Goal: Feedback & Contribution: Contribute content

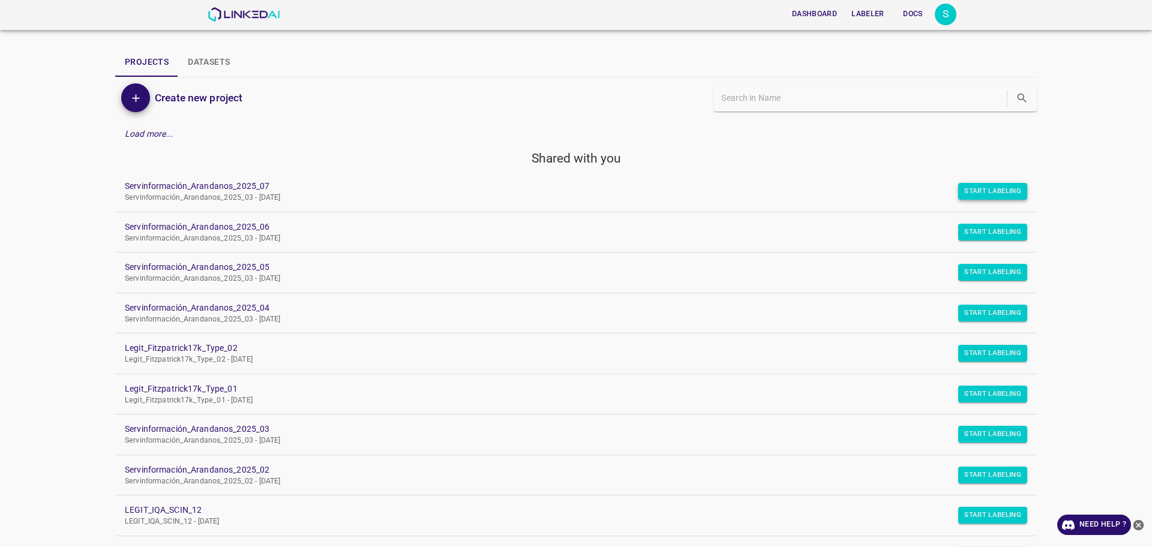
click at [982, 191] on button "Start Labeling" at bounding box center [992, 191] width 69 height 17
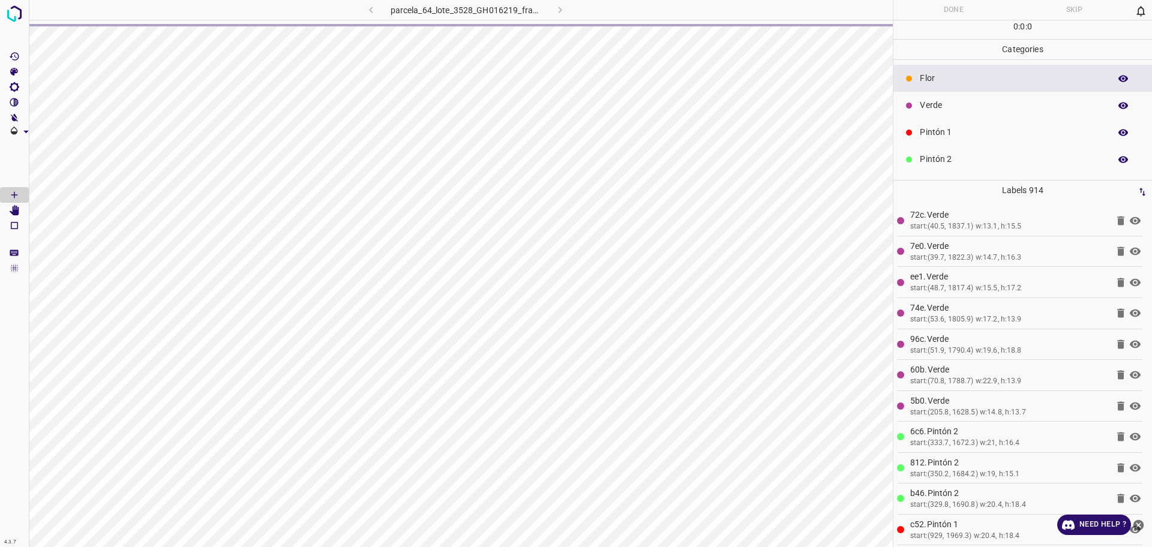
click at [556, 13] on div "parcela_64_lote_3528_GH016219_frame_00061_58992.jpg" at bounding box center [465, 10] width 301 height 20
click at [559, 10] on icon "button" at bounding box center [560, 10] width 13 height 13
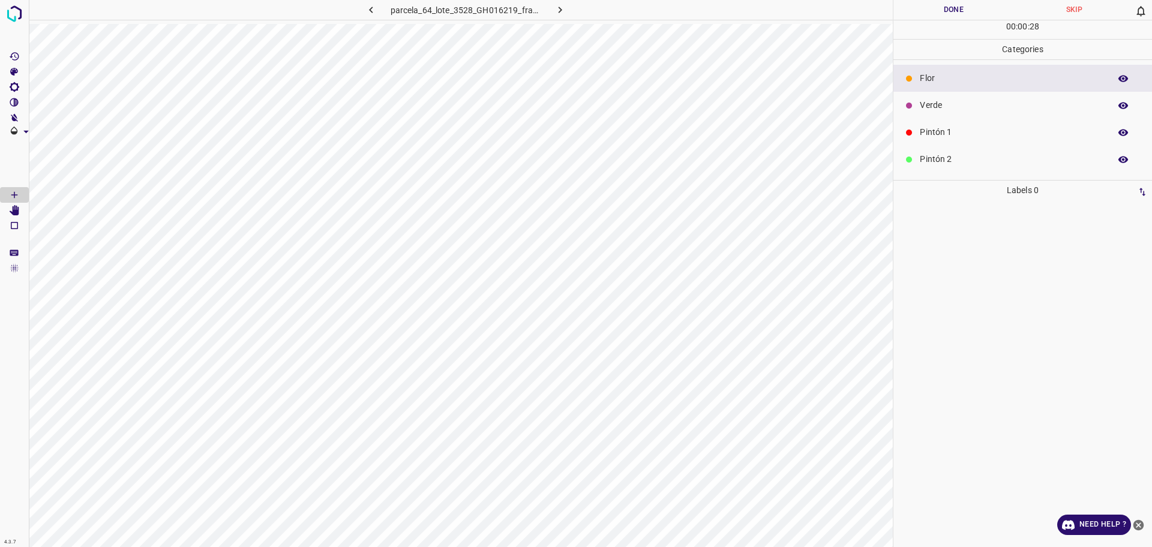
click at [949, 128] on p "Pintón 1" at bounding box center [1012, 132] width 184 height 13
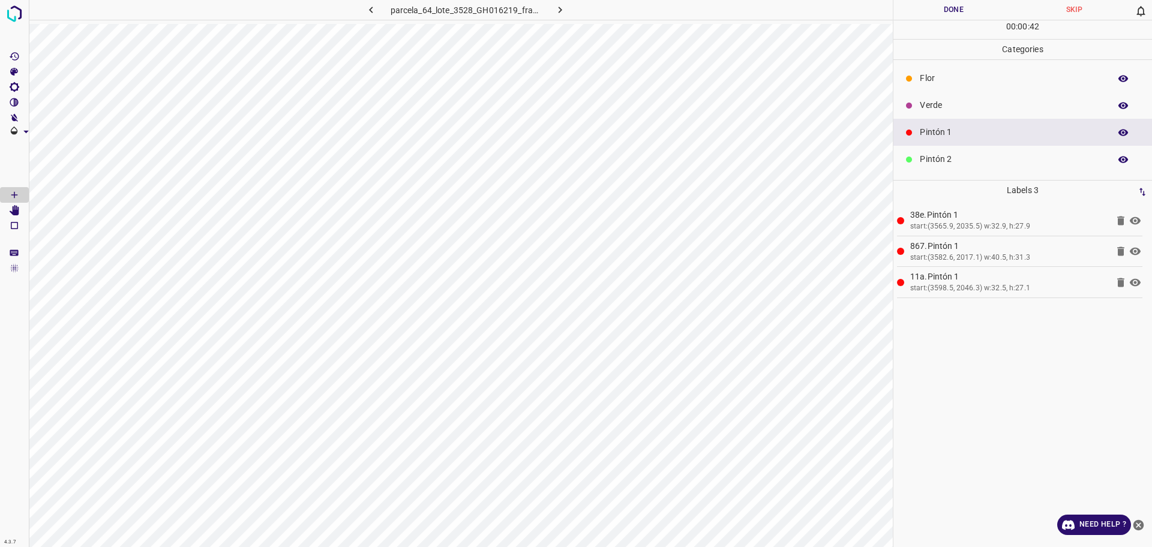
click at [964, 145] on div "Pintón 1" at bounding box center [1023, 132] width 259 height 27
click at [948, 96] on div "Verde" at bounding box center [1023, 105] width 259 height 27
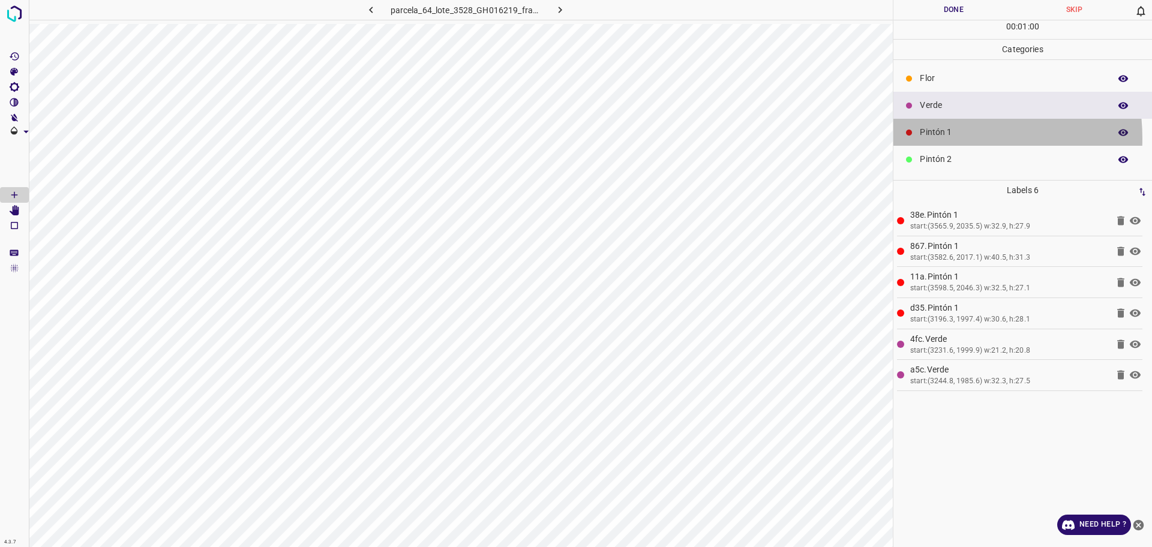
drag, startPoint x: 935, startPoint y: 138, endPoint x: 913, endPoint y: 143, distance: 22.7
click at [934, 138] on p "Pintón 1" at bounding box center [1012, 132] width 184 height 13
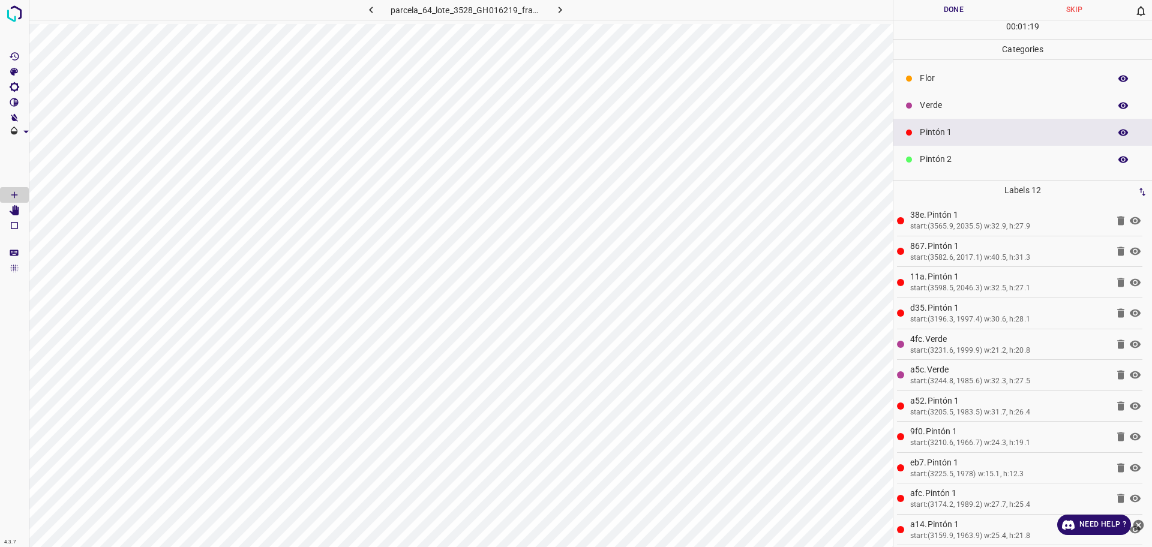
click at [931, 109] on p "Verde" at bounding box center [1012, 105] width 184 height 13
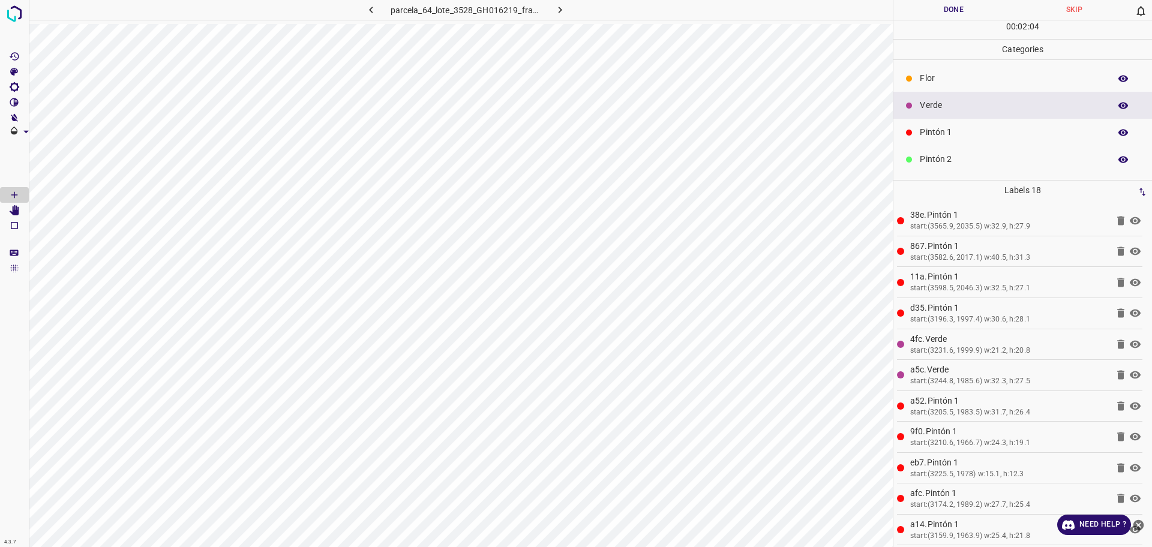
click at [957, 124] on div "Pintón 1" at bounding box center [1023, 132] width 259 height 27
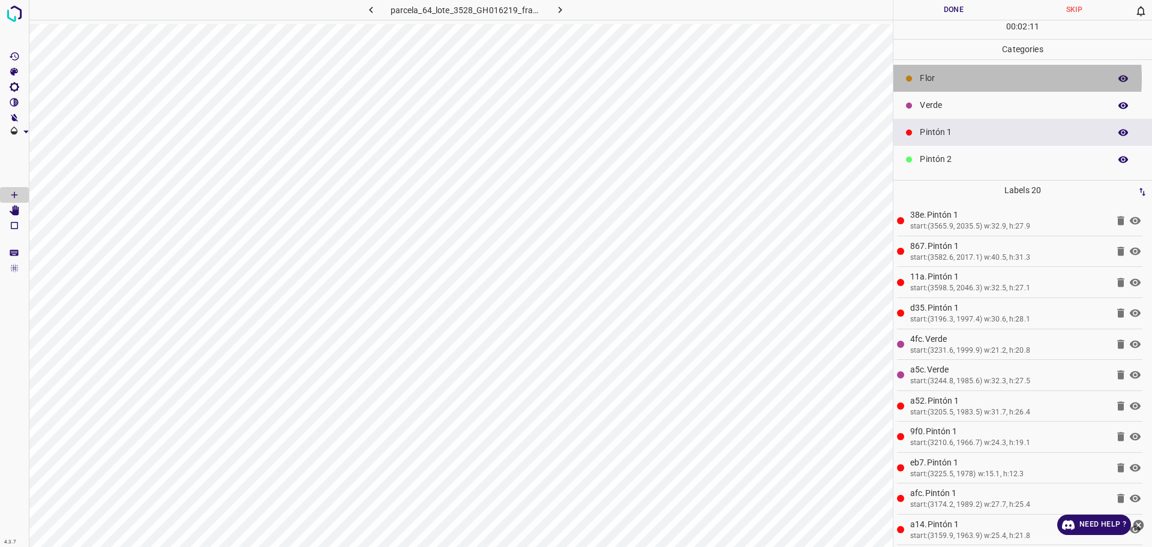
click at [927, 79] on p "Flor" at bounding box center [1012, 78] width 184 height 13
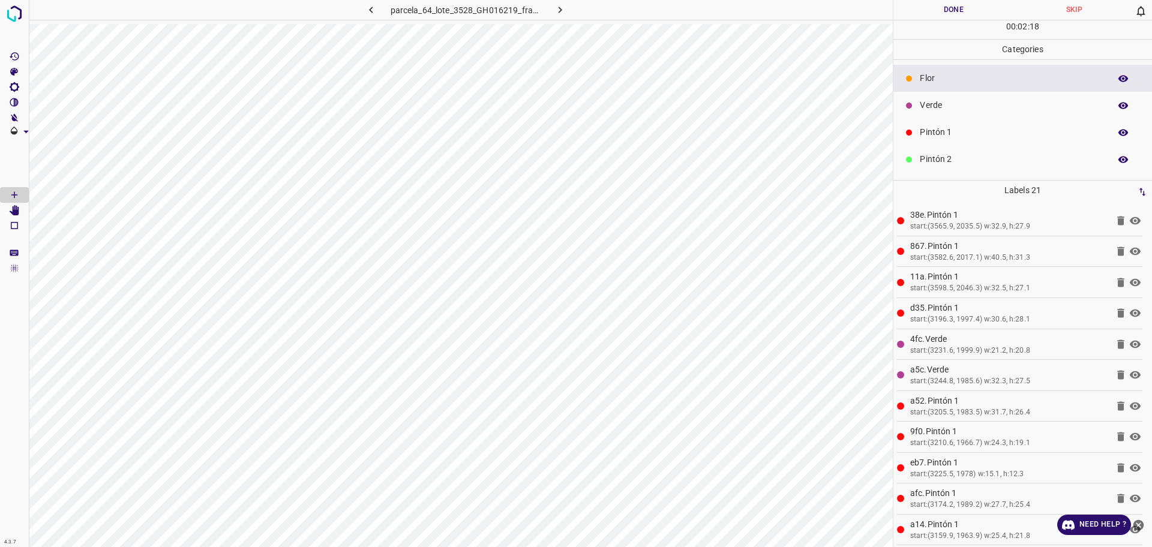
click at [963, 108] on p "Verde" at bounding box center [1012, 105] width 184 height 13
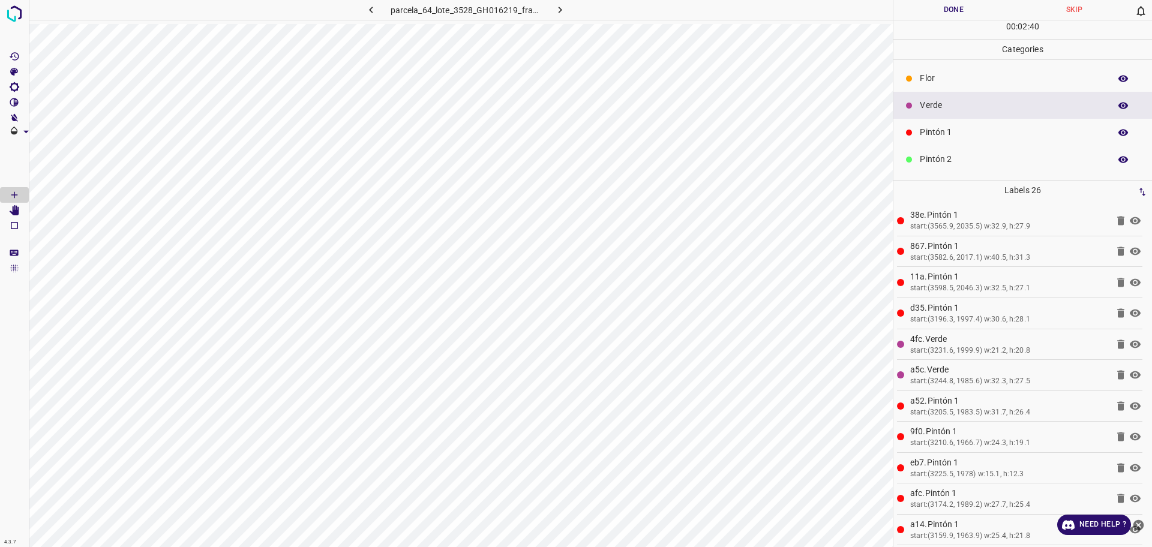
click at [949, 139] on div "Pintón 1" at bounding box center [1023, 132] width 259 height 27
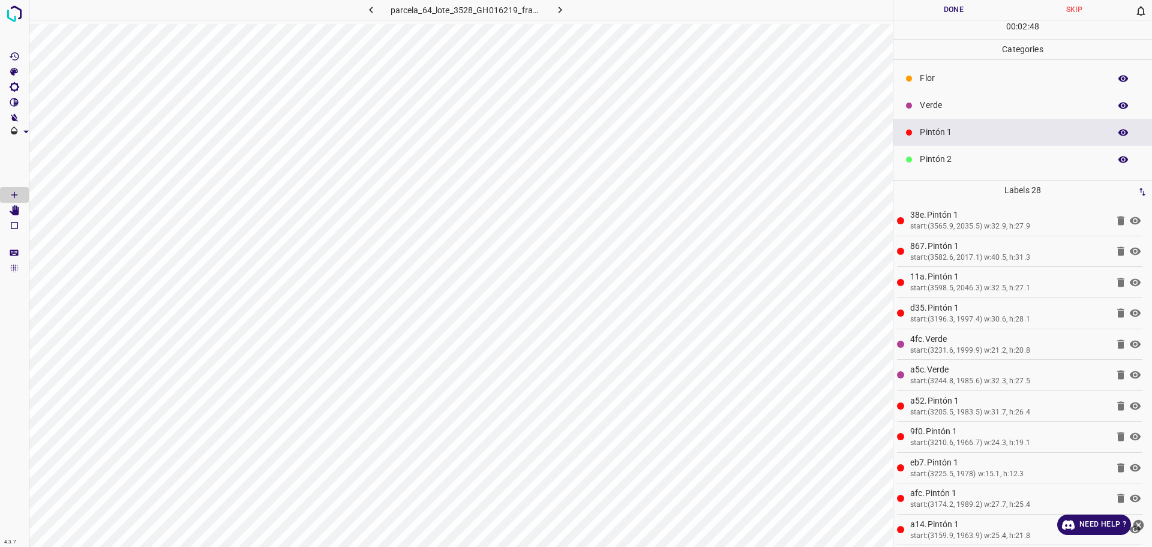
click at [937, 153] on p "Pintón 2" at bounding box center [1012, 159] width 184 height 13
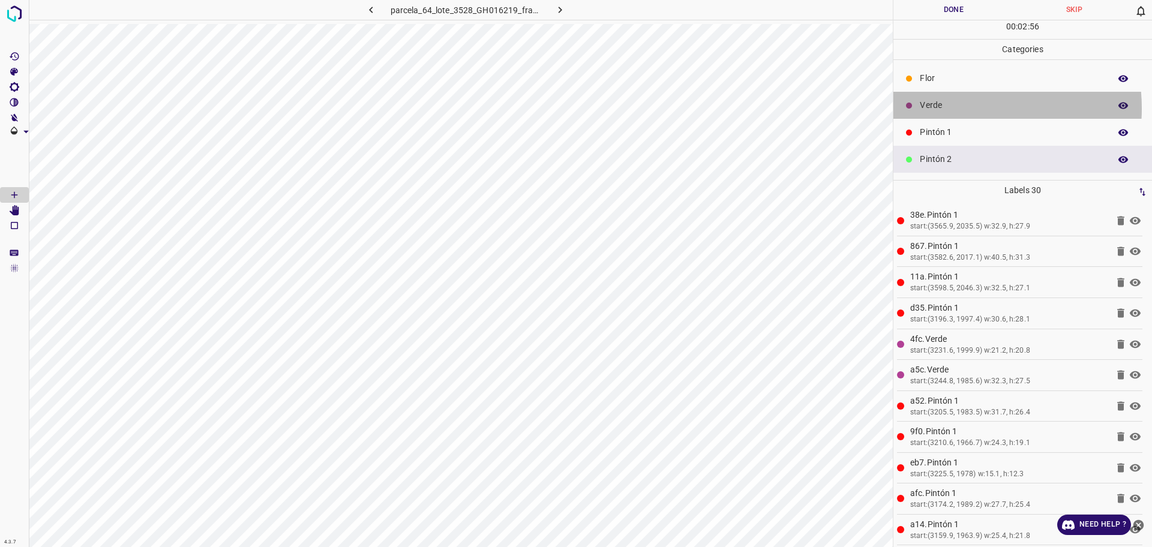
click at [957, 108] on p "Verde" at bounding box center [1012, 105] width 184 height 13
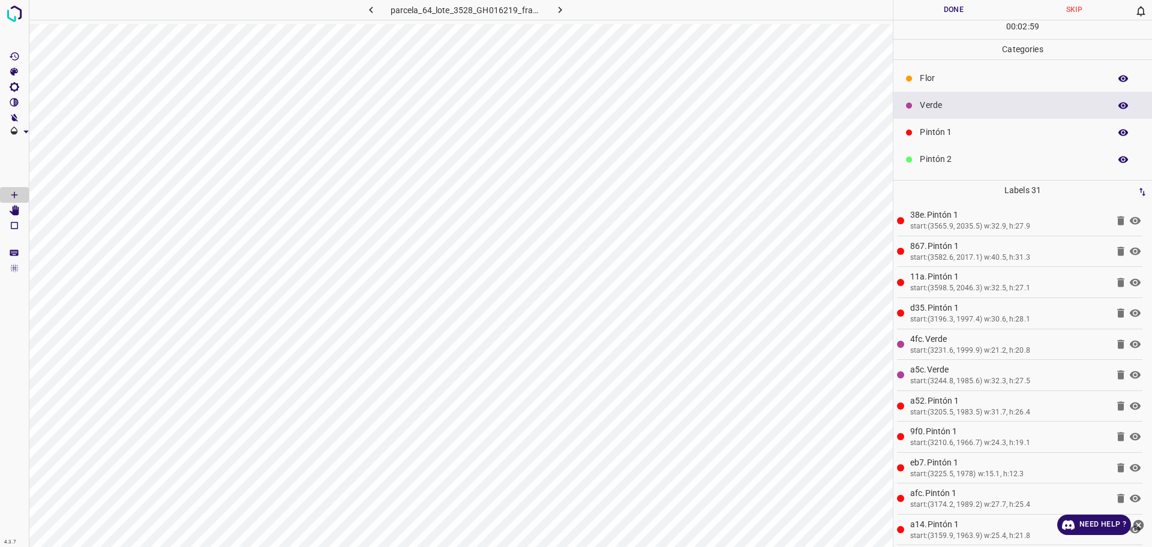
click at [970, 73] on p "Flor" at bounding box center [1012, 78] width 184 height 13
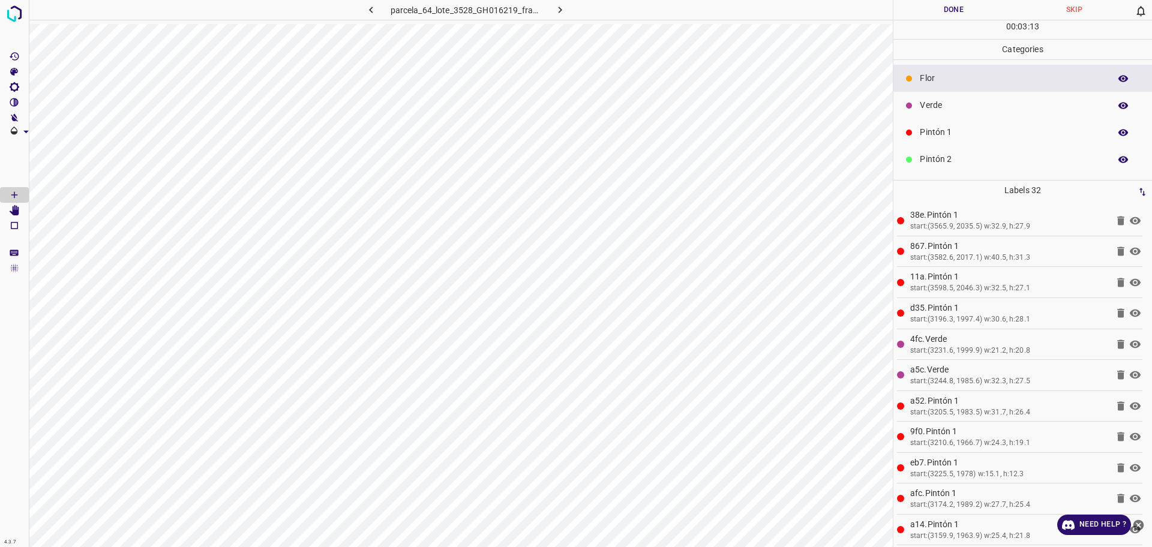
click at [943, 107] on p "Verde" at bounding box center [1012, 105] width 184 height 13
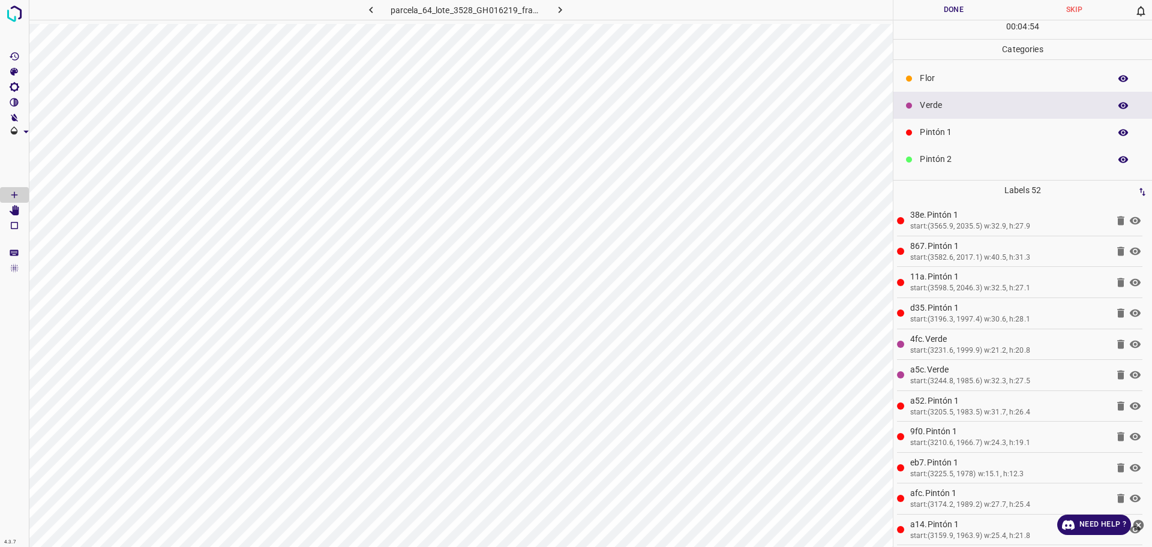
click at [948, 161] on p "Pintón 2" at bounding box center [1012, 159] width 184 height 13
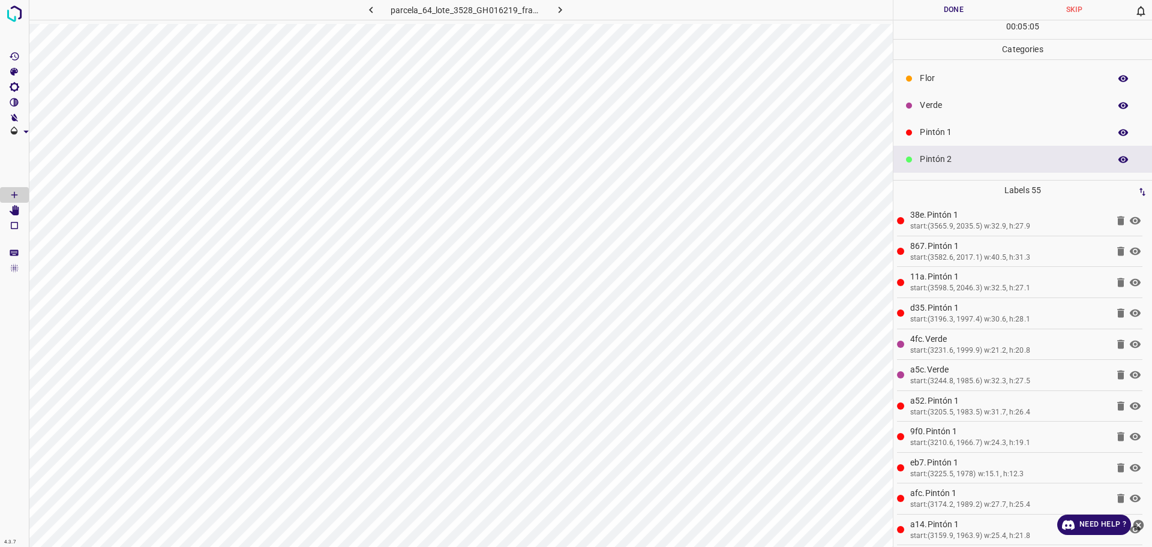
scroll to position [75, 0]
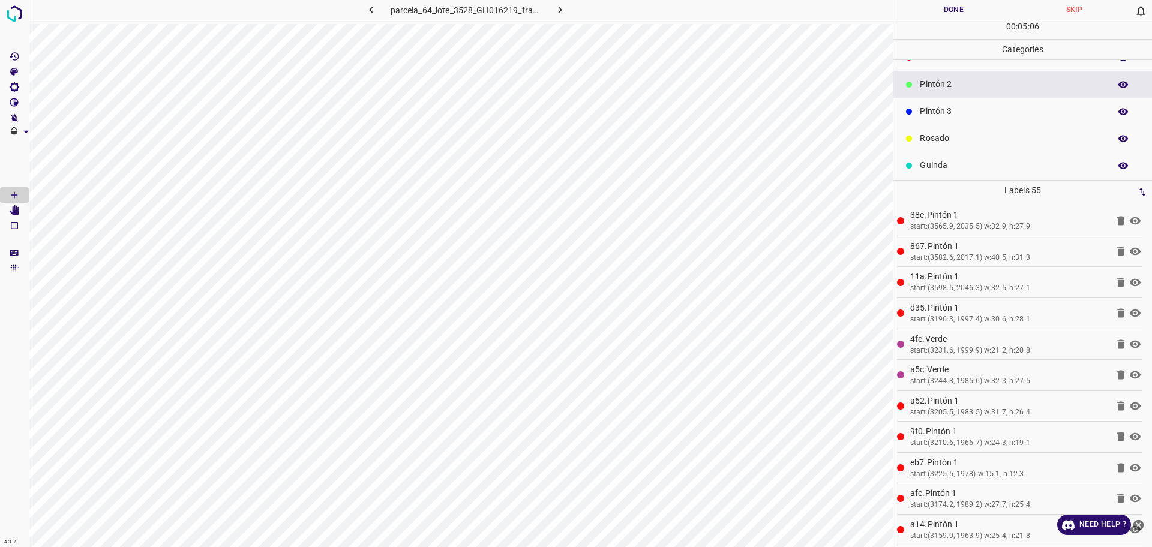
click at [952, 115] on p "Pintón 3" at bounding box center [1012, 111] width 184 height 13
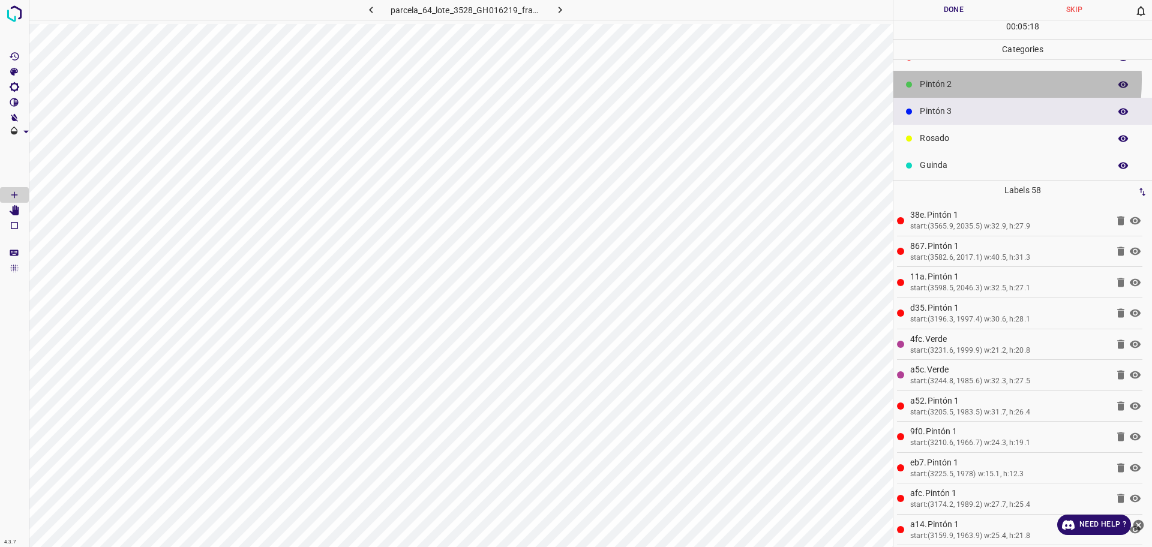
click at [926, 79] on p "Pintón 2" at bounding box center [1012, 84] width 184 height 13
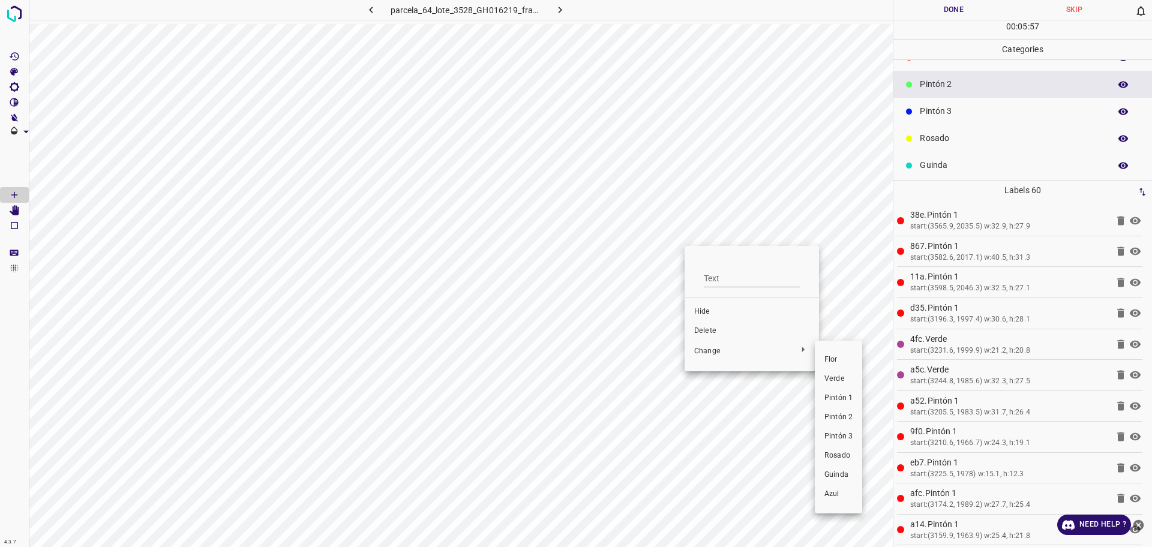
click at [724, 332] on div at bounding box center [576, 273] width 1152 height 547
click at [722, 332] on span "Delete" at bounding box center [751, 331] width 115 height 11
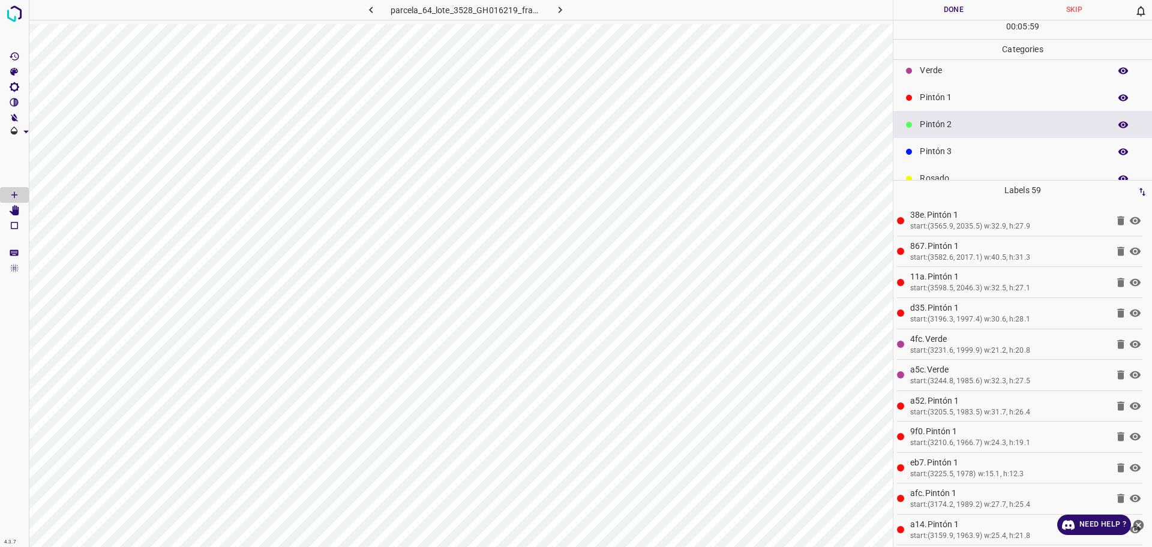
scroll to position [0, 0]
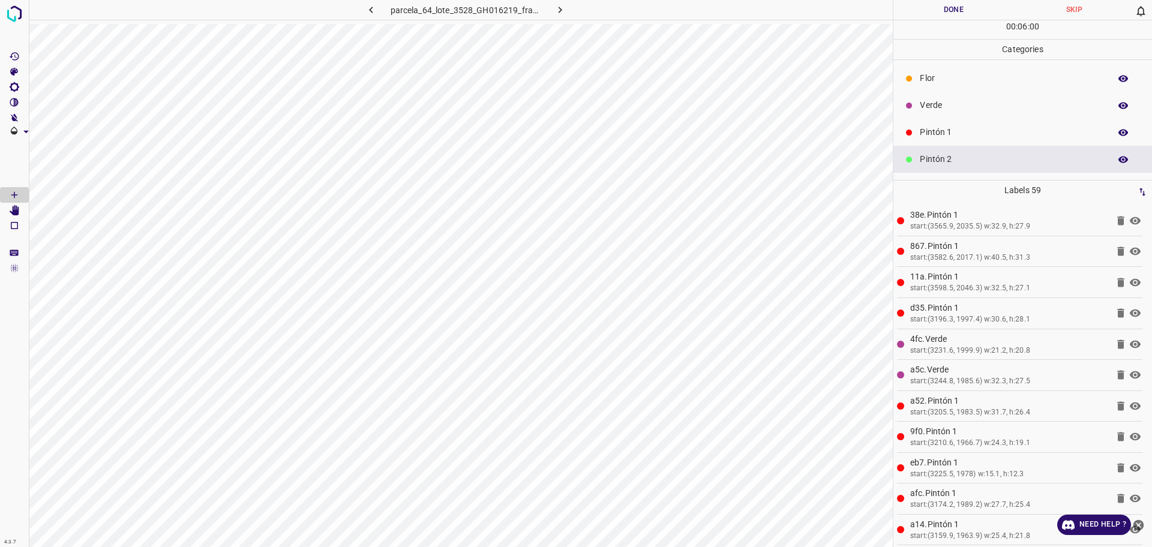
click at [922, 150] on div "Pintón 2" at bounding box center [1023, 159] width 259 height 27
click at [920, 135] on p "Pintón 1" at bounding box center [1012, 132] width 184 height 13
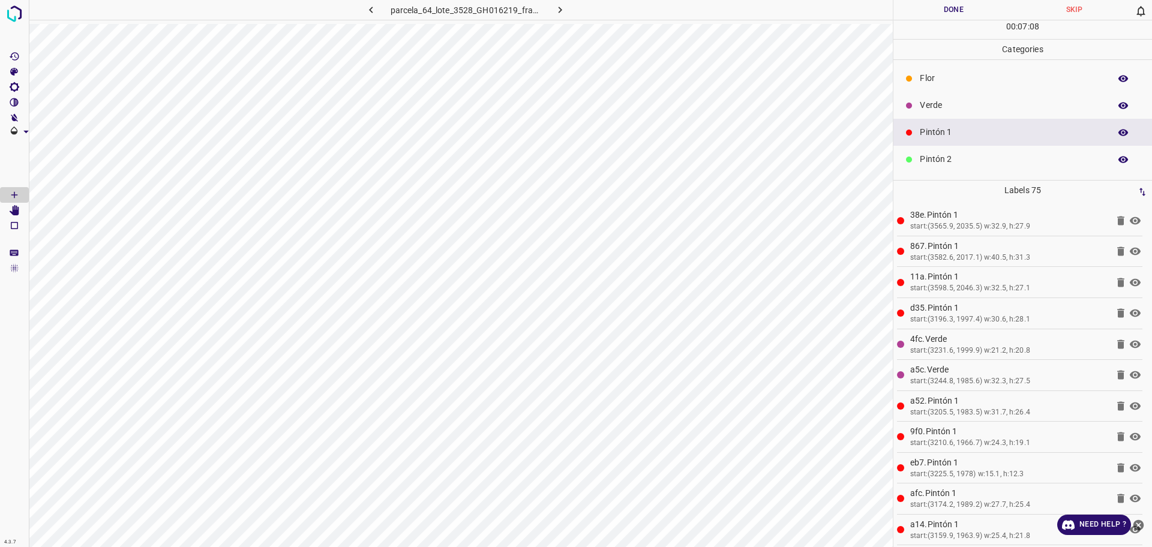
click at [962, 109] on p "Verde" at bounding box center [1012, 105] width 184 height 13
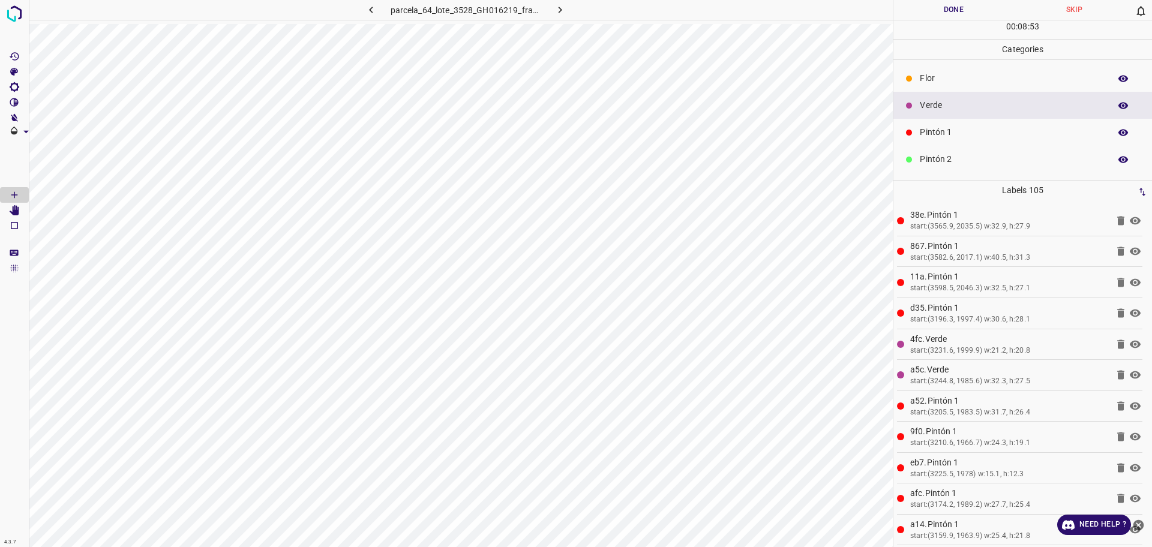
click at [927, 135] on p "Pintón 1" at bounding box center [1012, 132] width 184 height 13
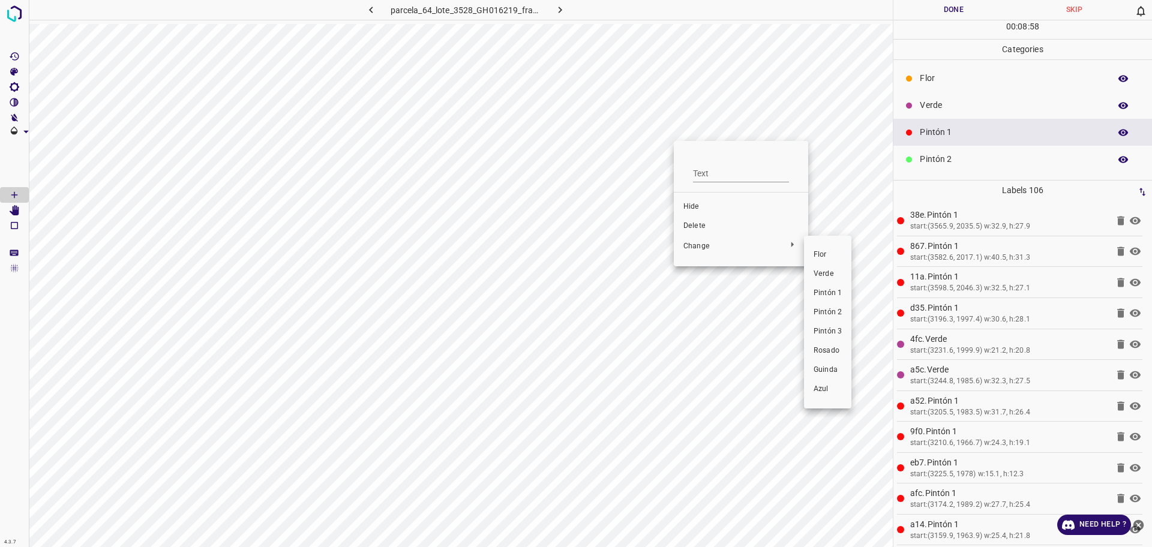
click at [823, 317] on span "Pintón 2" at bounding box center [828, 312] width 28 height 11
click at [946, 124] on div "Pintón 1" at bounding box center [1023, 132] width 259 height 27
click at [978, 104] on p "Verde" at bounding box center [1012, 105] width 184 height 13
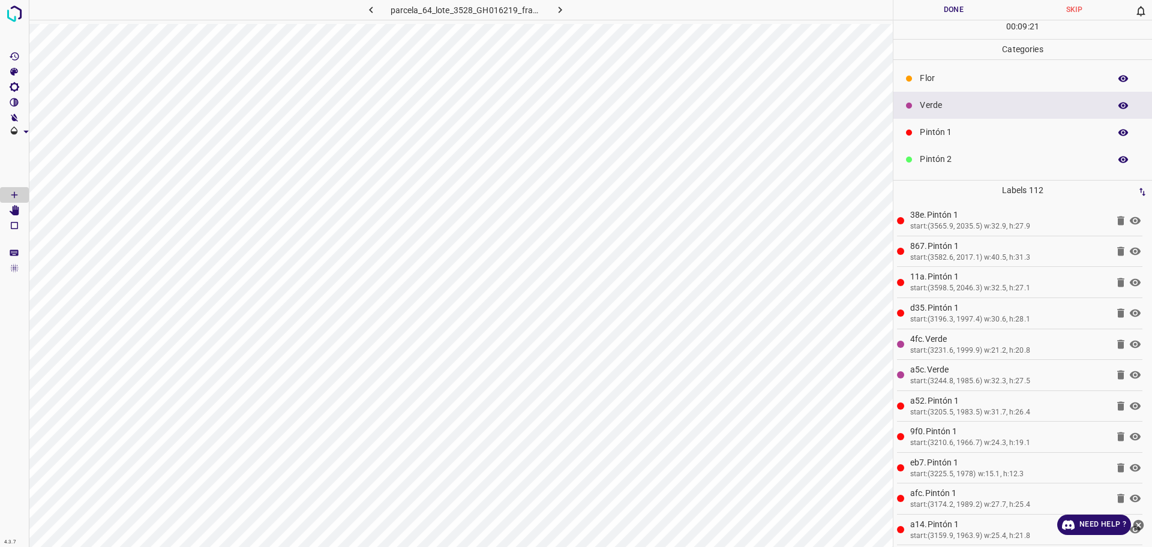
click at [1022, 127] on p "Pintón 1" at bounding box center [1012, 132] width 184 height 13
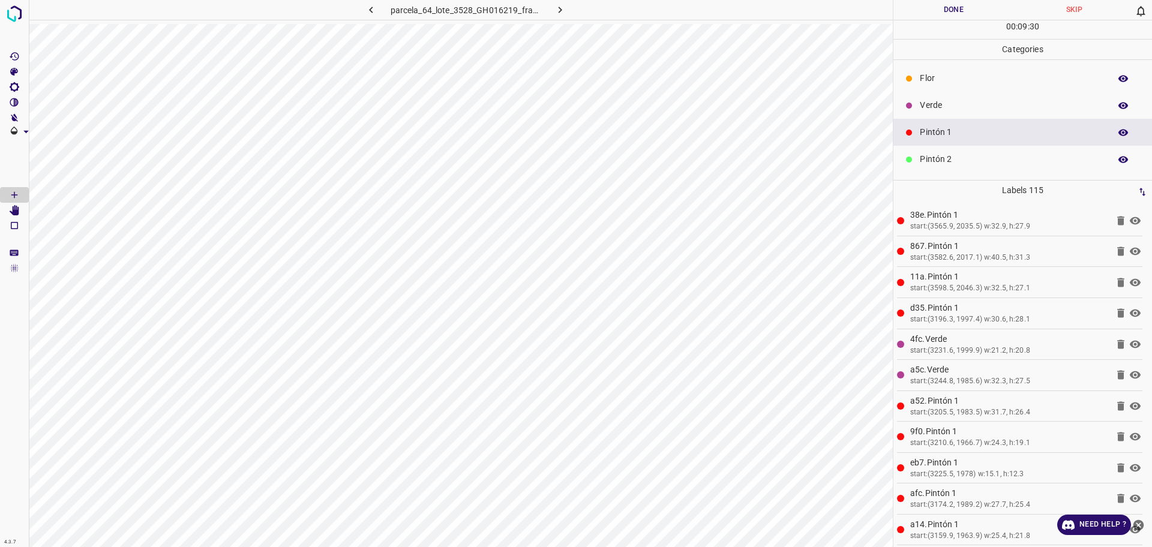
click at [936, 101] on p "Verde" at bounding box center [1012, 105] width 184 height 13
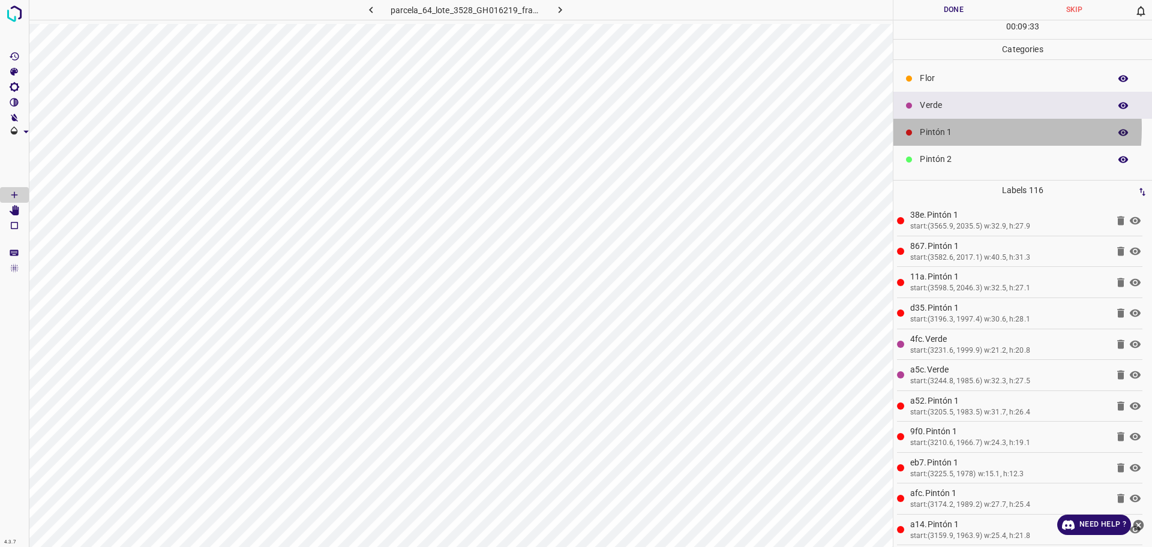
click at [928, 128] on p "Pintón 1" at bounding box center [1012, 132] width 184 height 13
click at [931, 128] on p "Pintón 1" at bounding box center [1012, 132] width 184 height 13
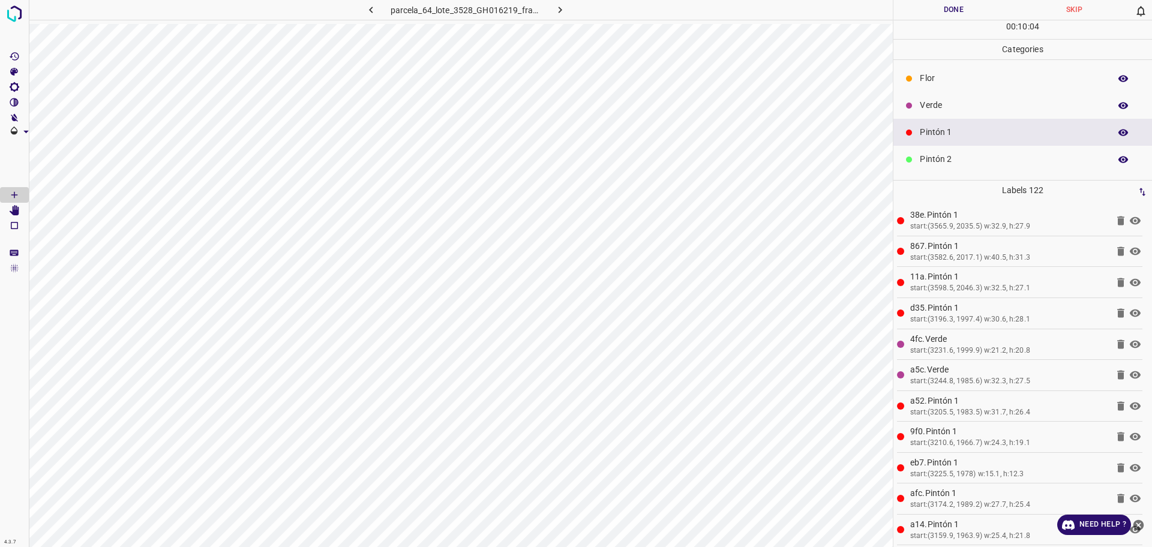
click at [972, 110] on p "Verde" at bounding box center [1012, 105] width 184 height 13
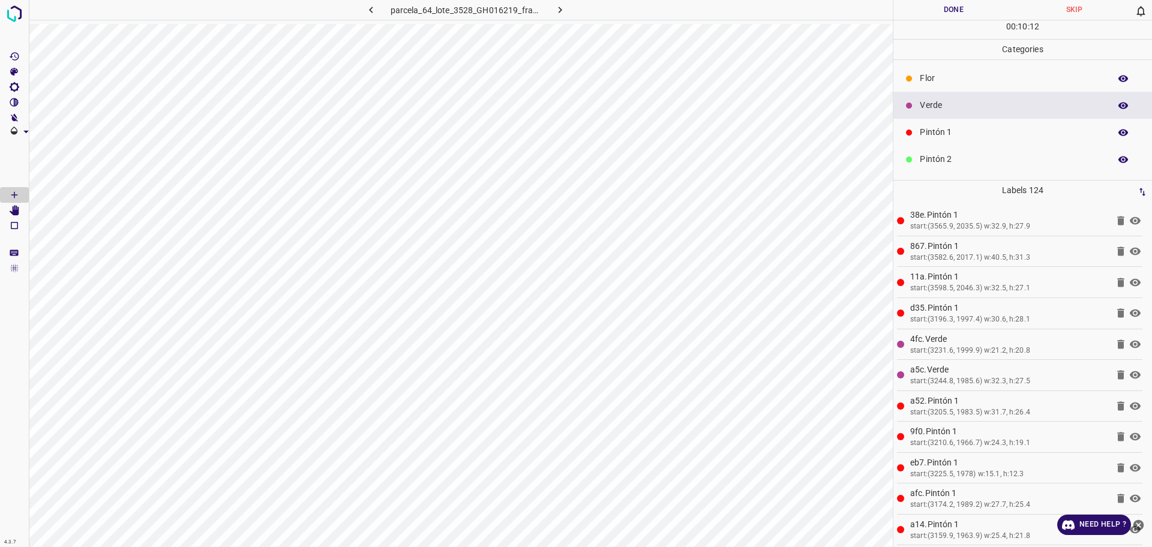
drag, startPoint x: 975, startPoint y: 138, endPoint x: 967, endPoint y: 138, distance: 7.8
click at [975, 137] on p "Pintón 1" at bounding box center [1012, 132] width 184 height 13
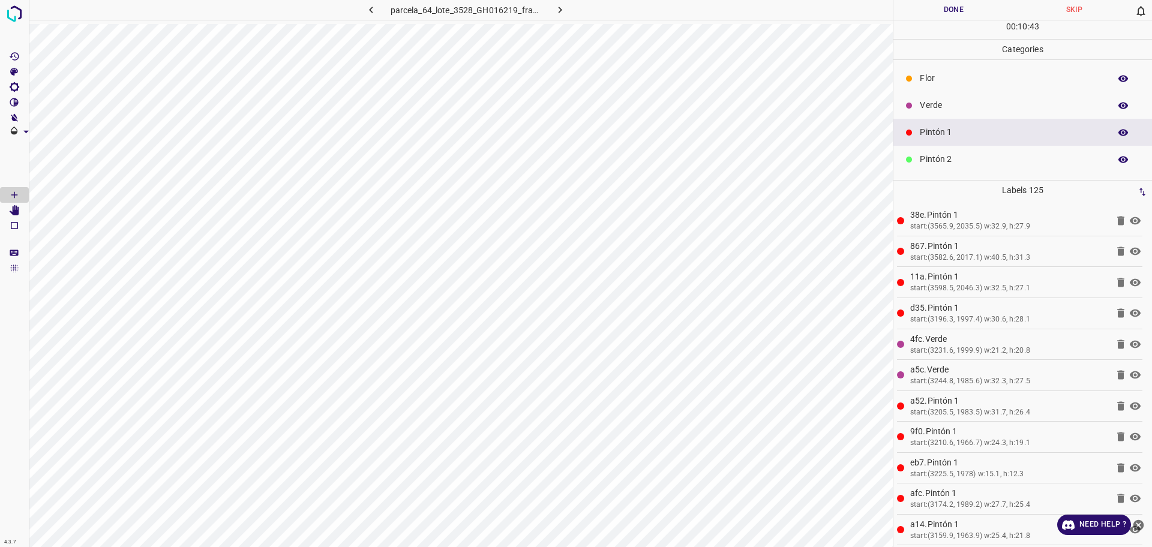
click at [972, 102] on p "Verde" at bounding box center [1012, 105] width 184 height 13
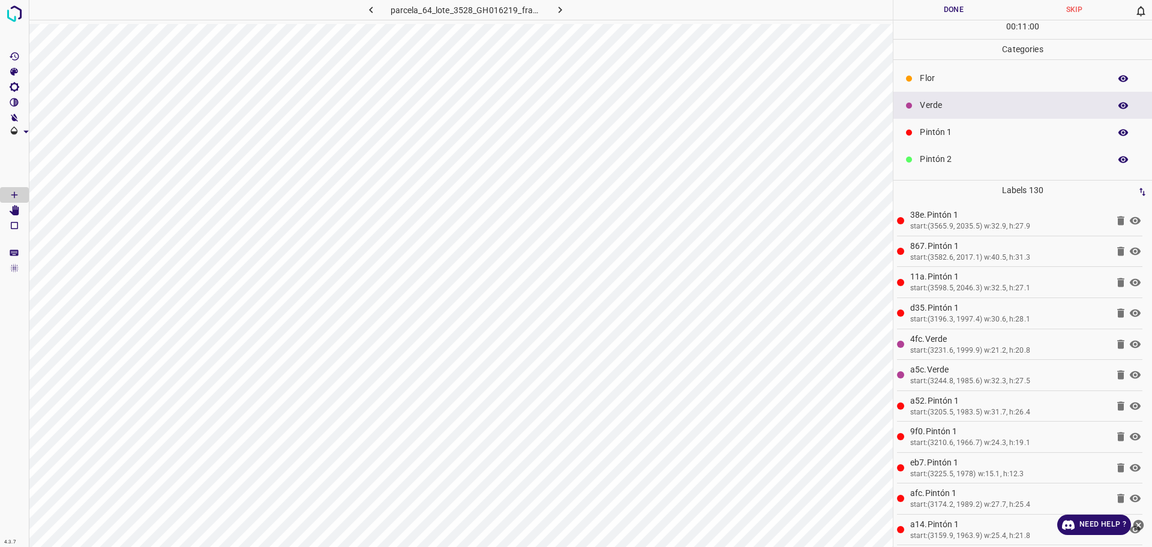
click at [973, 157] on p "Pintón 2" at bounding box center [1012, 159] width 184 height 13
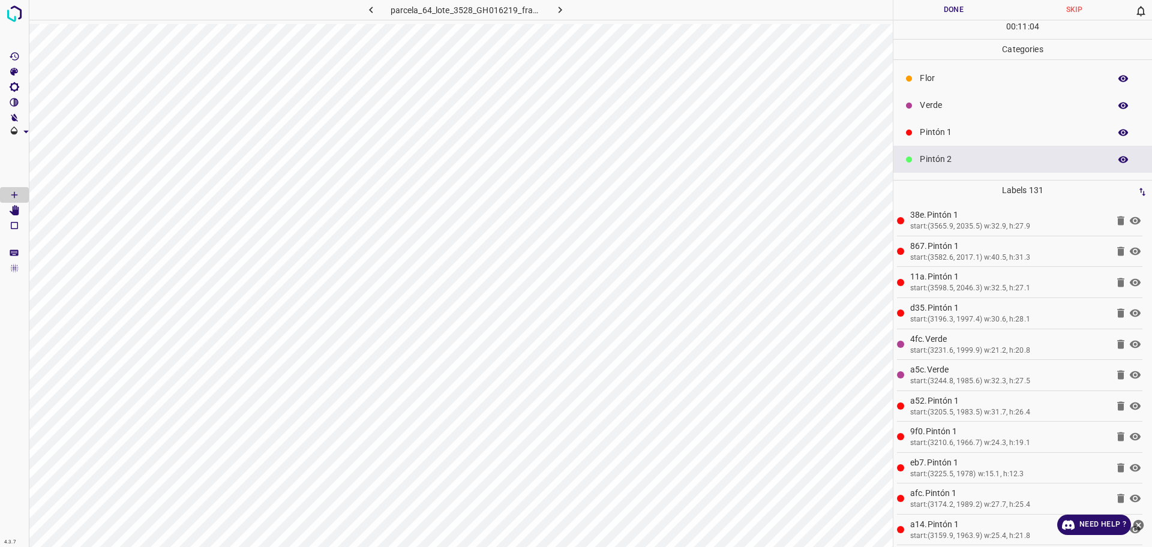
click at [953, 135] on p "Pintón 1" at bounding box center [1012, 132] width 184 height 13
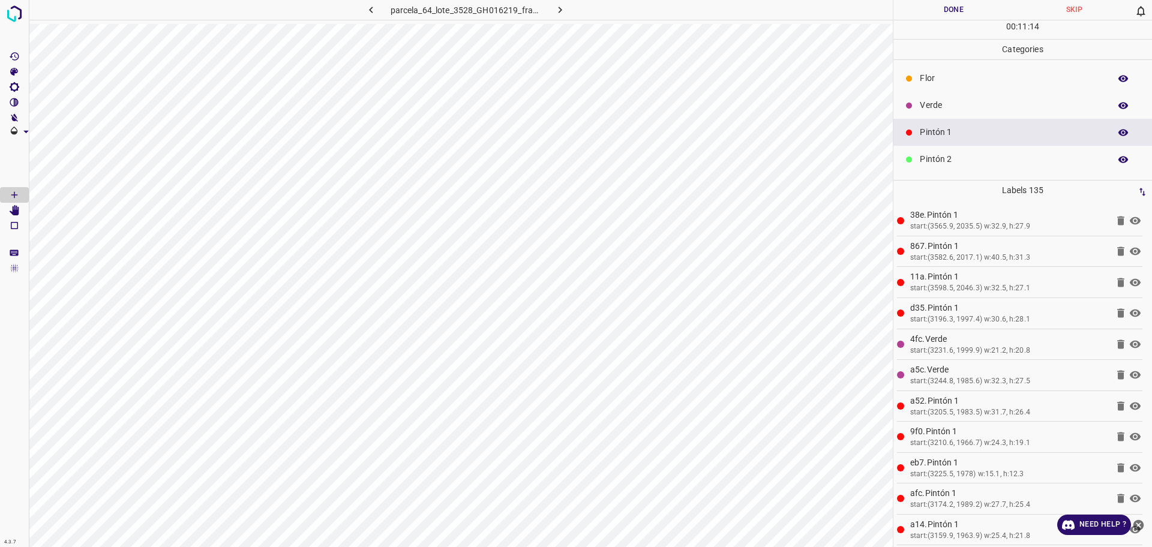
click at [1002, 95] on div "Verde" at bounding box center [1023, 105] width 259 height 27
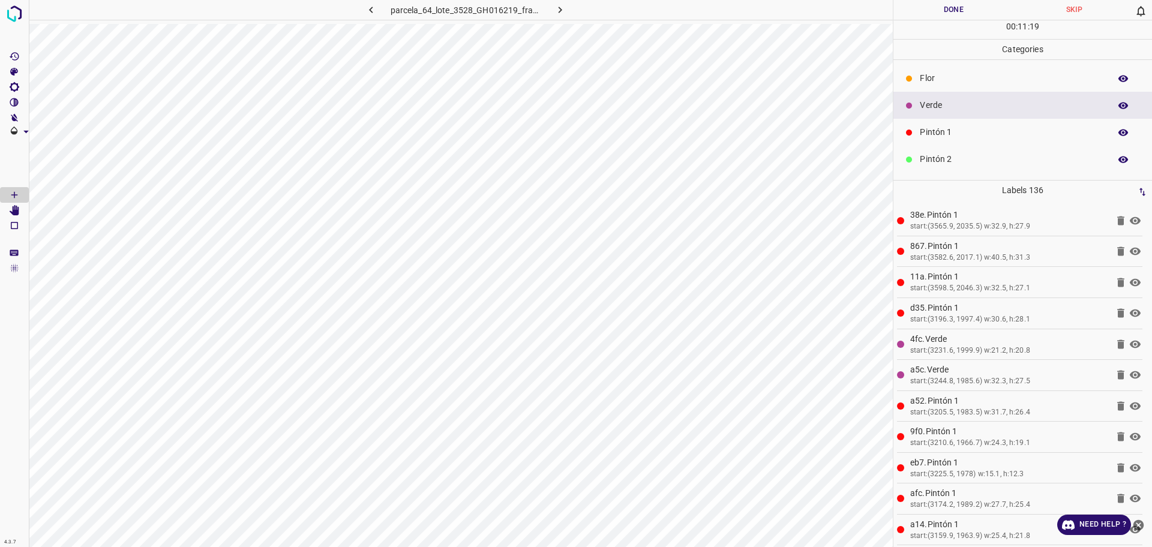
click at [970, 131] on p "Pintón 1" at bounding box center [1012, 132] width 184 height 13
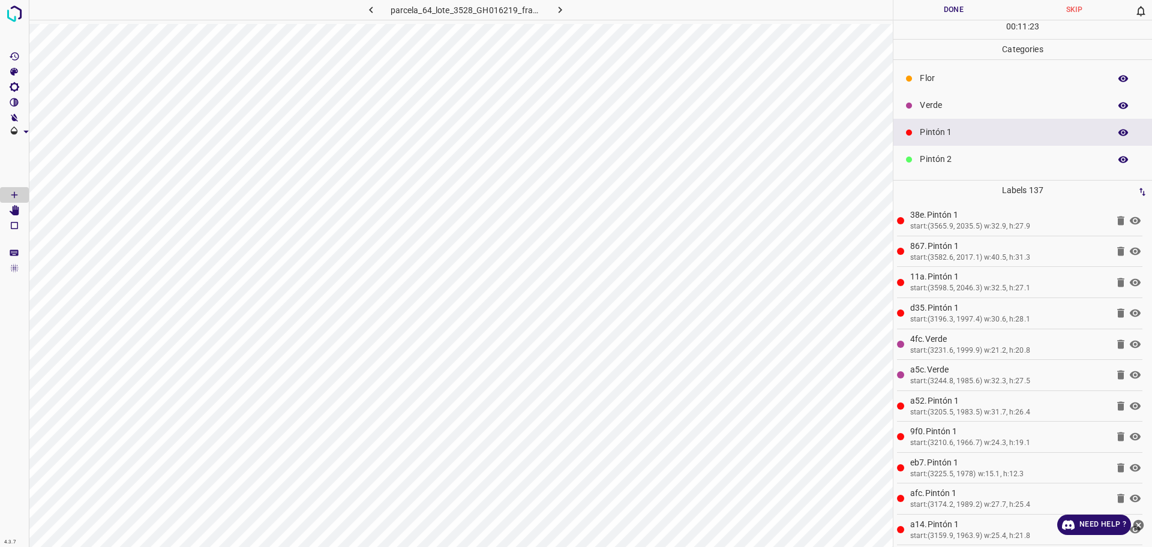
click at [1035, 163] on p "Pintón 2" at bounding box center [1012, 159] width 184 height 13
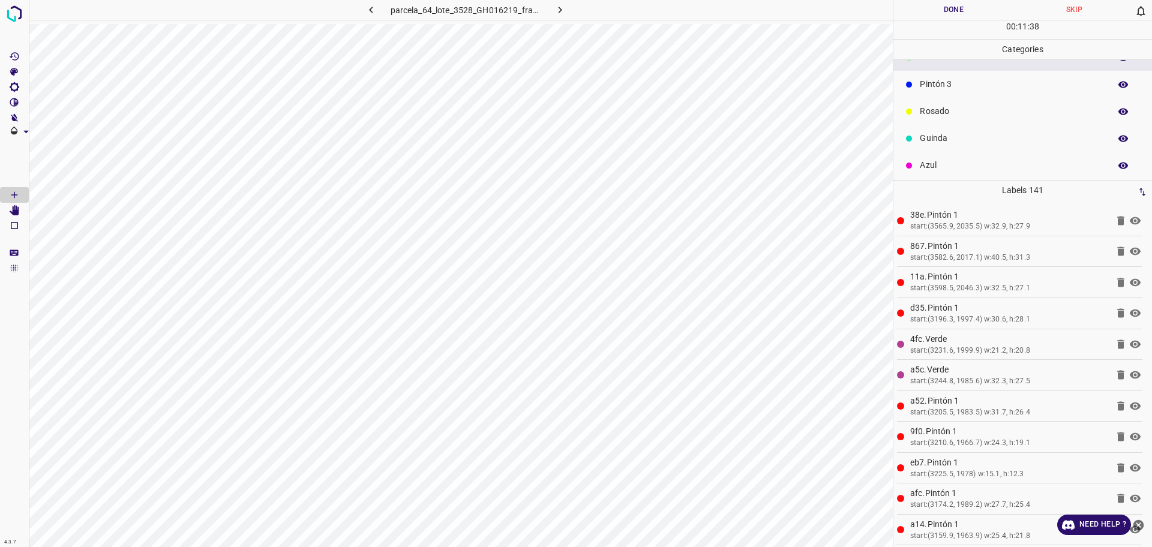
scroll to position [106, 0]
click at [966, 86] on p "Pintón 3" at bounding box center [1012, 80] width 184 height 13
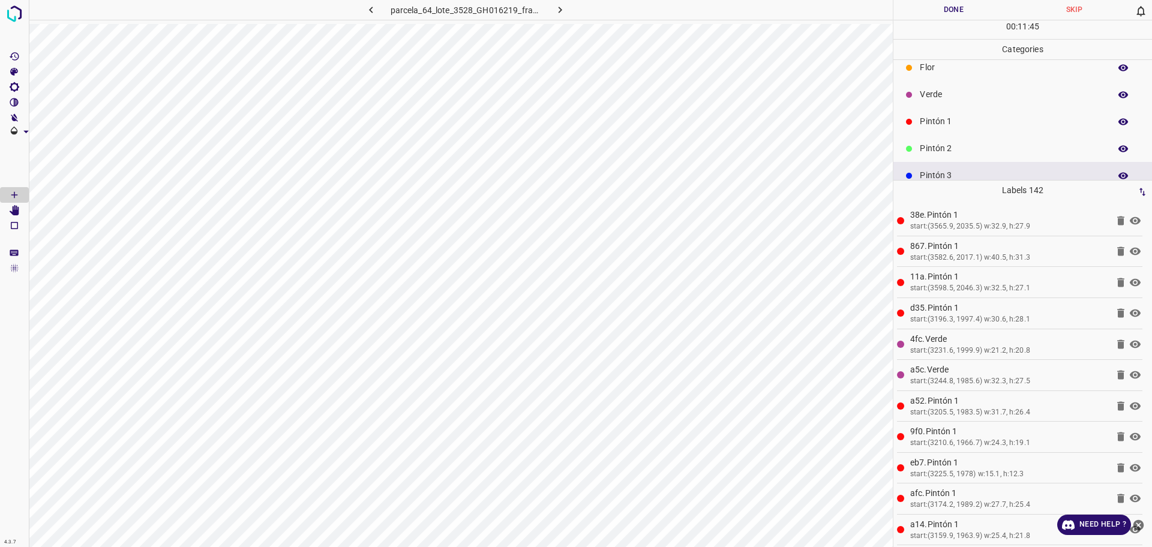
scroll to position [0, 0]
click at [955, 94] on div "Verde" at bounding box center [1023, 105] width 259 height 27
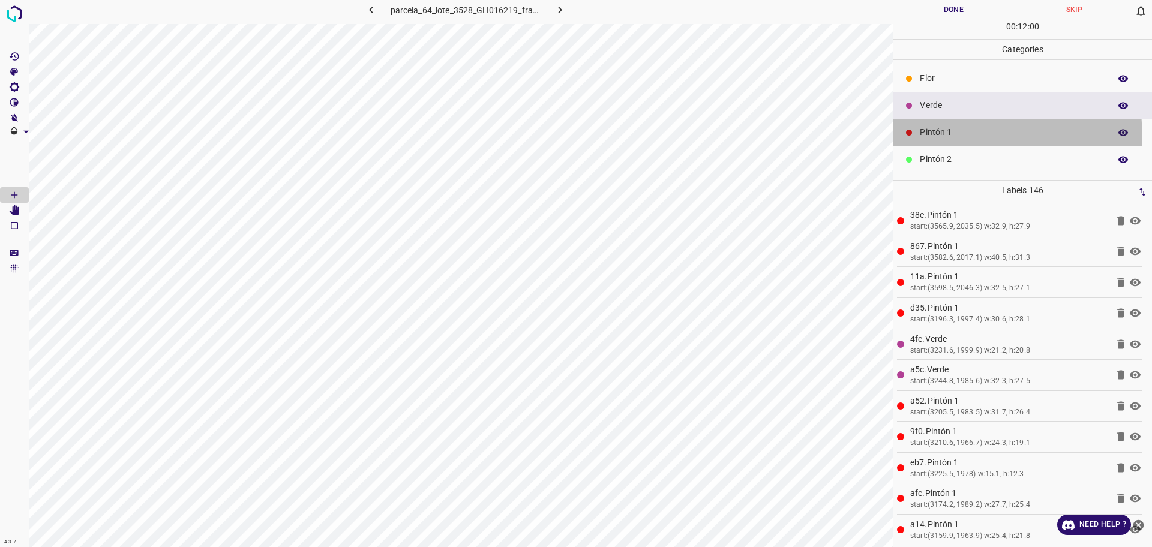
click at [939, 137] on p "Pintón 1" at bounding box center [1012, 132] width 184 height 13
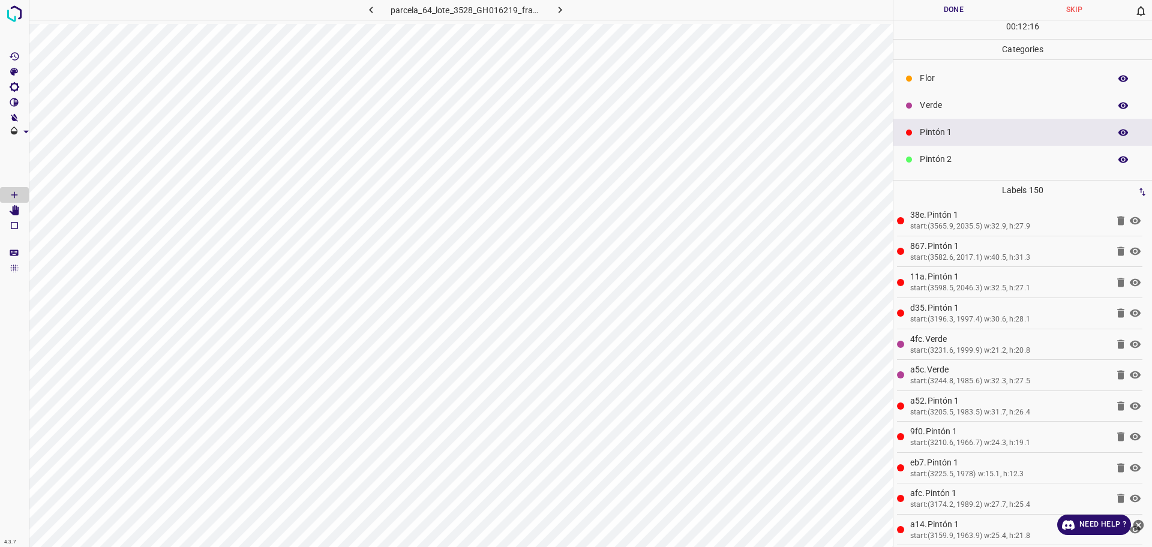
click at [940, 105] on p "Verde" at bounding box center [1012, 105] width 184 height 13
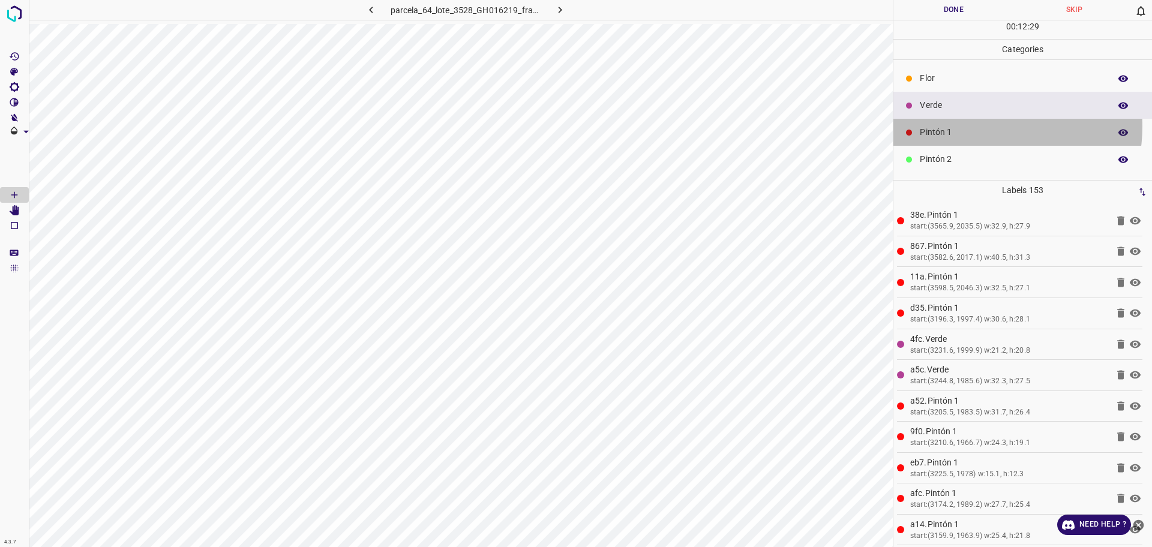
click at [980, 126] on p "Pintón 1" at bounding box center [1012, 132] width 184 height 13
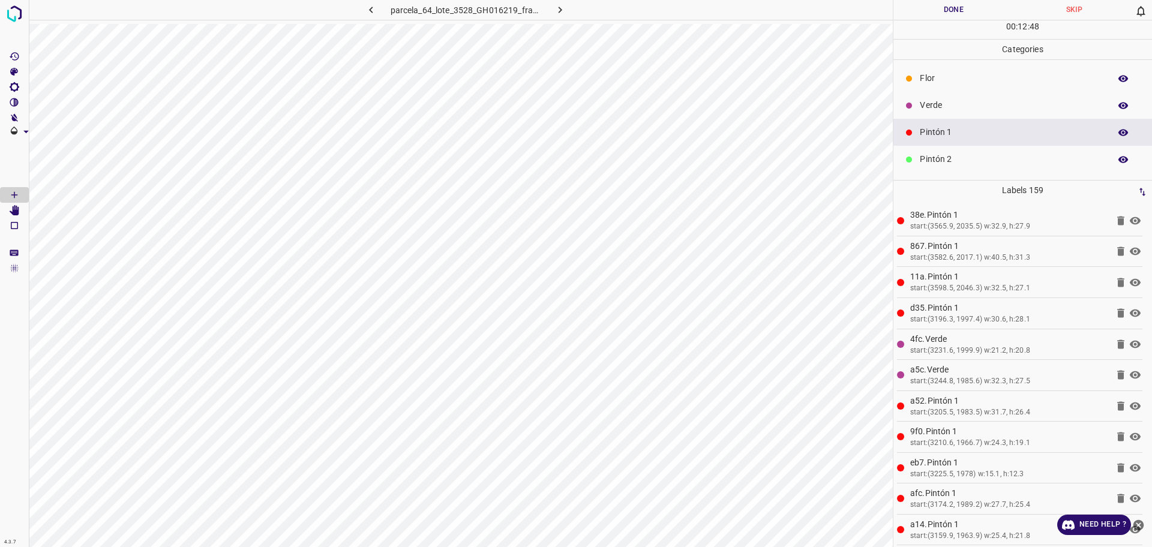
click at [990, 103] on p "Verde" at bounding box center [1012, 105] width 184 height 13
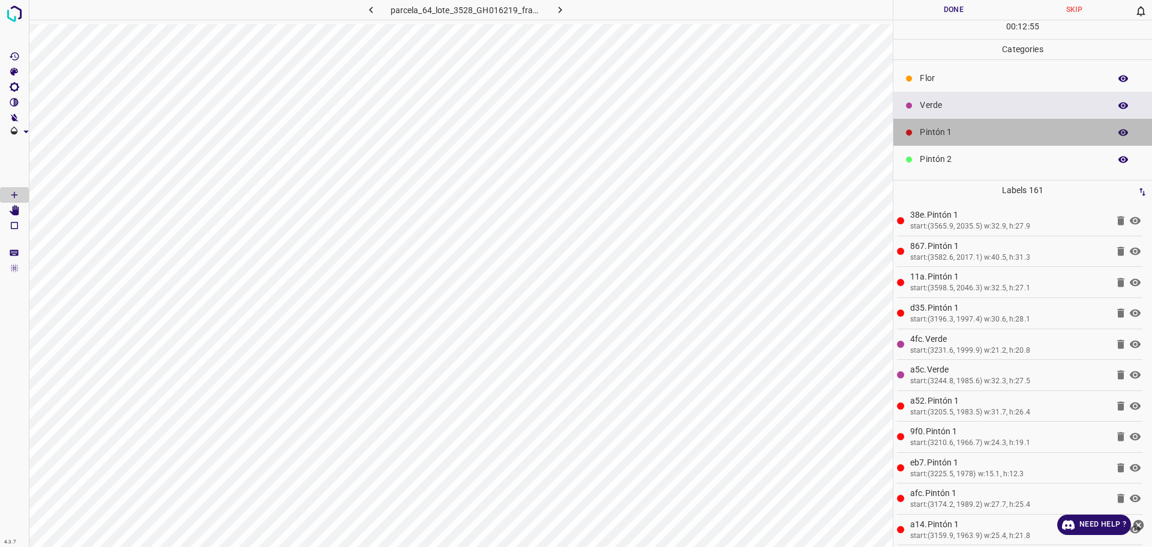
click at [1074, 123] on div "Pintón 1" at bounding box center [1023, 132] width 259 height 27
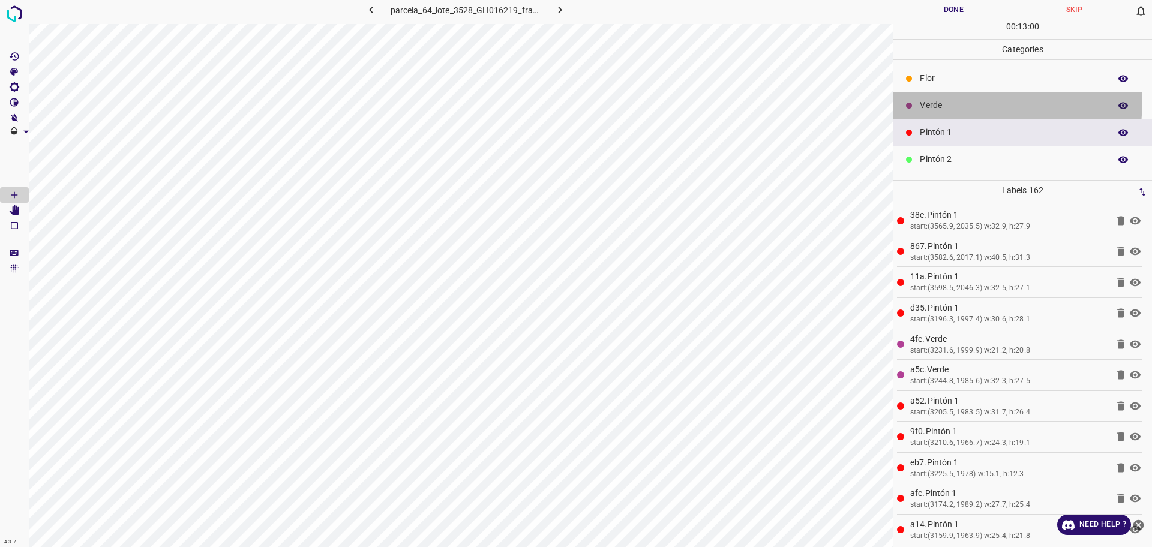
click at [986, 102] on p "Verde" at bounding box center [1012, 105] width 184 height 13
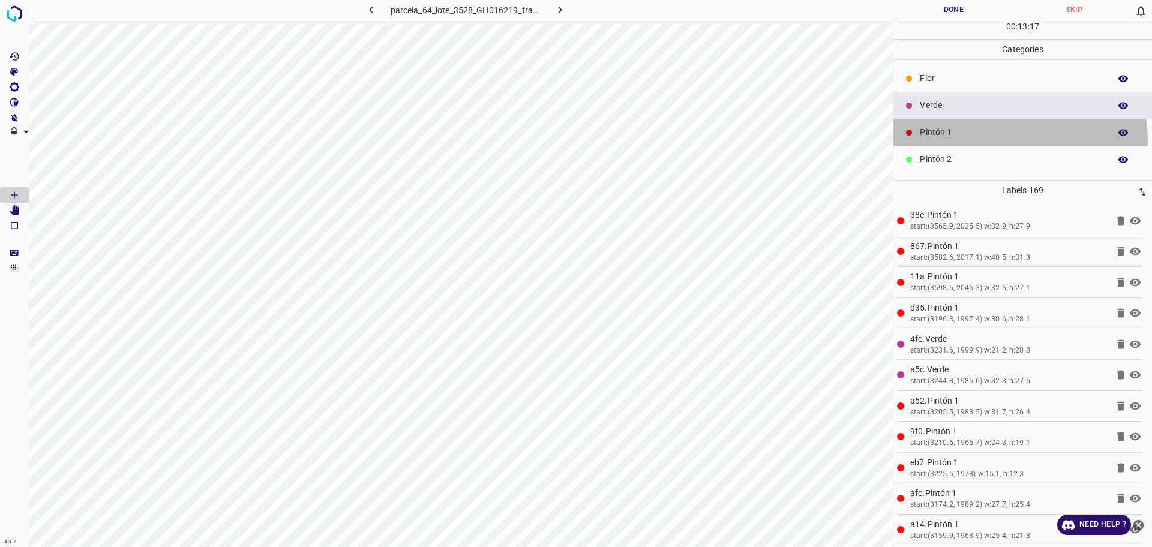
click at [1020, 140] on div "Pintón 1" at bounding box center [1023, 132] width 259 height 27
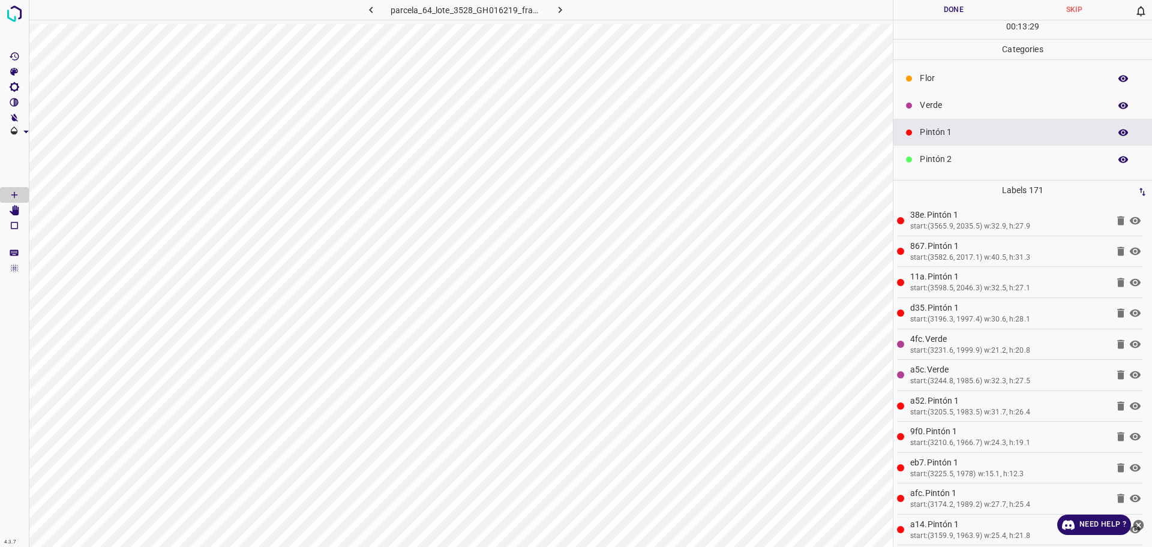
click at [935, 155] on p "Pintón 2" at bounding box center [1012, 159] width 184 height 13
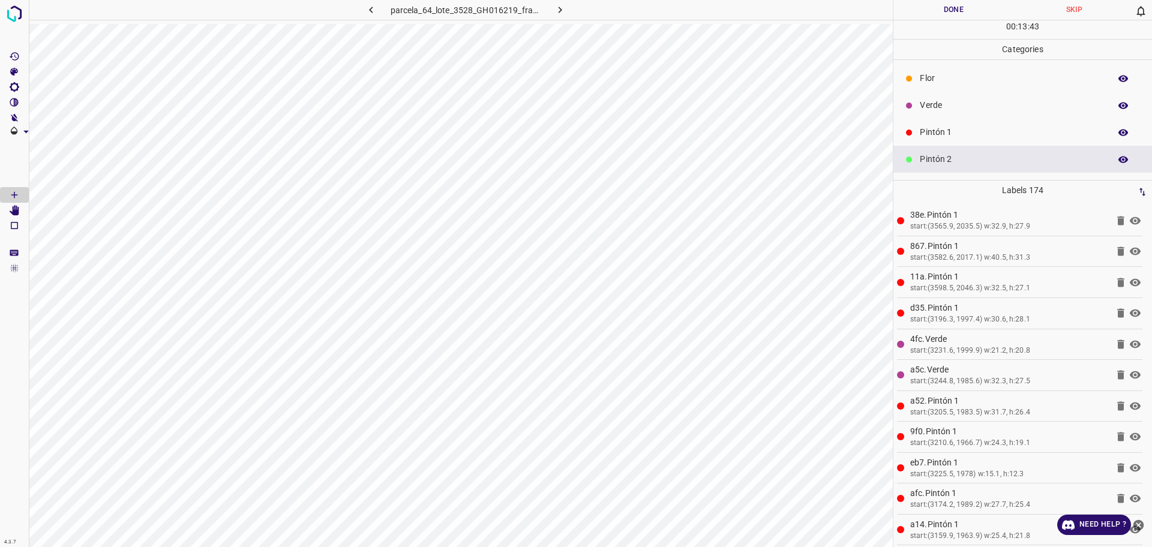
click at [958, 101] on p "Verde" at bounding box center [1012, 105] width 184 height 13
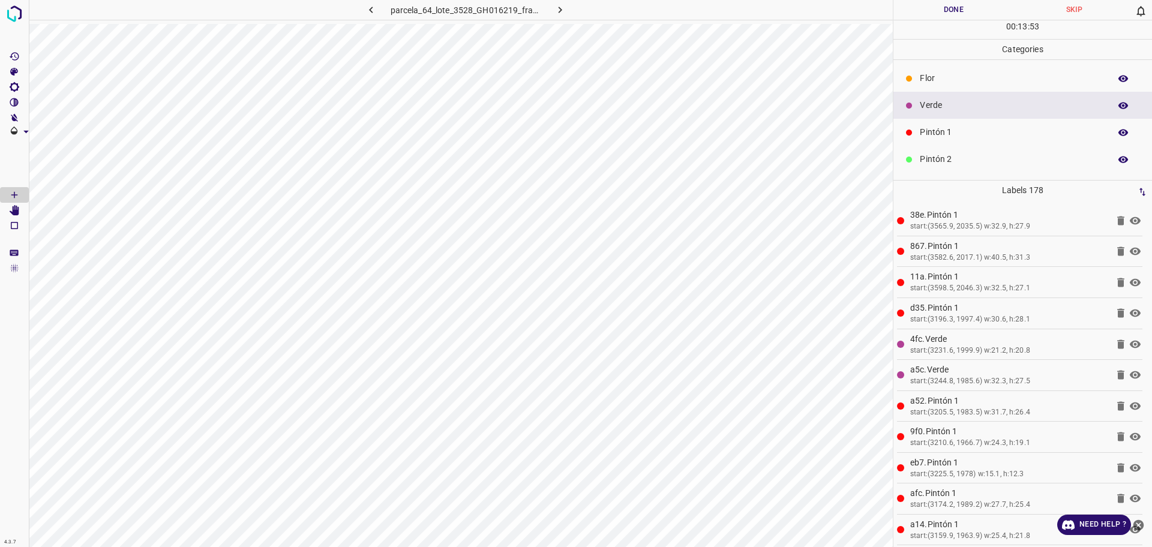
click at [1006, 128] on p "Pintón 1" at bounding box center [1012, 132] width 184 height 13
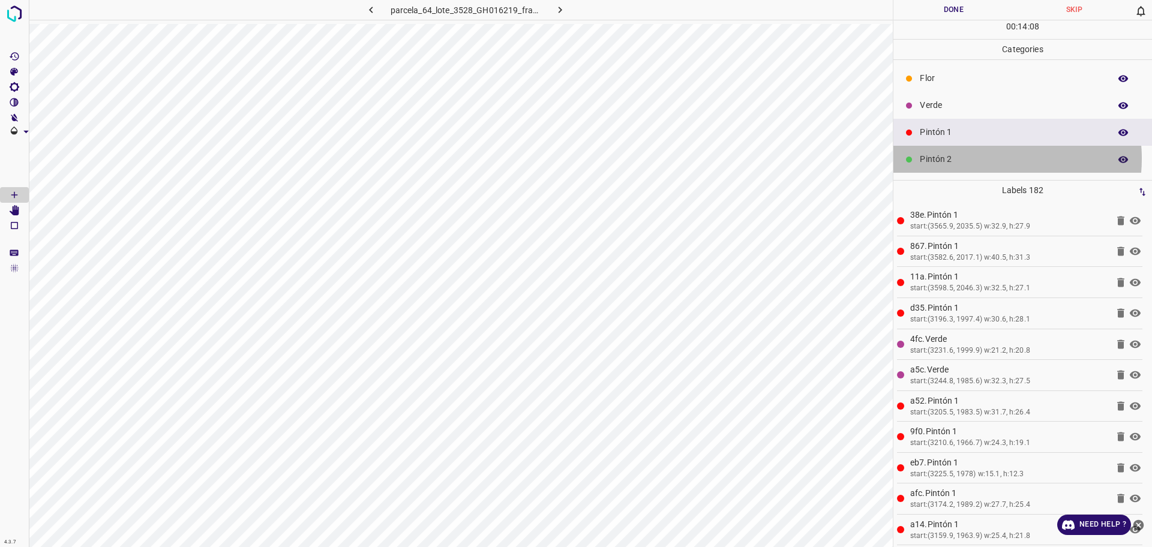
click at [988, 158] on p "Pintón 2" at bounding box center [1012, 159] width 184 height 13
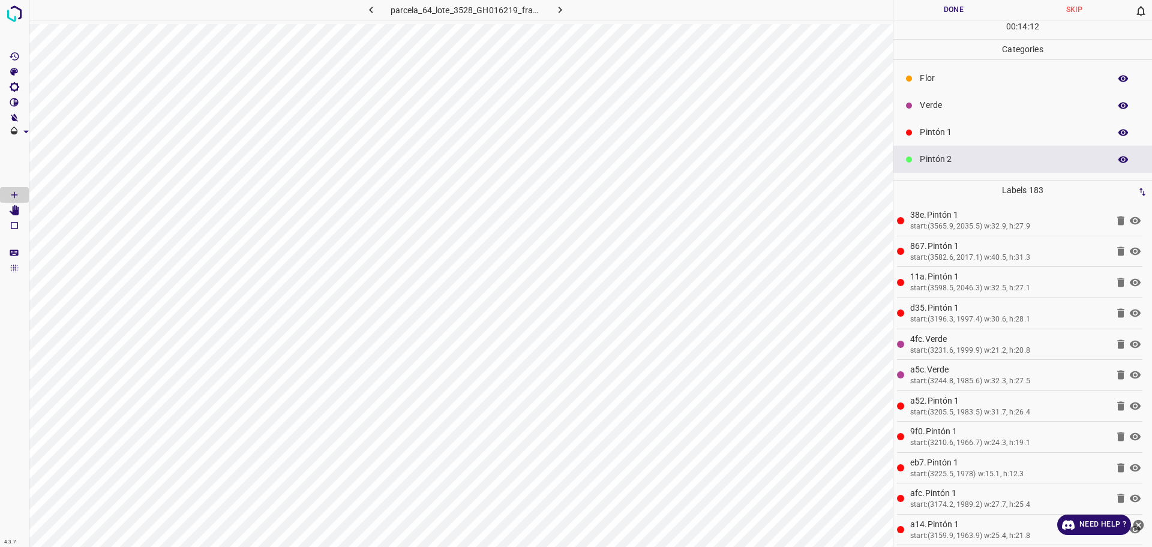
click at [957, 137] on p "Pintón 1" at bounding box center [1012, 132] width 184 height 13
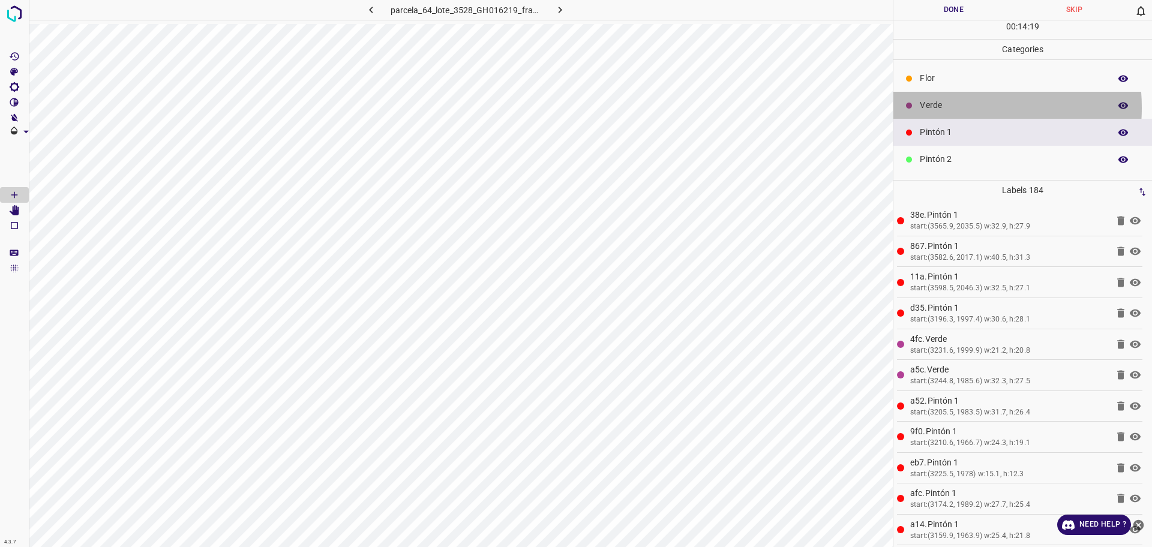
click at [949, 107] on p "Verde" at bounding box center [1012, 105] width 184 height 13
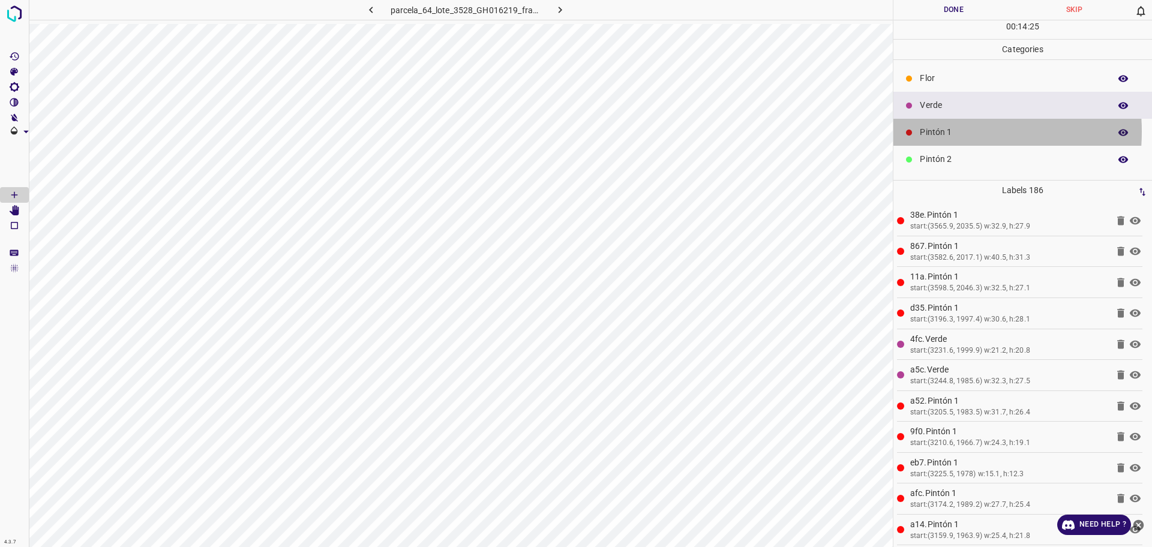
click at [921, 131] on p "Pintón 1" at bounding box center [1012, 132] width 184 height 13
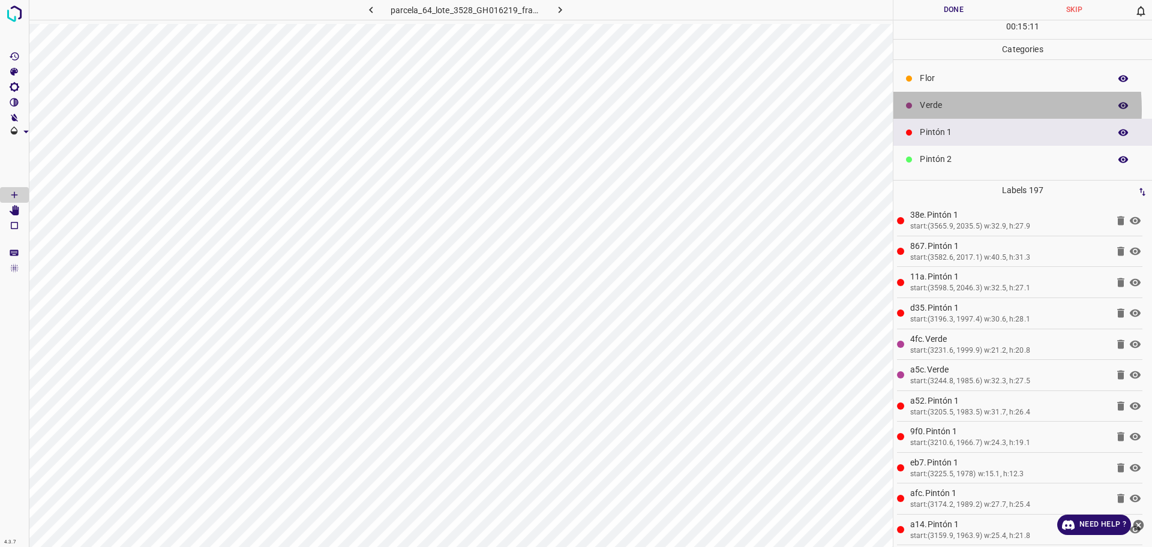
click at [940, 109] on p "Verde" at bounding box center [1012, 105] width 184 height 13
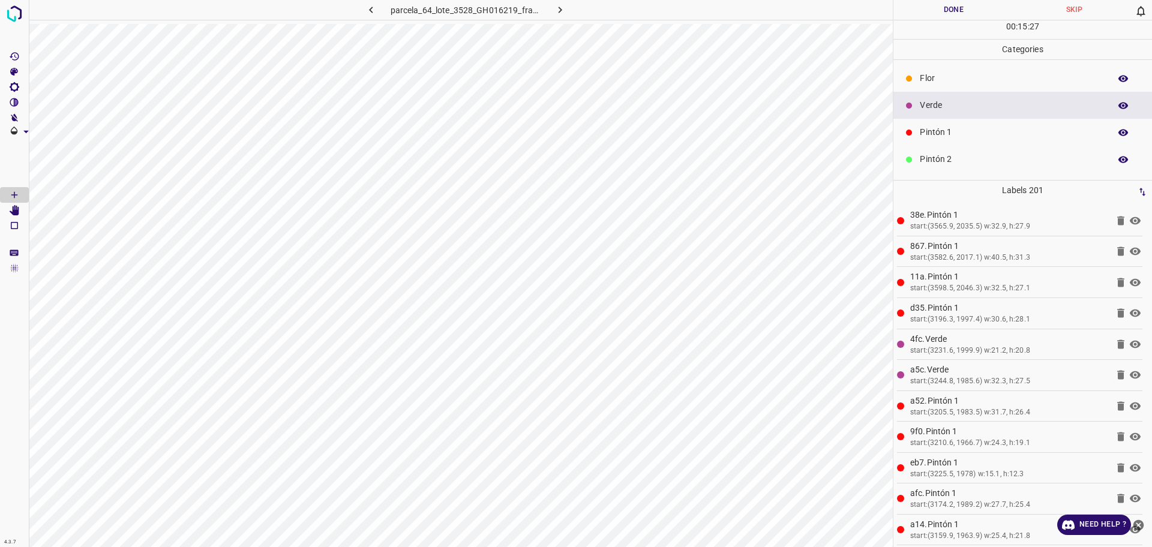
click at [916, 134] on div "Pintón 1" at bounding box center [1023, 132] width 259 height 27
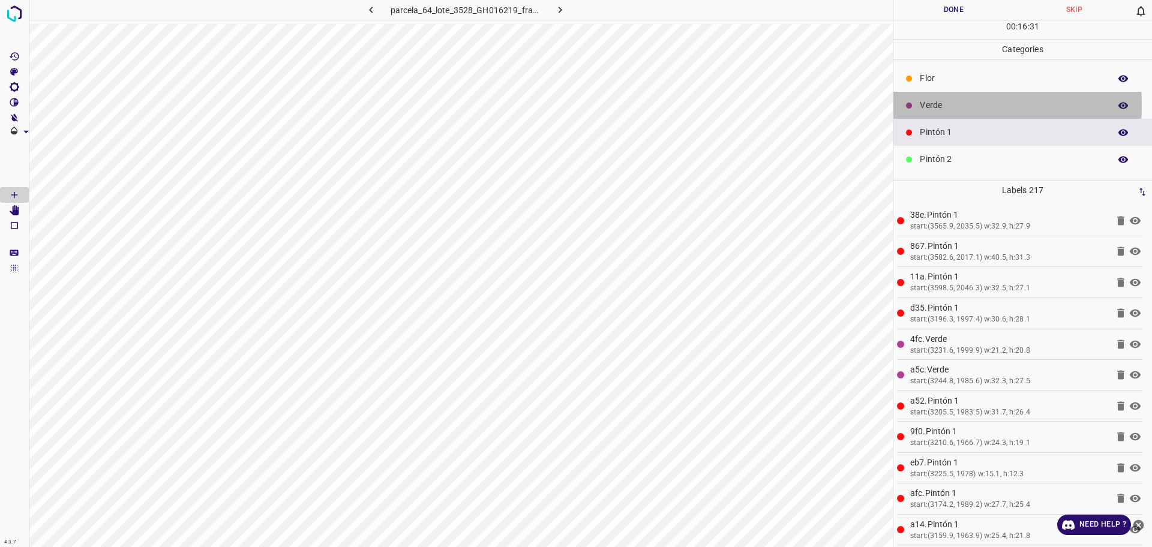
click at [928, 105] on p "Verde" at bounding box center [1012, 105] width 184 height 13
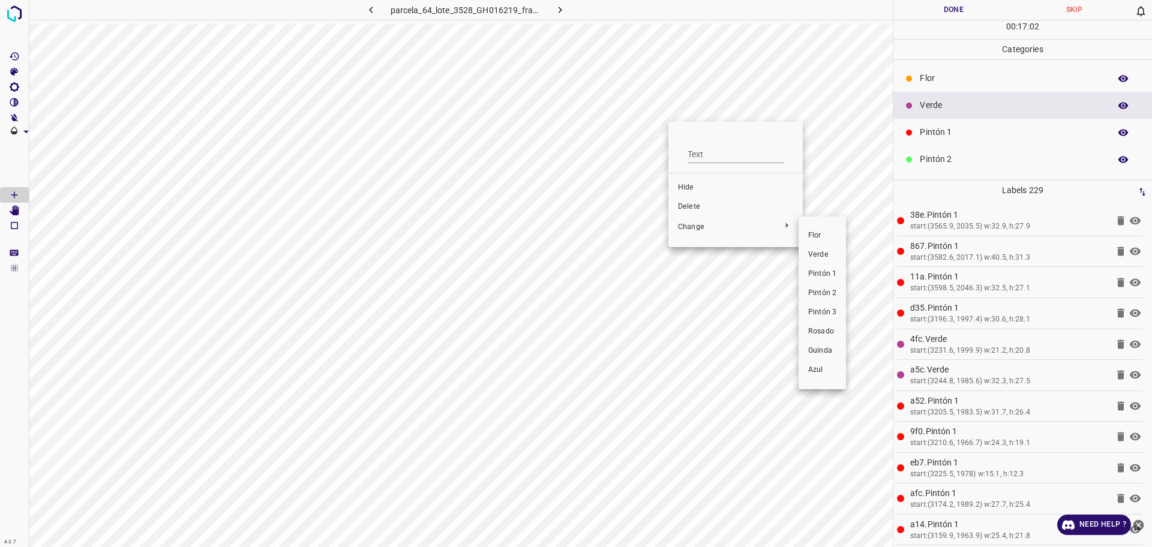
click at [813, 268] on li "Pintón 1" at bounding box center [822, 274] width 47 height 19
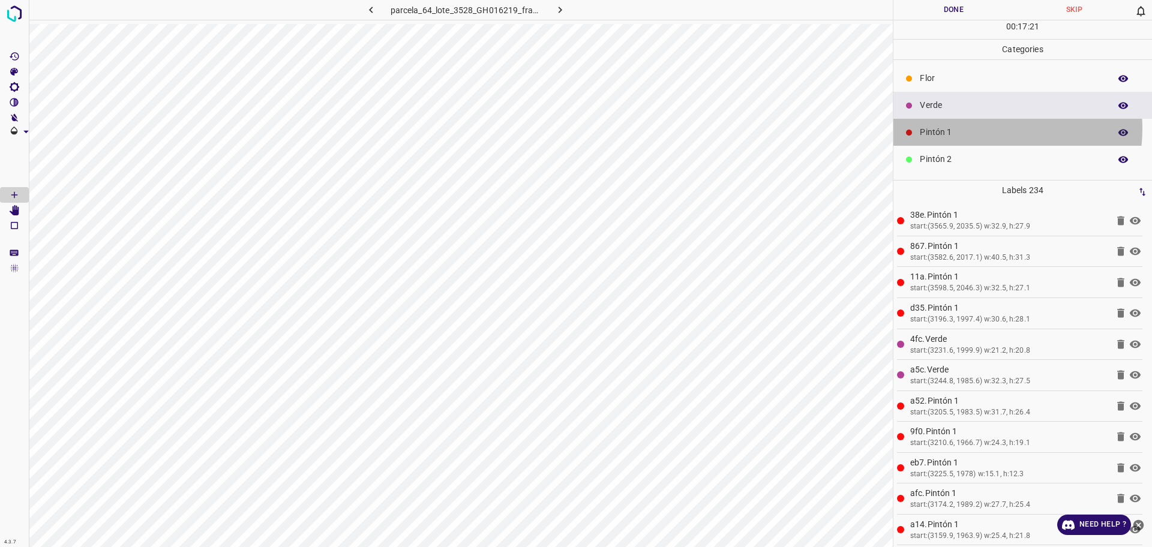
drag, startPoint x: 974, startPoint y: 128, endPoint x: 921, endPoint y: 166, distance: 64.6
click at [975, 128] on p "Pintón 1" at bounding box center [1012, 132] width 184 height 13
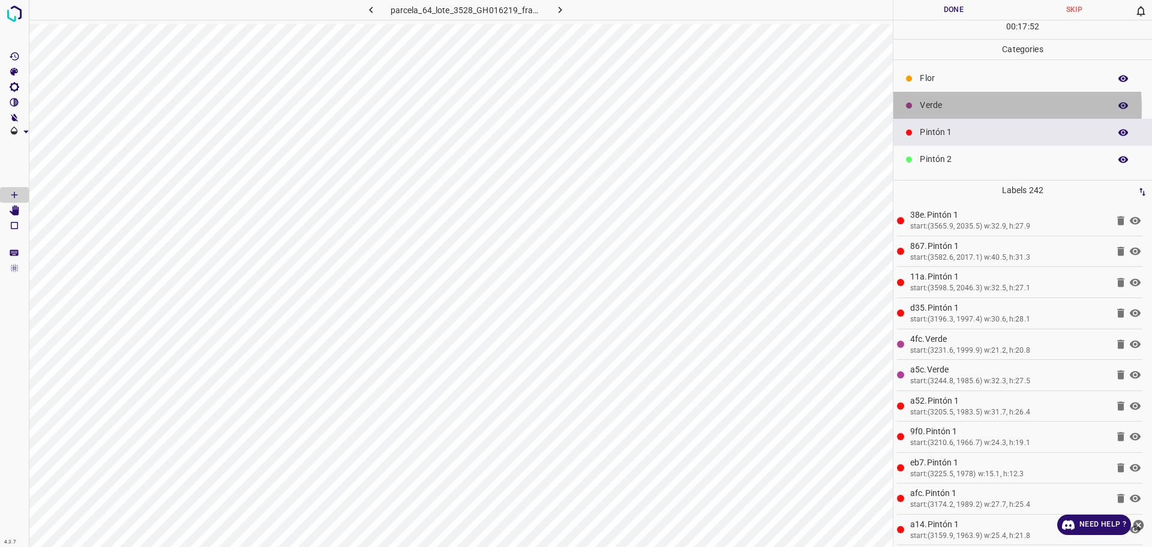
drag, startPoint x: 937, startPoint y: 109, endPoint x: 903, endPoint y: 124, distance: 37.6
click at [937, 108] on p "Verde" at bounding box center [1012, 105] width 184 height 13
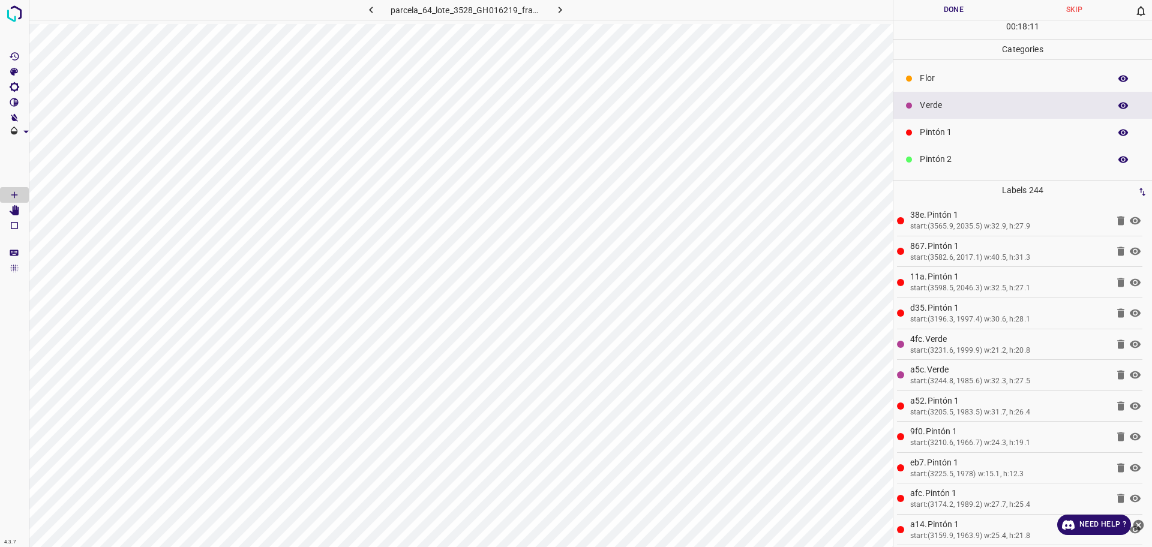
click at [955, 133] on p "Pintón 1" at bounding box center [1012, 132] width 184 height 13
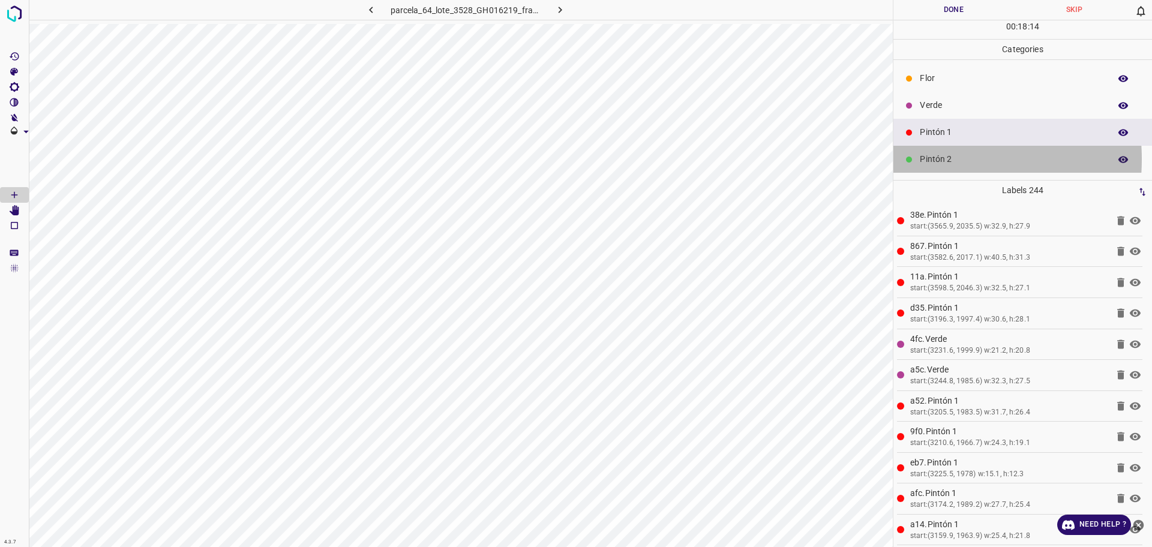
click at [912, 159] on icon at bounding box center [909, 160] width 6 height 6
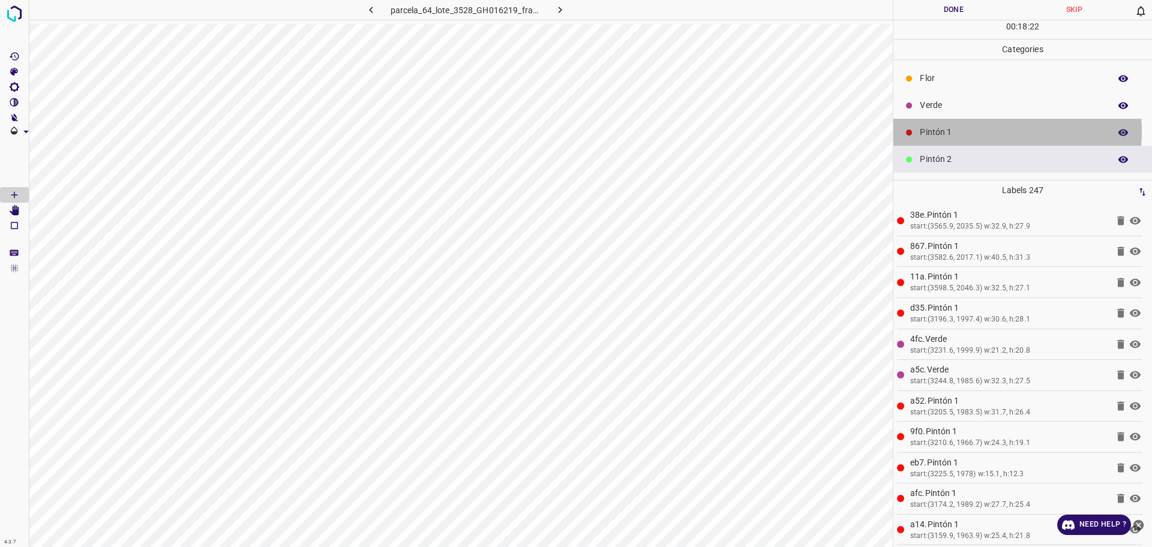
click at [923, 131] on p "Pintón 1" at bounding box center [1012, 132] width 184 height 13
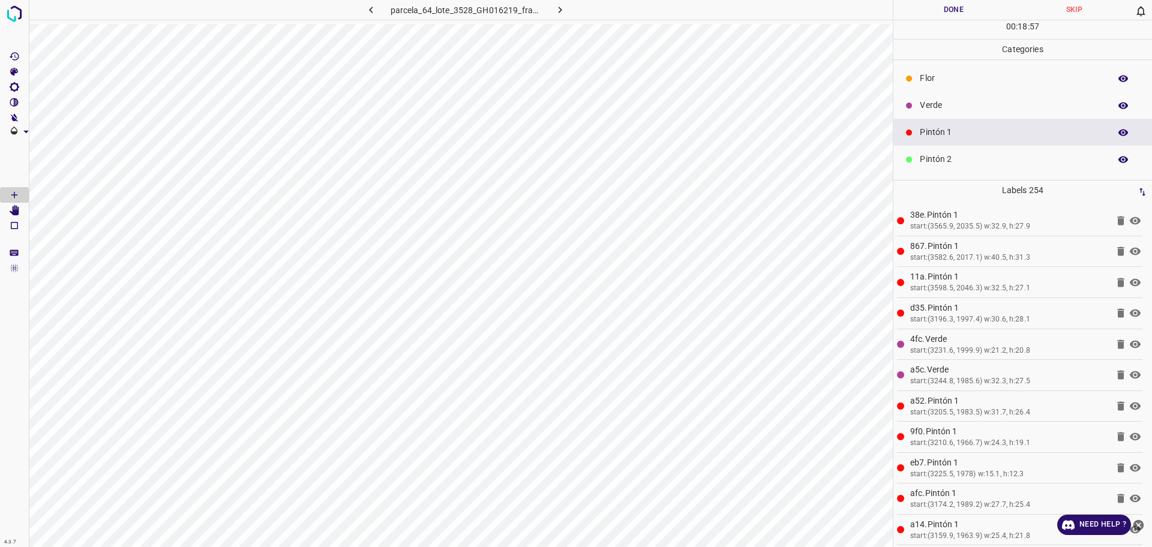
click at [970, 102] on p "Verde" at bounding box center [1012, 105] width 184 height 13
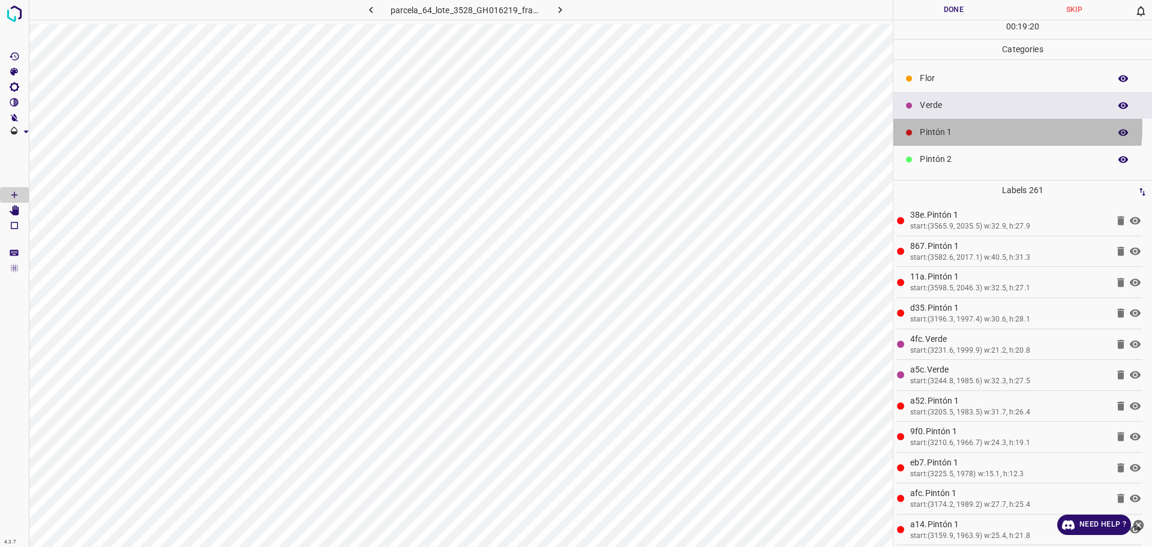
click at [964, 127] on p "Pintón 1" at bounding box center [1012, 132] width 184 height 13
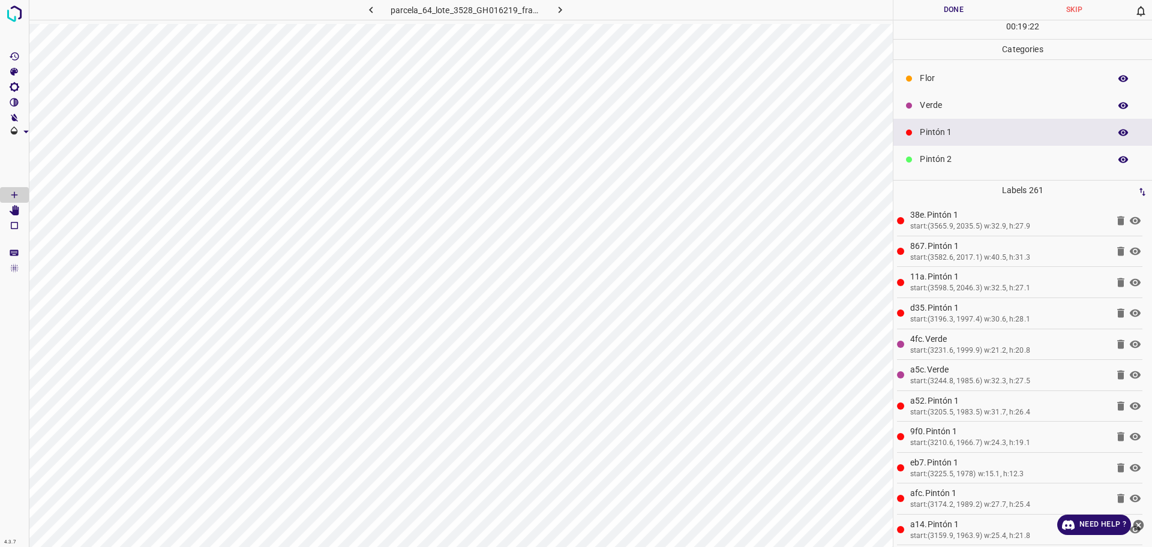
click at [957, 160] on p "Pintón 2" at bounding box center [1012, 159] width 184 height 13
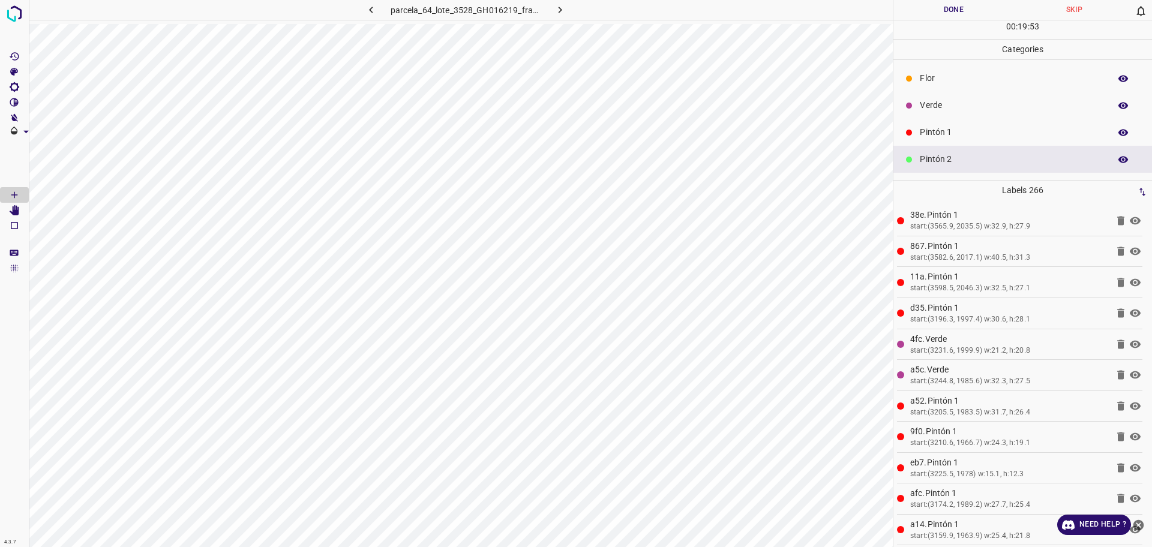
click at [969, 131] on p "Pintón 1" at bounding box center [1012, 132] width 184 height 13
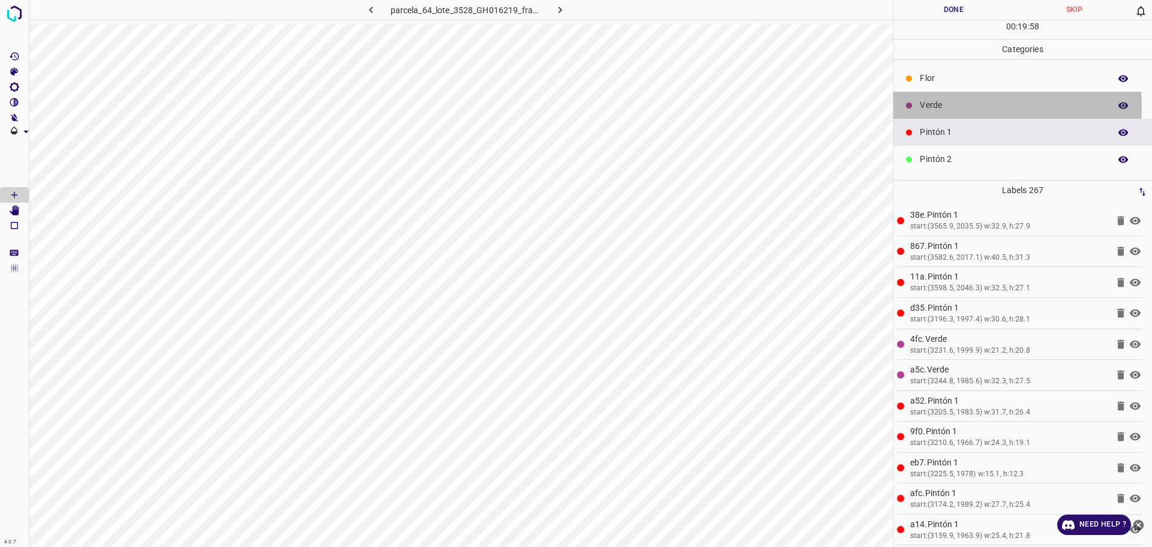
click at [945, 106] on p "Verde" at bounding box center [1012, 105] width 184 height 13
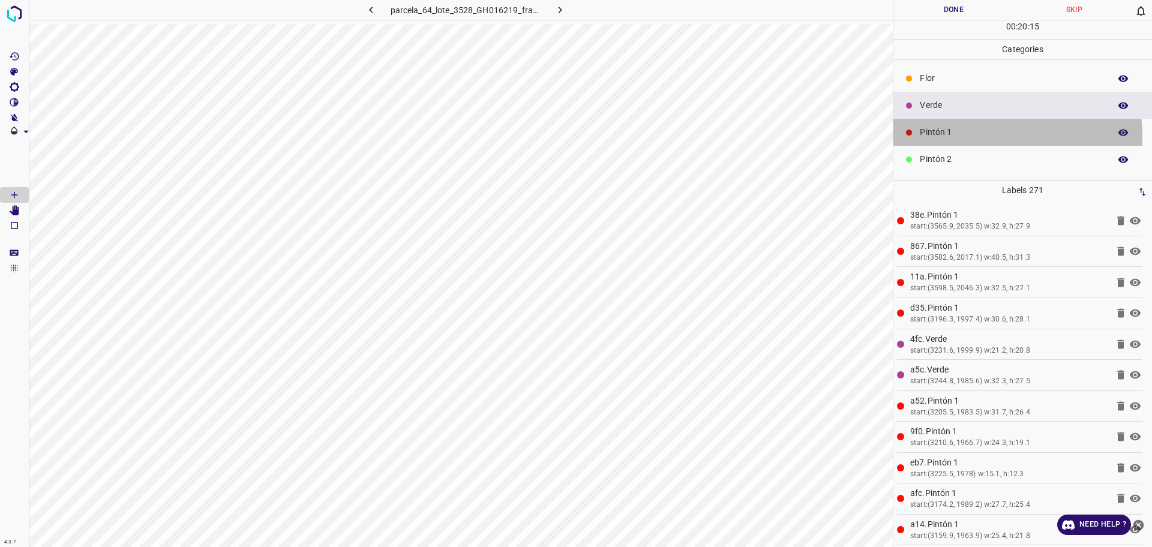
click at [930, 138] on p "Pintón 1" at bounding box center [1012, 132] width 184 height 13
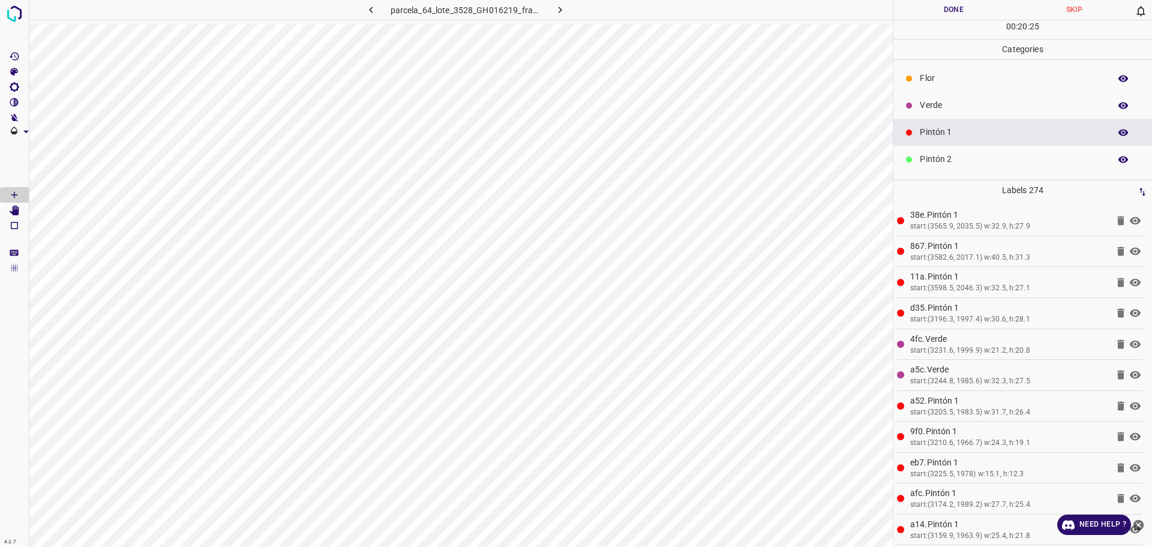
click at [926, 108] on p "Verde" at bounding box center [1012, 105] width 184 height 13
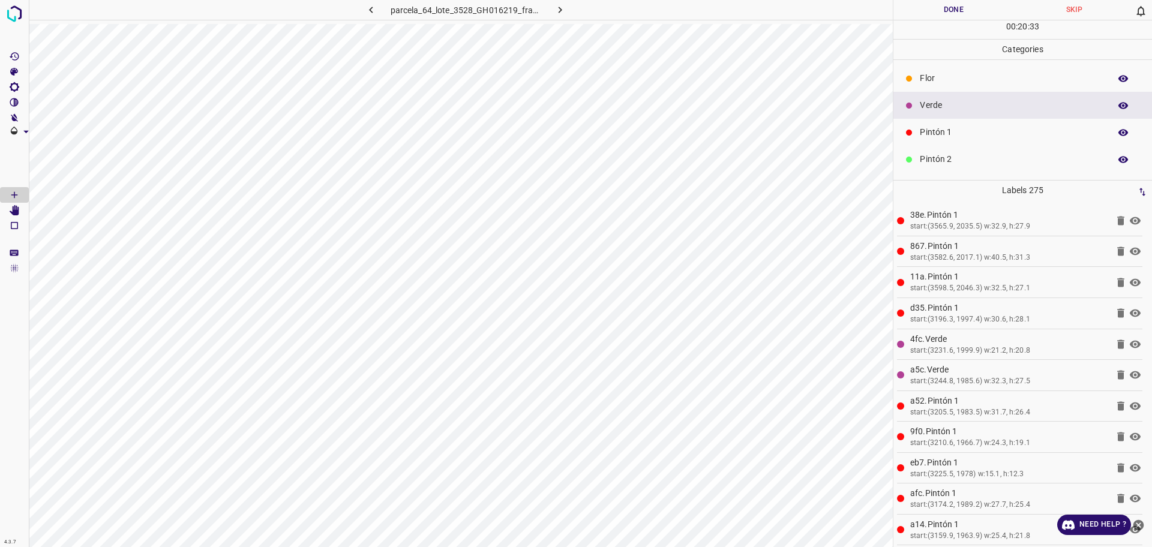
click at [978, 134] on p "Pintón 1" at bounding box center [1012, 132] width 184 height 13
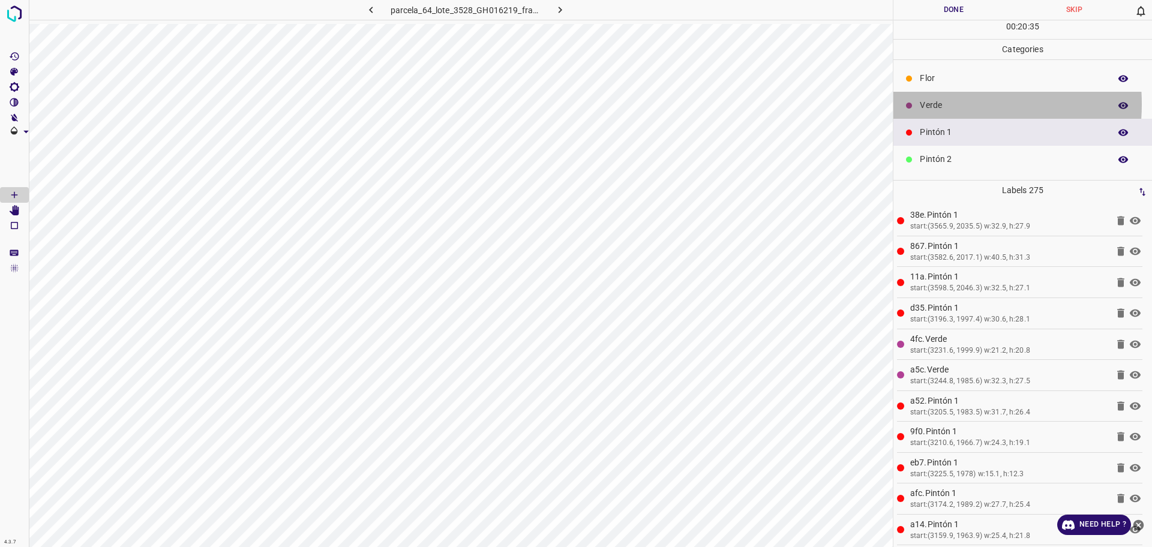
click at [924, 103] on p "Verde" at bounding box center [1012, 105] width 184 height 13
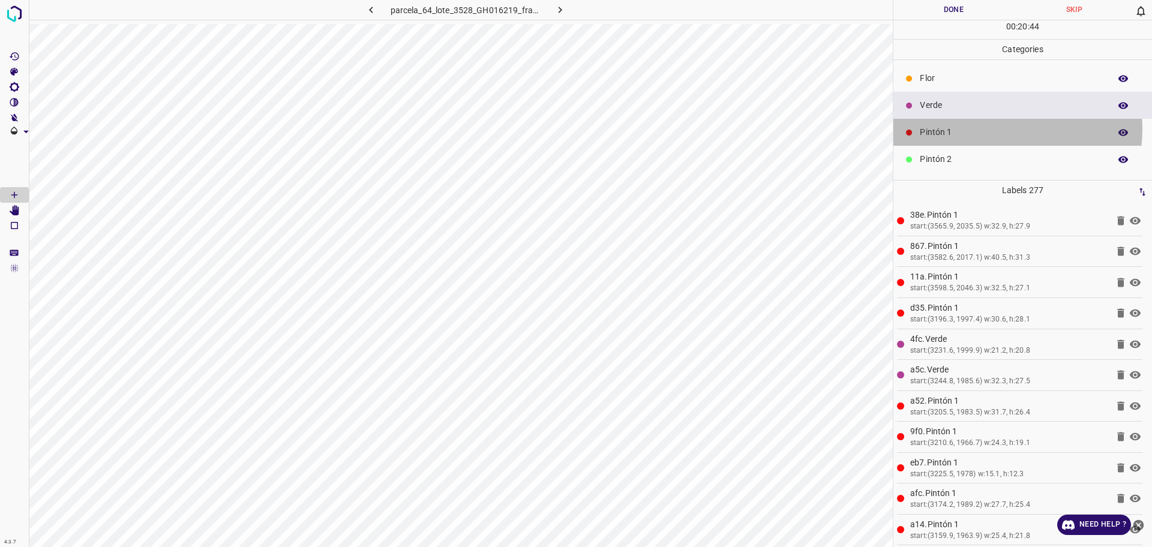
click at [977, 128] on p "Pintón 1" at bounding box center [1012, 132] width 184 height 13
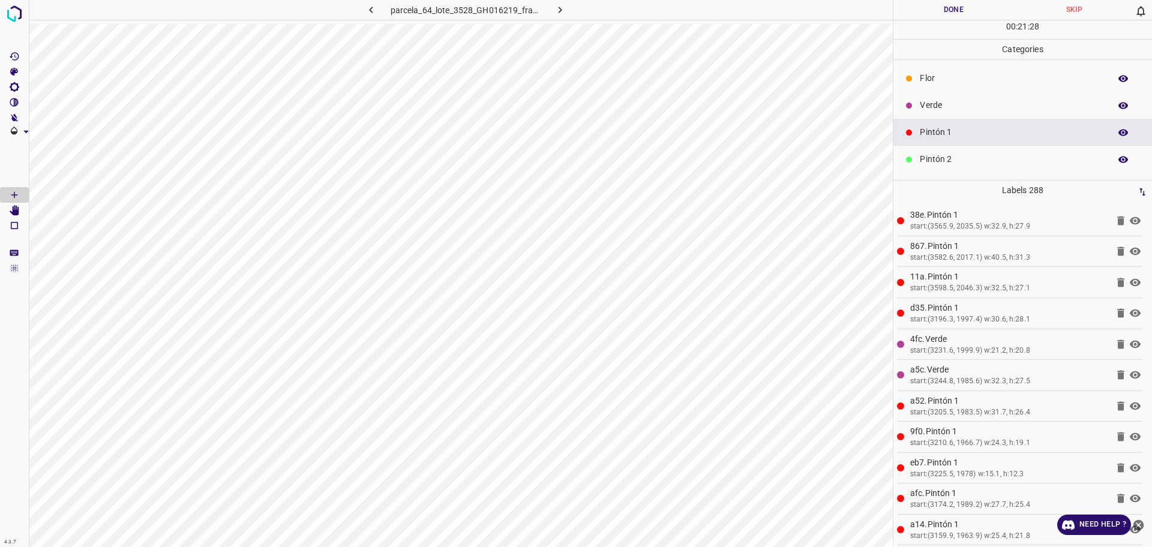
click at [956, 100] on p "Verde" at bounding box center [1012, 105] width 184 height 13
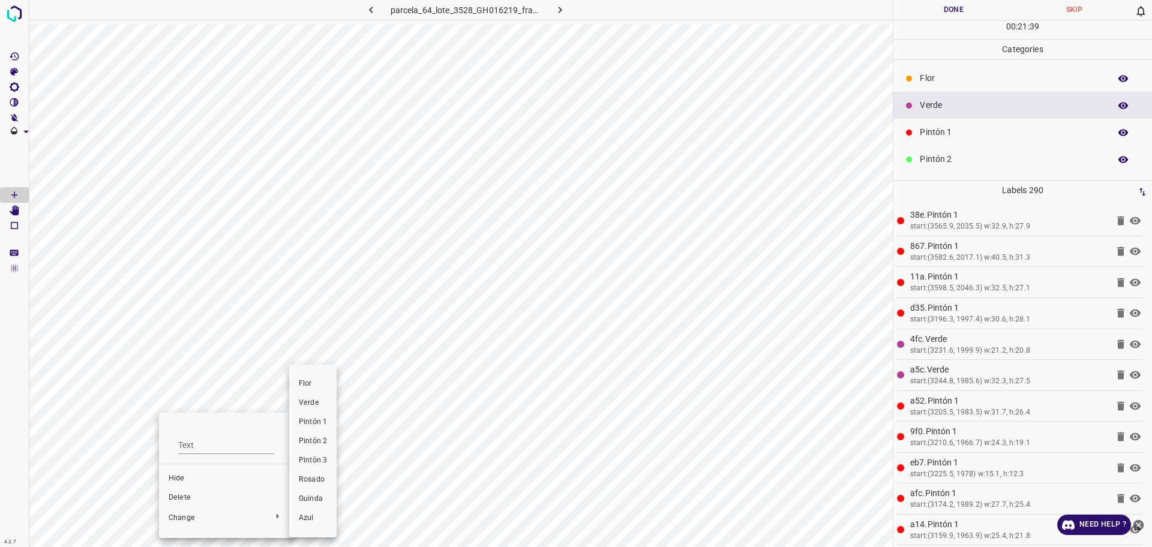
click at [310, 422] on span "Pintón 1" at bounding box center [313, 422] width 28 height 11
click at [940, 135] on p "Pintón 1" at bounding box center [1012, 132] width 184 height 13
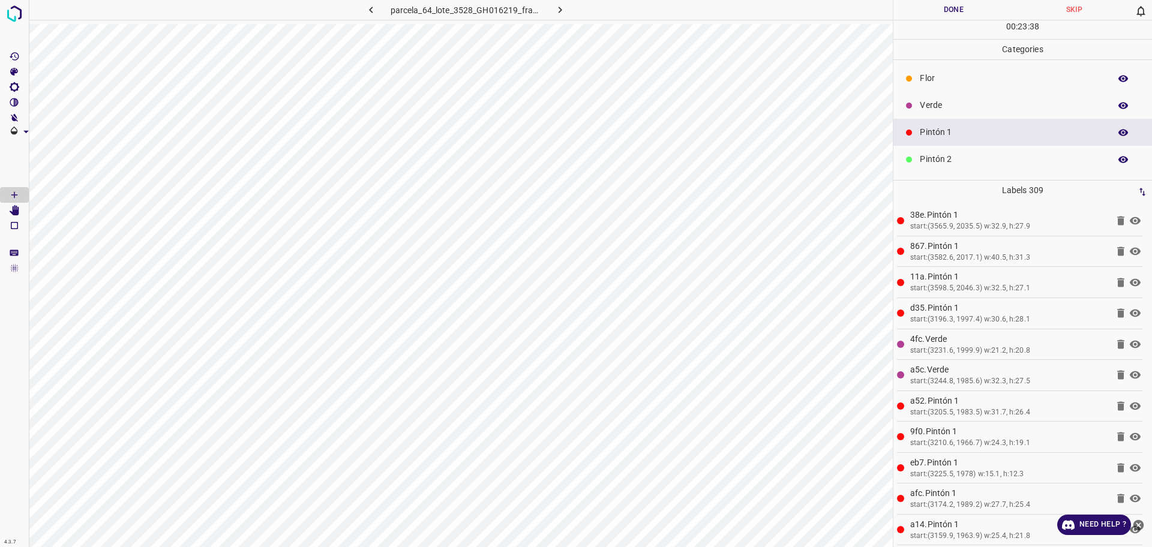
click at [993, 101] on p "Verde" at bounding box center [1012, 105] width 184 height 13
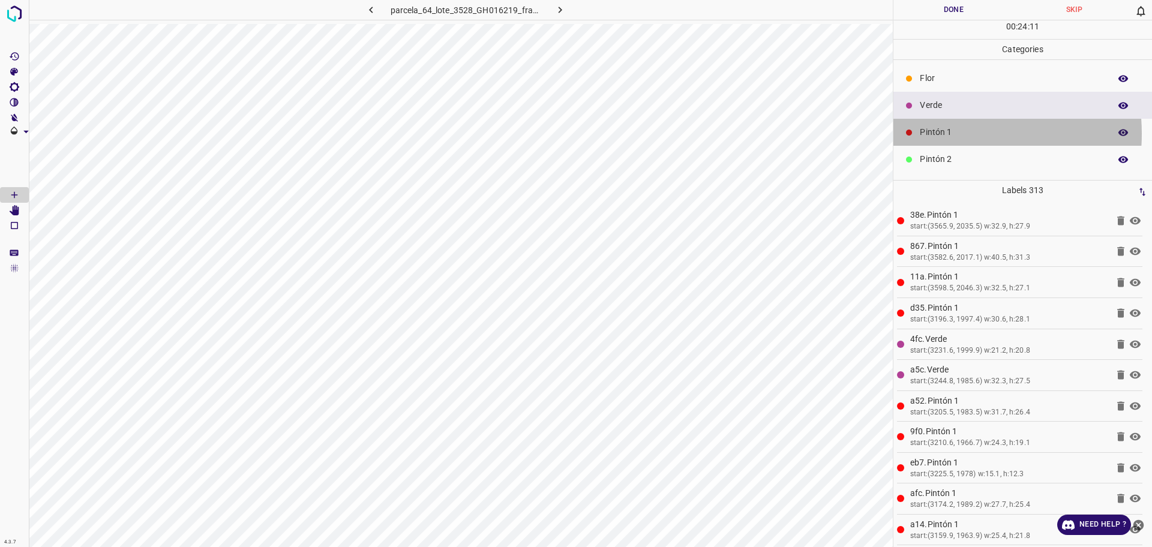
click at [936, 134] on p "Pintón 1" at bounding box center [1012, 132] width 184 height 13
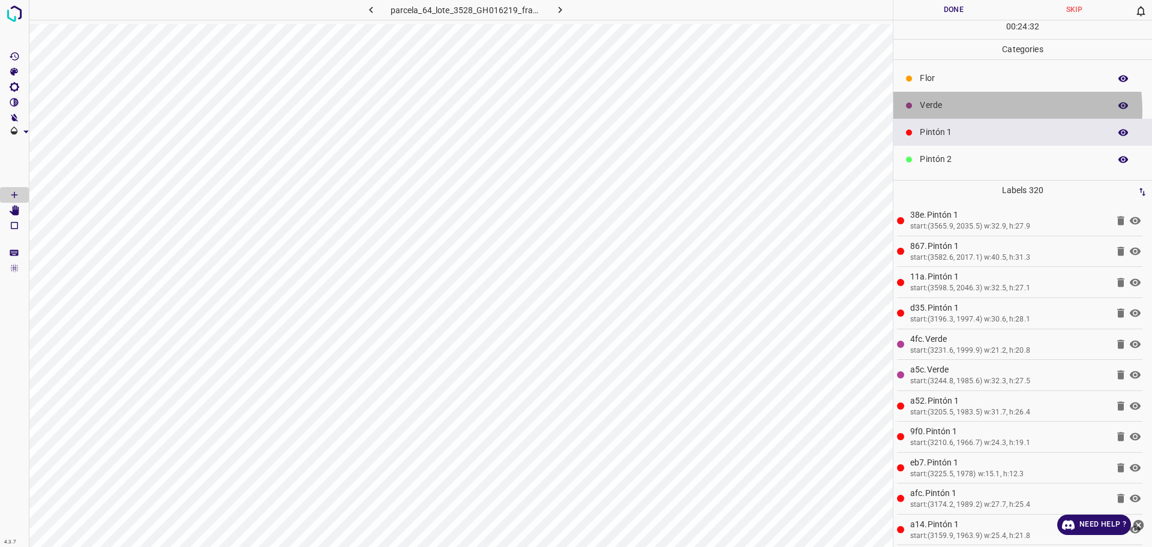
click at [973, 110] on p "Verde" at bounding box center [1012, 105] width 184 height 13
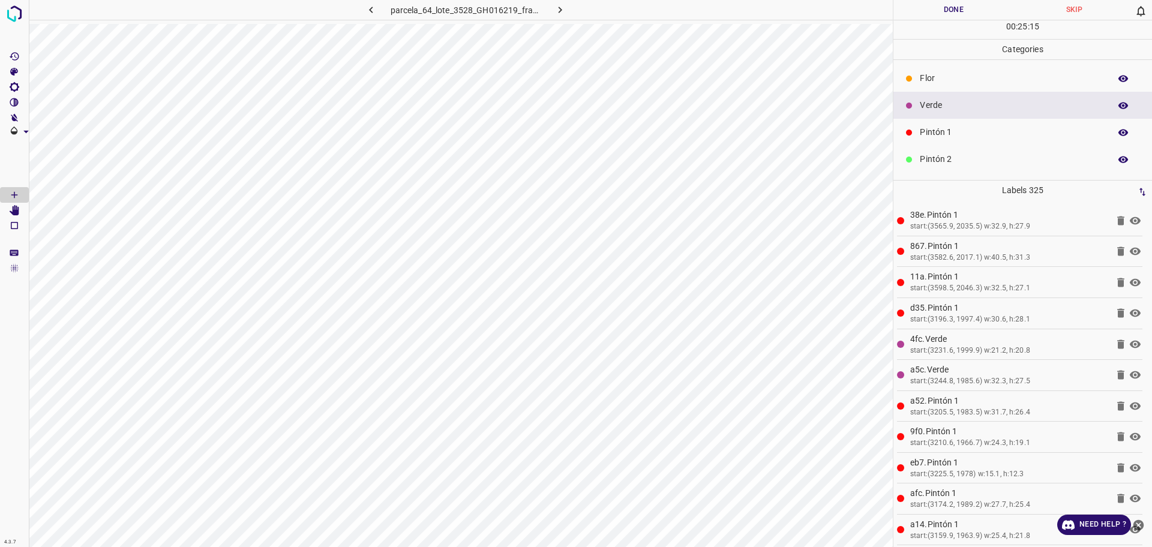
drag, startPoint x: 972, startPoint y: 128, endPoint x: 897, endPoint y: 174, distance: 88.1
click at [972, 127] on p "Pintón 1" at bounding box center [1012, 132] width 184 height 13
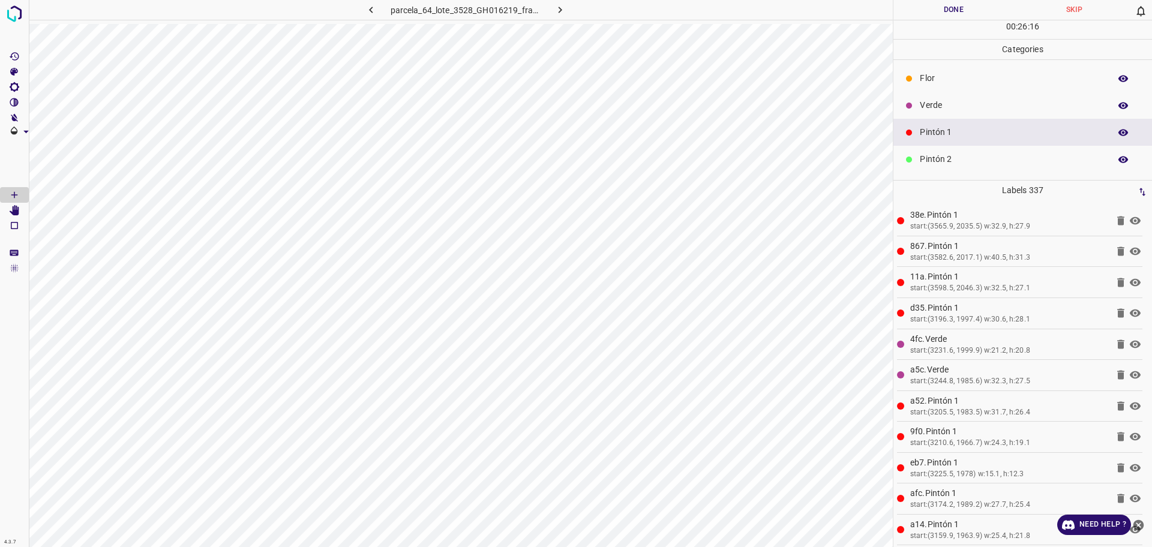
click at [976, 109] on p "Verde" at bounding box center [1012, 105] width 184 height 13
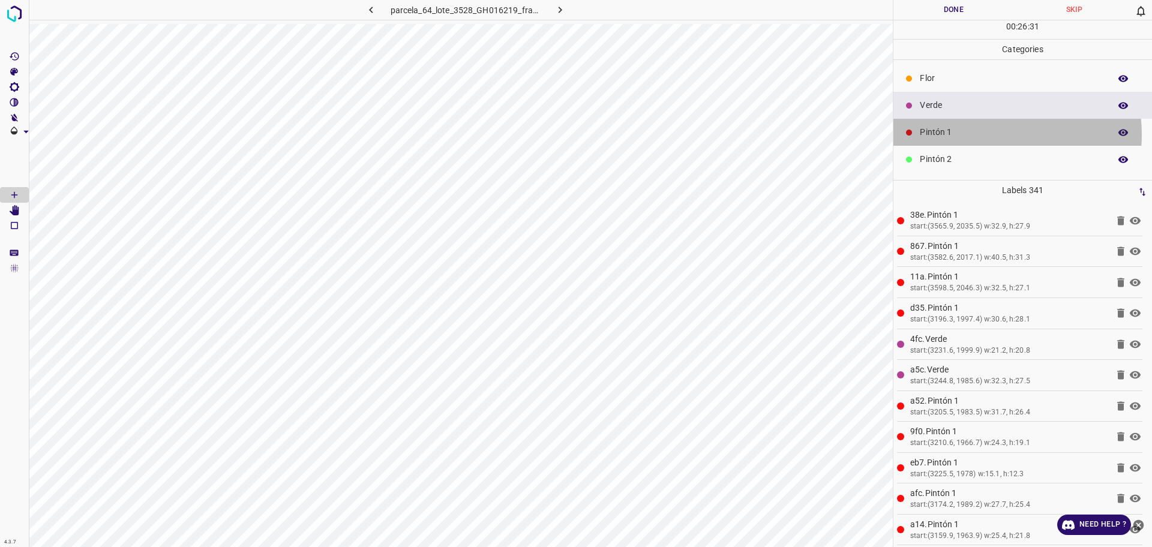
click at [991, 134] on p "Pintón 1" at bounding box center [1012, 132] width 184 height 13
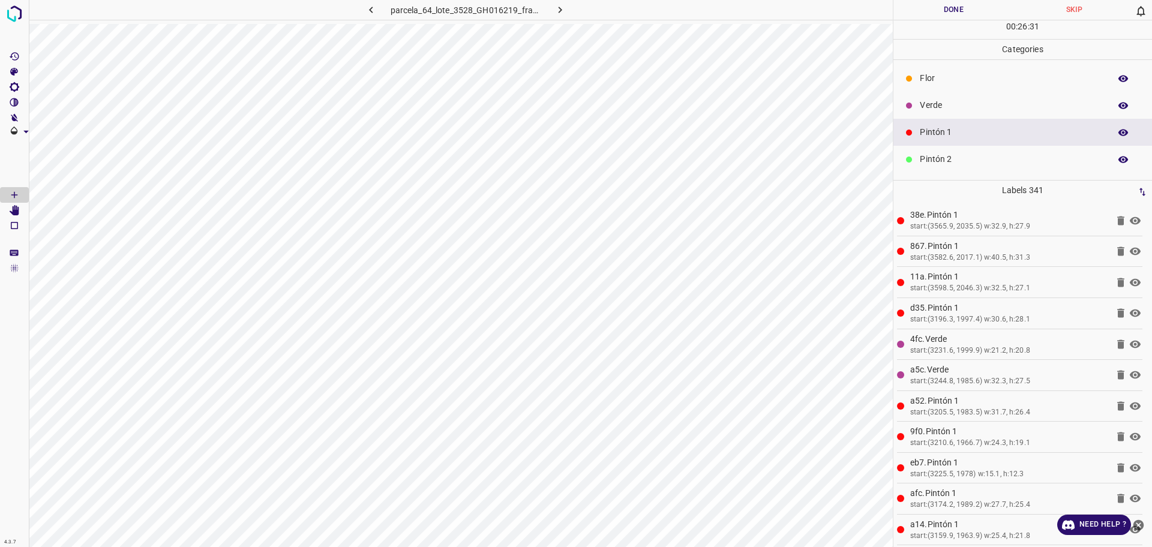
click at [978, 163] on p "Pintón 2" at bounding box center [1012, 159] width 184 height 13
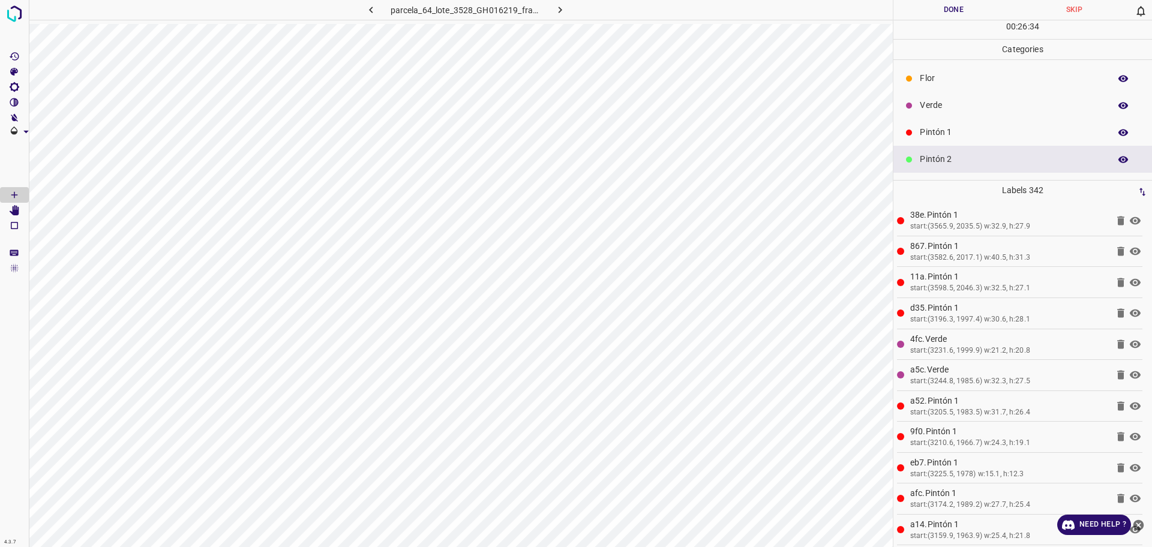
click at [942, 131] on p "Pintón 1" at bounding box center [1012, 132] width 184 height 13
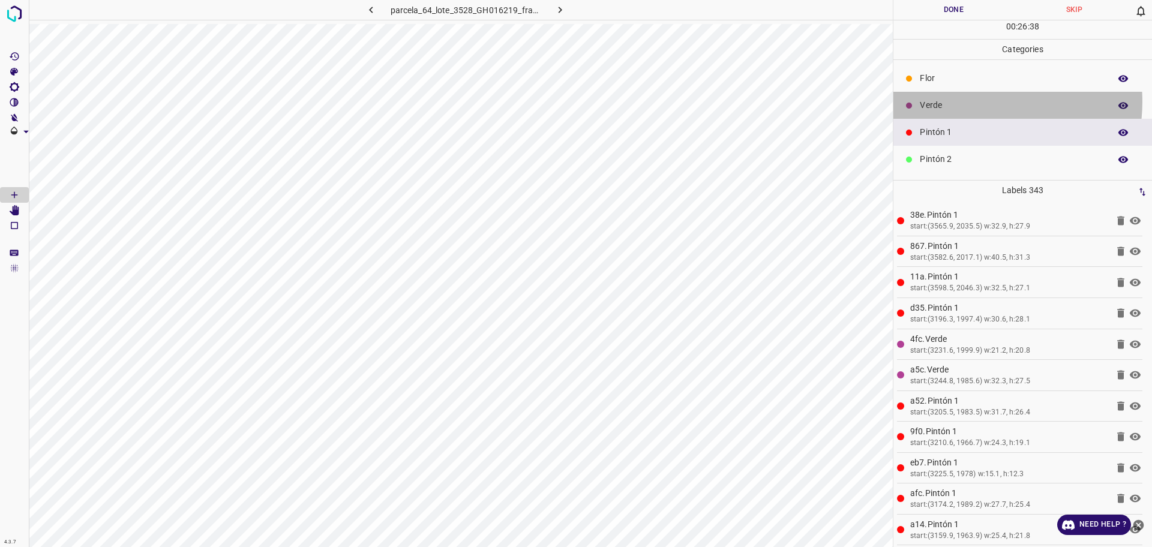
click at [976, 101] on p "Verde" at bounding box center [1012, 105] width 184 height 13
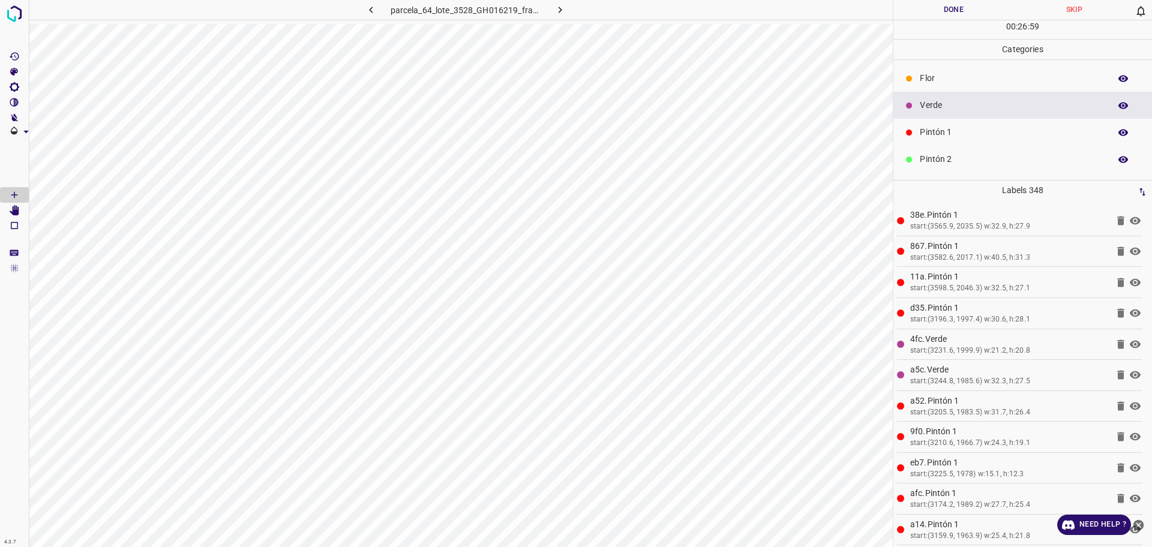
click at [918, 133] on div "Pintón 1" at bounding box center [1023, 132] width 259 height 27
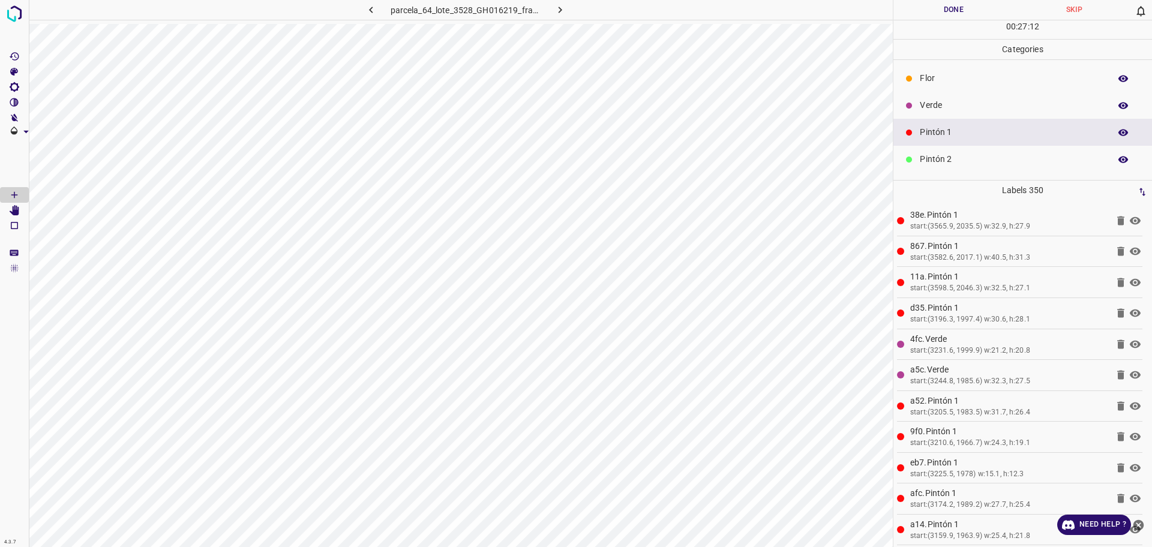
click at [961, 99] on p "Verde" at bounding box center [1012, 105] width 184 height 13
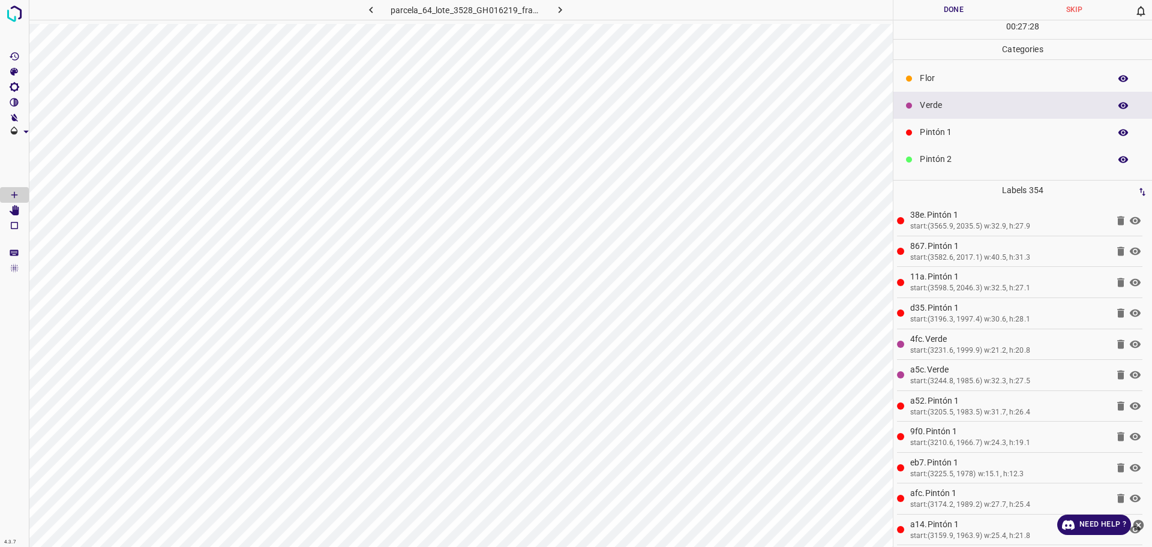
click at [931, 159] on p "Pintón 2" at bounding box center [1012, 159] width 184 height 13
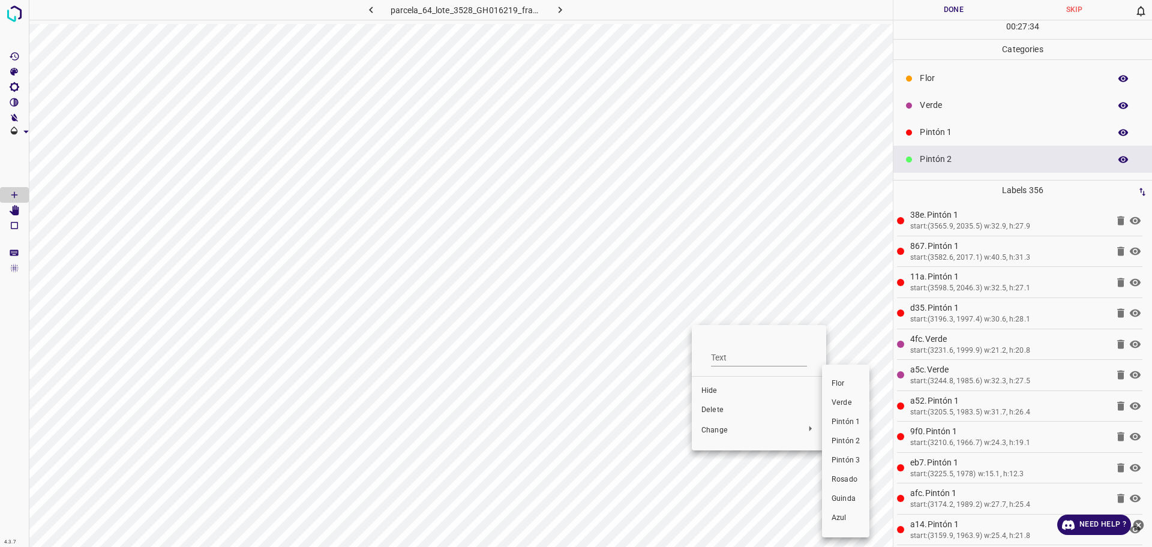
click at [849, 456] on span "Pintón 3" at bounding box center [846, 461] width 28 height 11
click at [862, 463] on span "Pintón 3" at bounding box center [871, 461] width 28 height 11
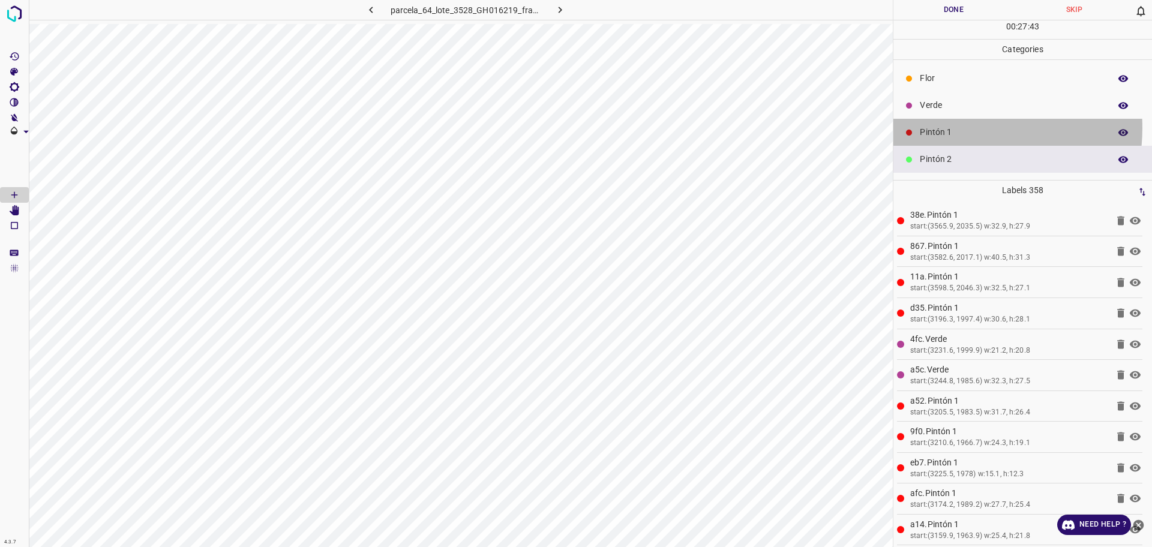
click at [954, 128] on p "Pintón 1" at bounding box center [1012, 132] width 184 height 13
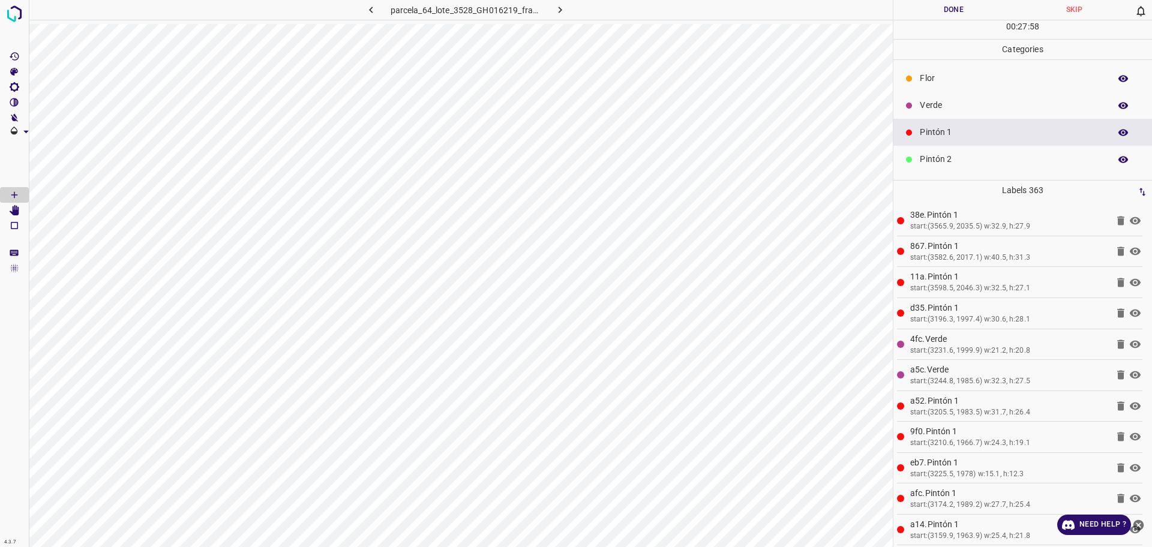
click at [979, 101] on p "Verde" at bounding box center [1012, 105] width 184 height 13
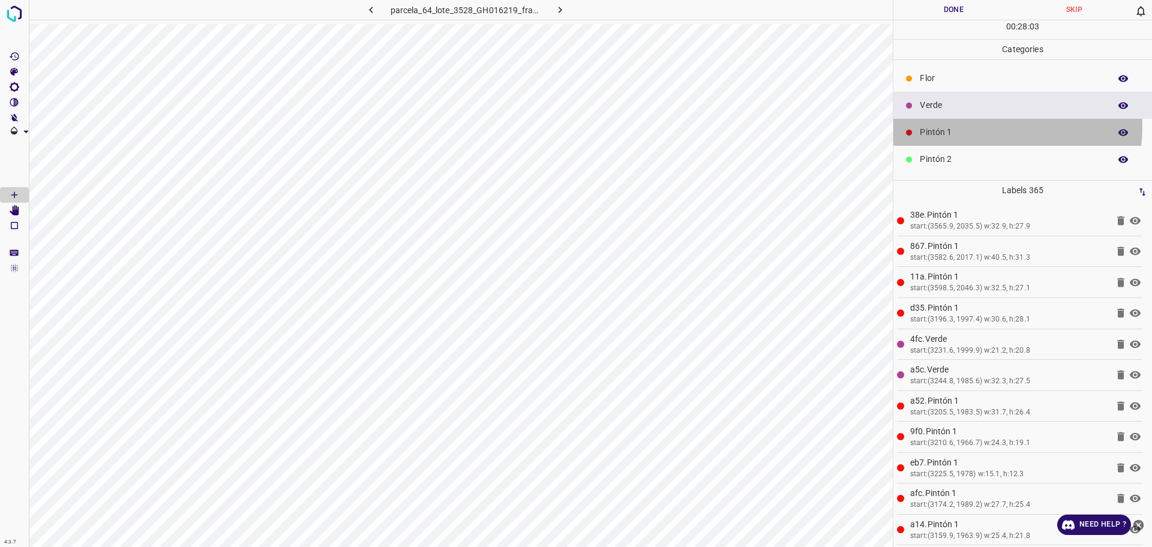
click at [960, 126] on p "Pintón 1" at bounding box center [1012, 132] width 184 height 13
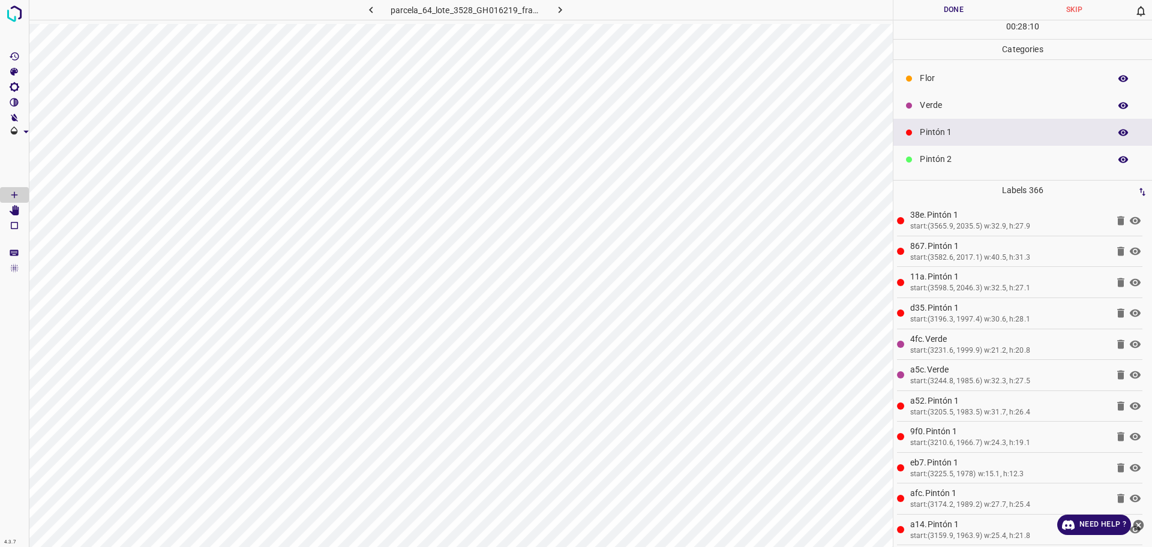
click at [997, 152] on div "Pintón 2" at bounding box center [1023, 159] width 259 height 27
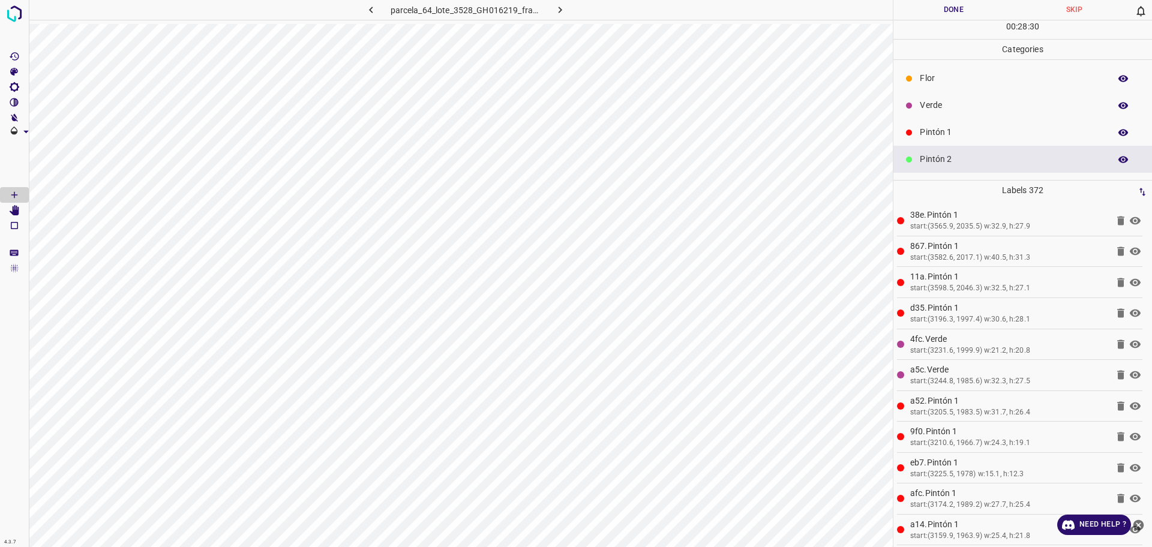
click at [992, 129] on p "Pintón 1" at bounding box center [1012, 132] width 184 height 13
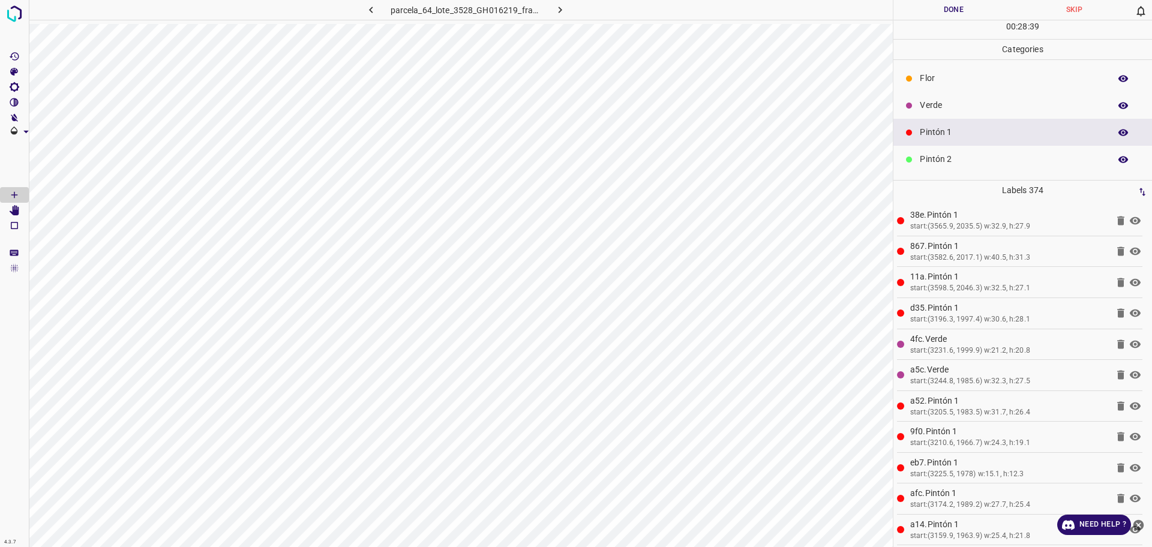
click at [978, 156] on p "Pintón 2" at bounding box center [1012, 159] width 184 height 13
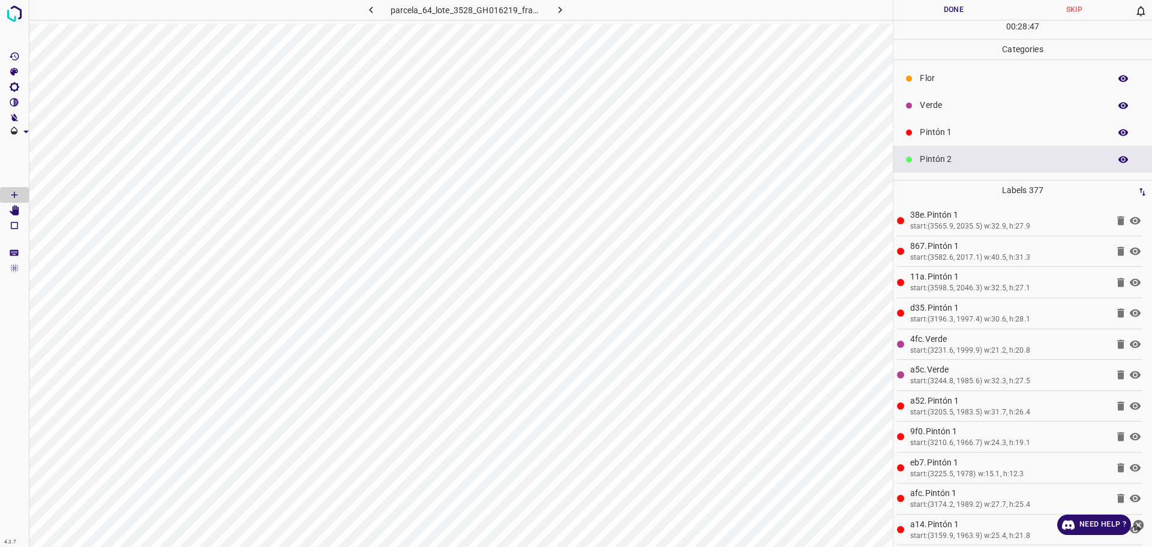
click at [952, 123] on div "Pintón 1" at bounding box center [1023, 132] width 259 height 27
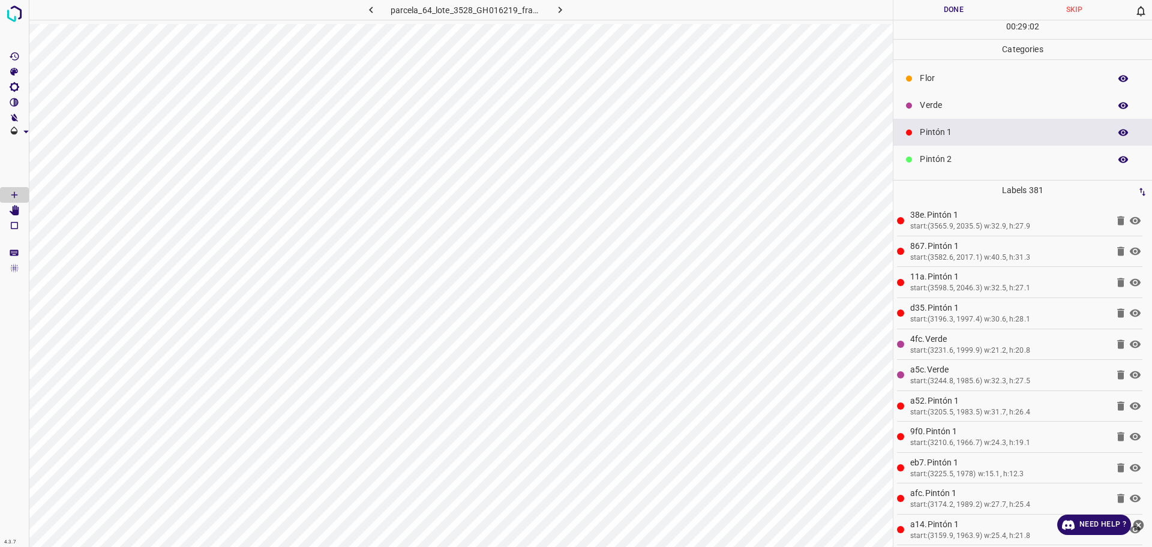
click at [930, 112] on div "Verde" at bounding box center [1023, 105] width 259 height 27
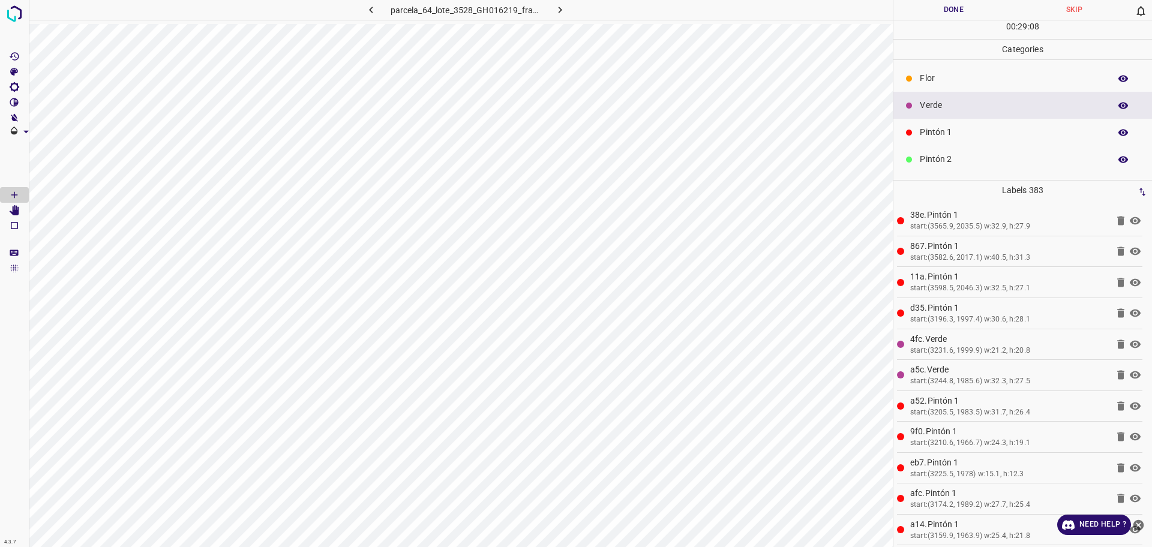
click at [963, 130] on p "Pintón 1" at bounding box center [1012, 132] width 184 height 13
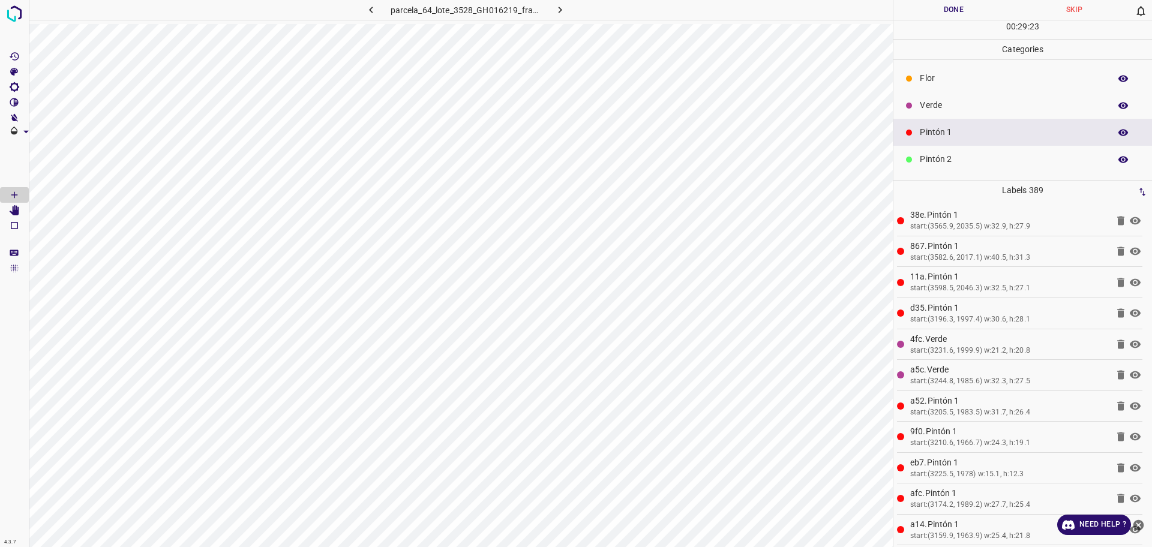
click at [937, 113] on div "Verde" at bounding box center [1023, 105] width 259 height 27
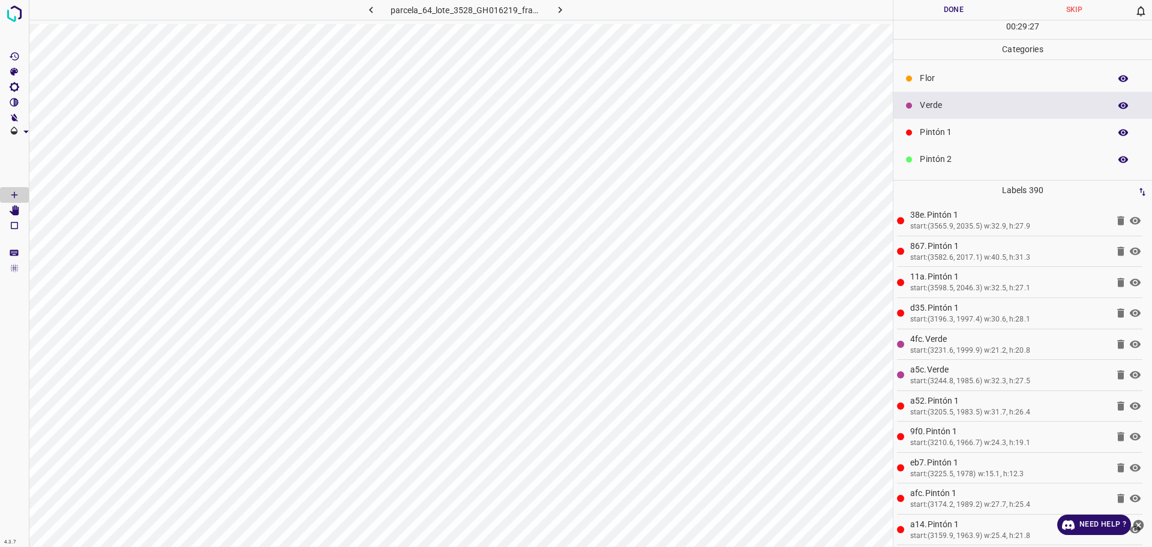
click at [921, 136] on p "Pintón 1" at bounding box center [1012, 132] width 184 height 13
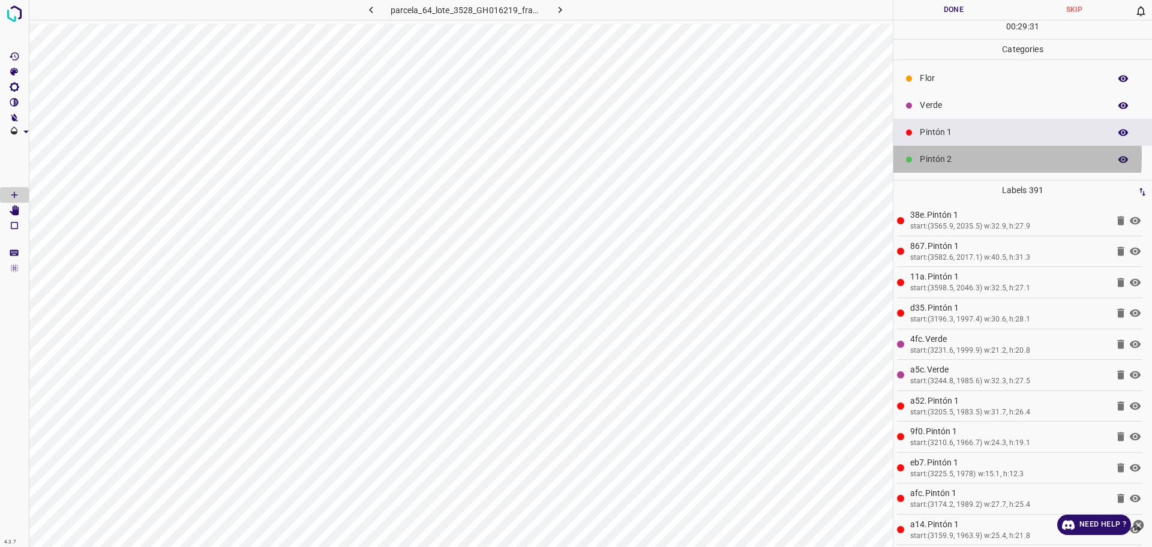
click at [921, 157] on div "Pintón 2" at bounding box center [1023, 159] width 259 height 27
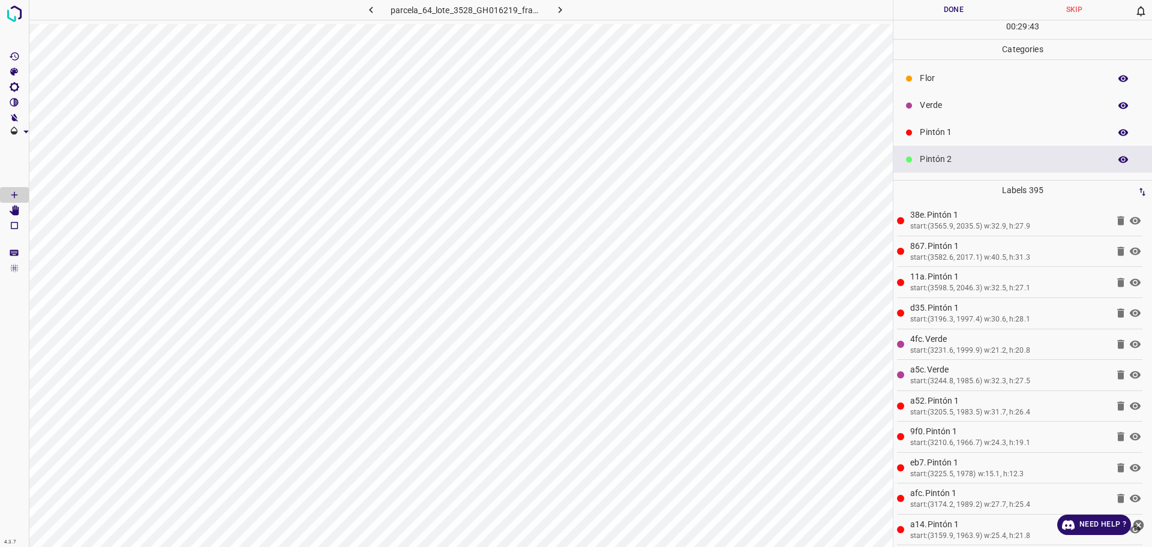
click at [968, 133] on p "Pintón 1" at bounding box center [1012, 132] width 184 height 13
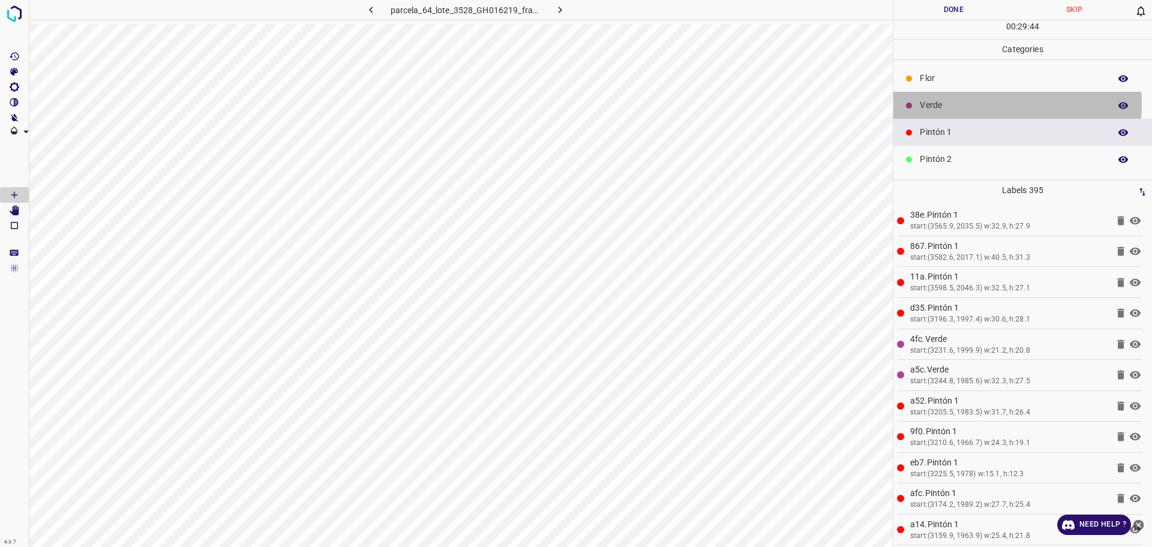
click at [955, 103] on p "Verde" at bounding box center [1012, 105] width 184 height 13
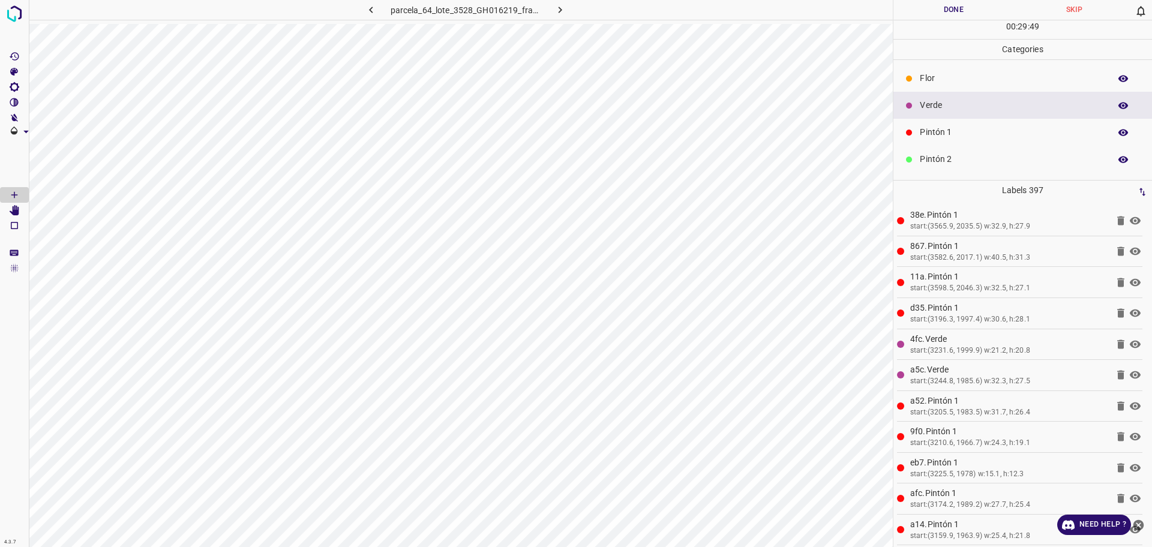
click at [962, 134] on p "Pintón 1" at bounding box center [1012, 132] width 184 height 13
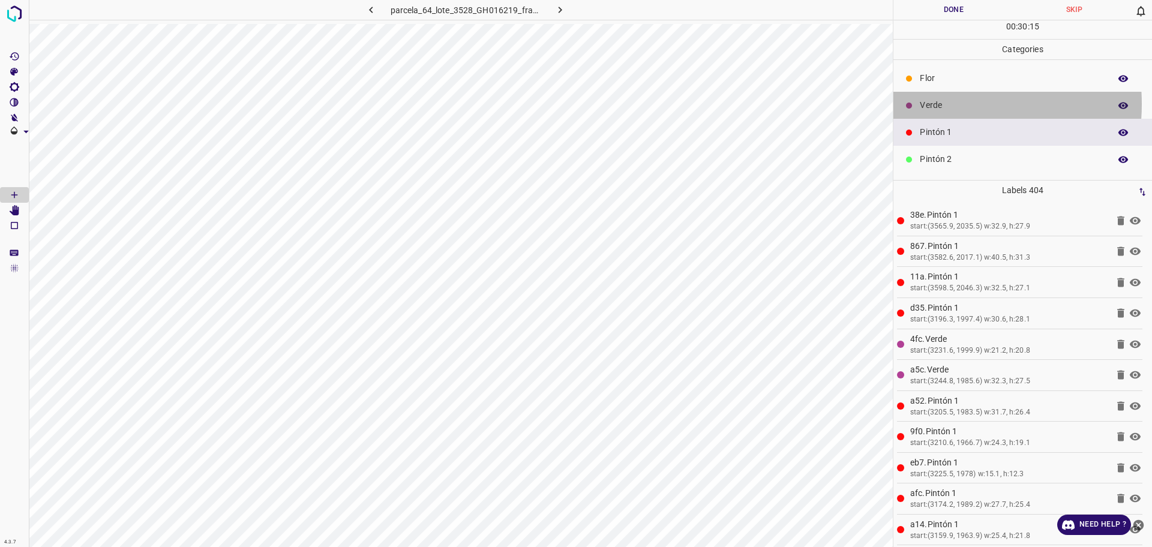
click at [928, 104] on p "Verde" at bounding box center [1012, 105] width 184 height 13
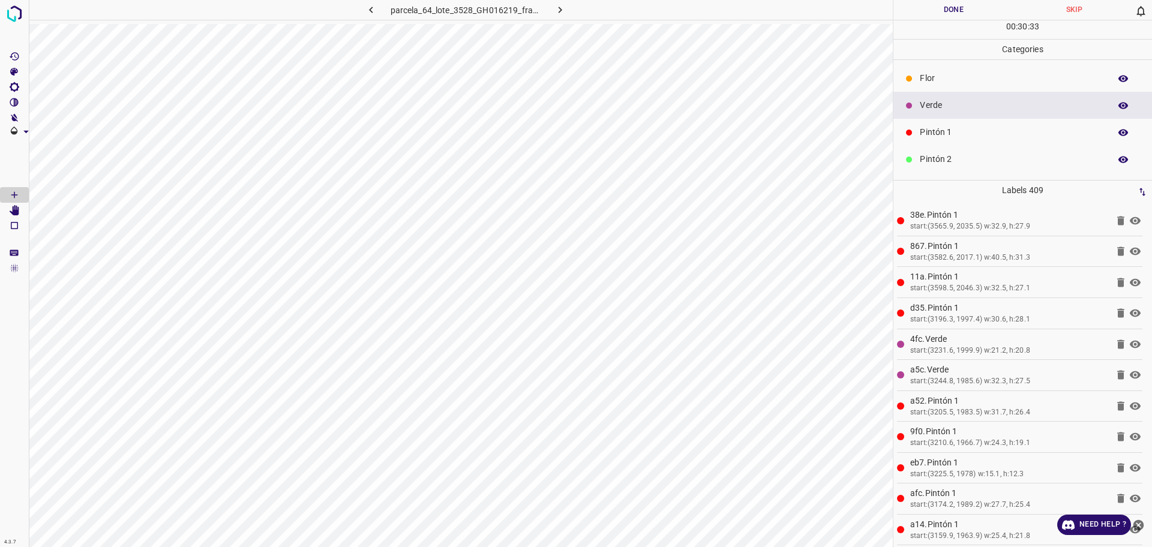
click at [945, 157] on p "Pintón 2" at bounding box center [1012, 159] width 184 height 13
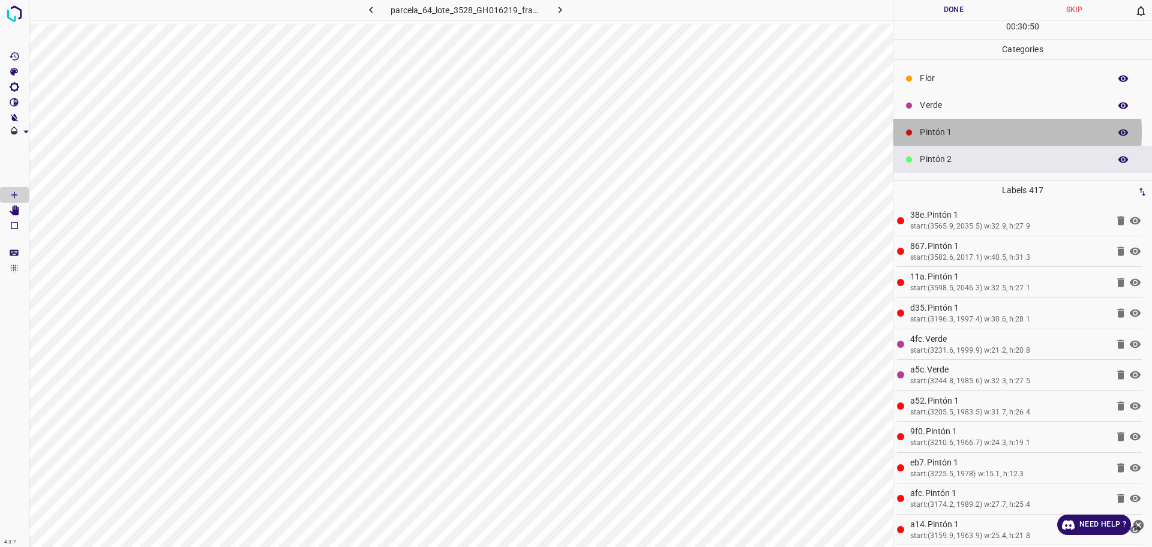
click at [945, 133] on p "Pintón 1" at bounding box center [1012, 132] width 184 height 13
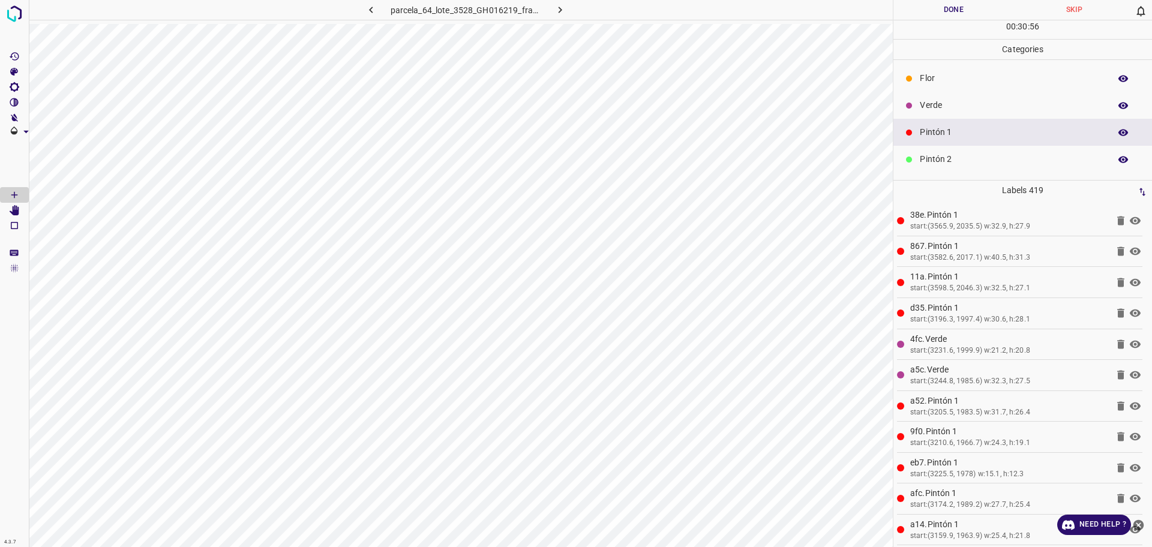
click at [937, 111] on p "Verde" at bounding box center [1012, 105] width 184 height 13
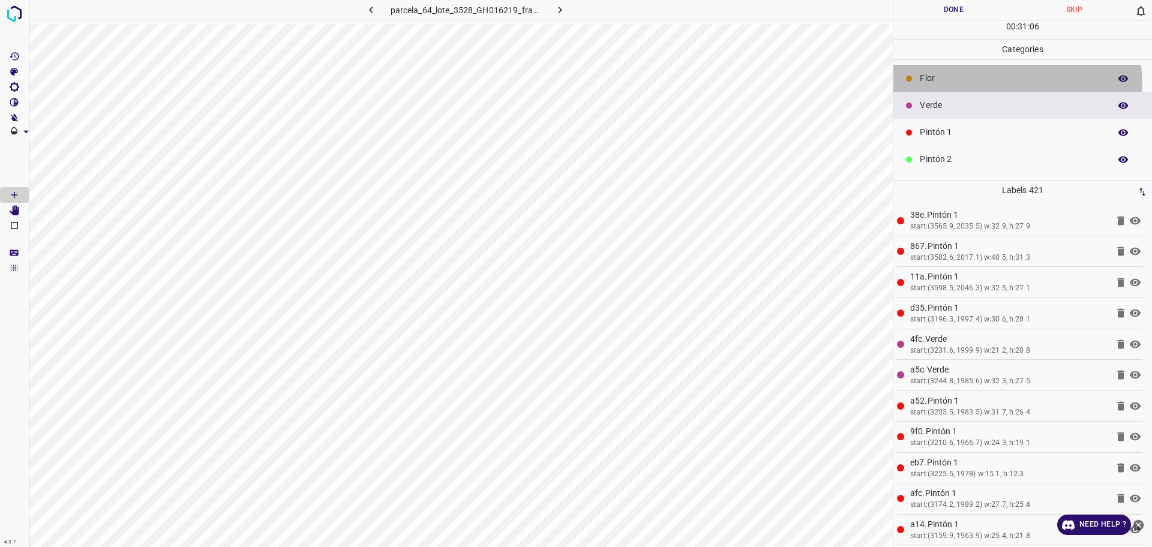
click at [937, 88] on div "Flor" at bounding box center [1023, 78] width 259 height 27
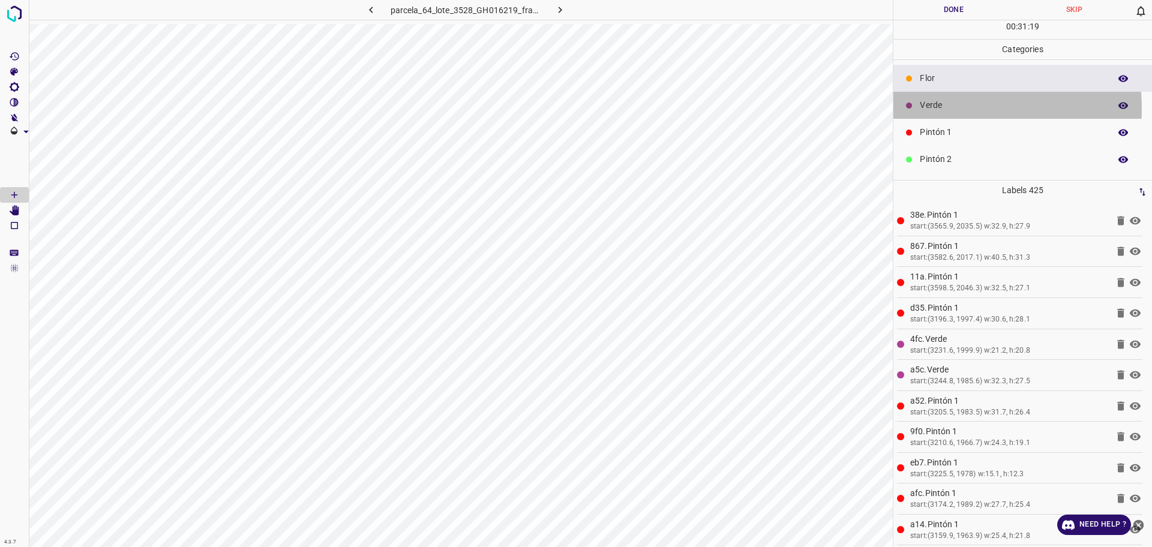
drag, startPoint x: 937, startPoint y: 109, endPoint x: 934, endPoint y: 116, distance: 7.6
click at [934, 116] on div "Verde" at bounding box center [1023, 105] width 259 height 27
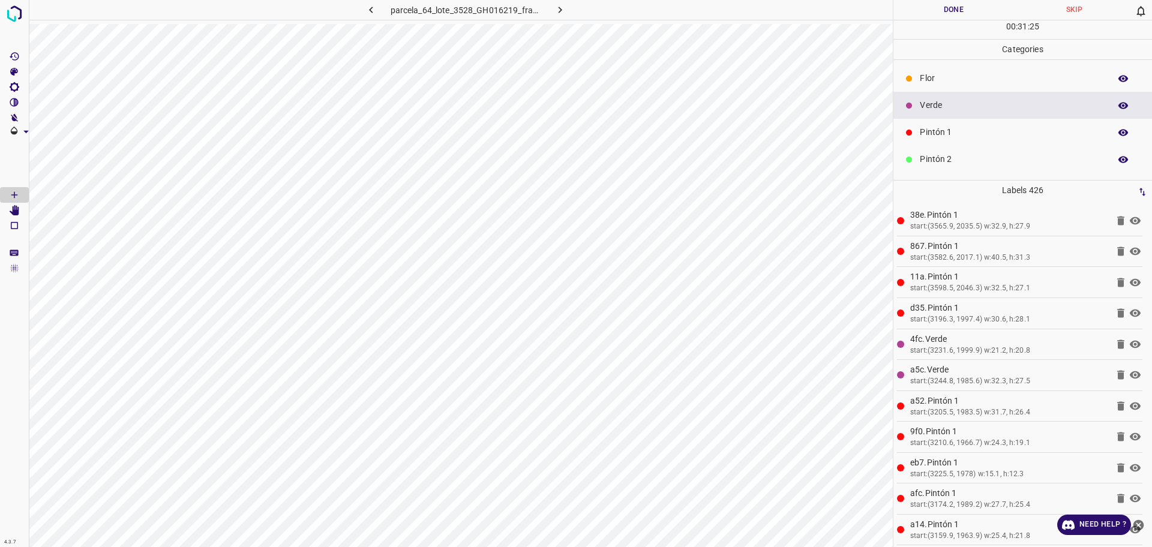
click at [933, 7] on button "Done" at bounding box center [954, 10] width 121 height 20
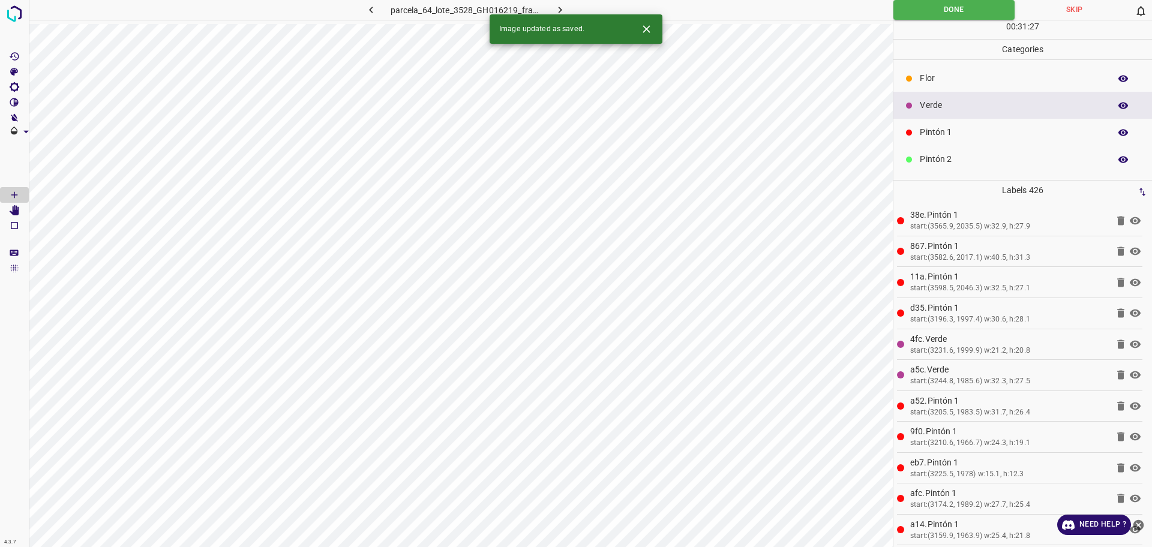
click at [564, 8] on icon "button" at bounding box center [560, 10] width 13 height 13
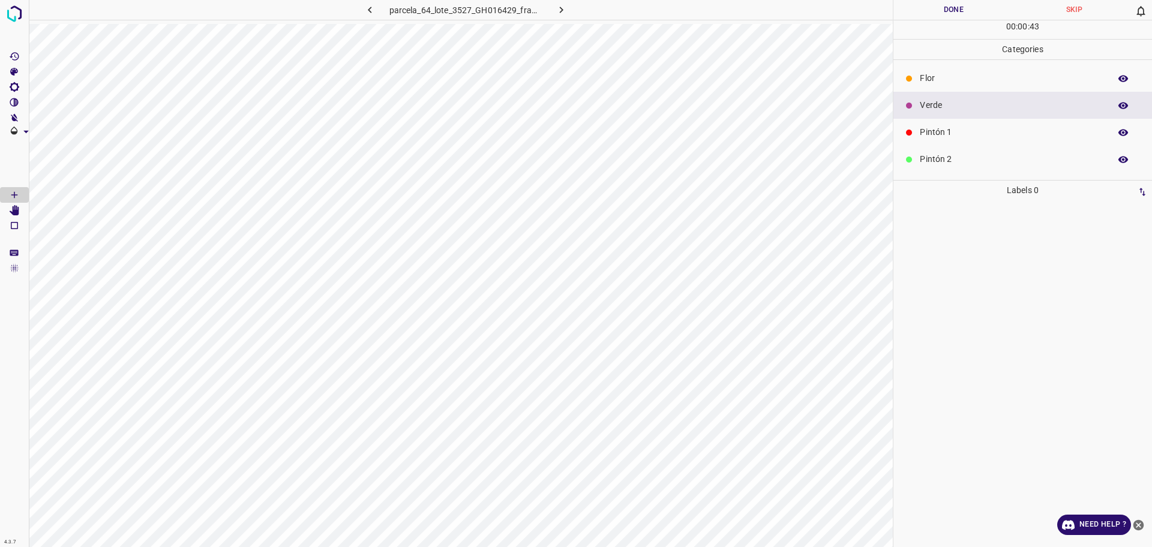
click at [556, 11] on icon "button" at bounding box center [561, 10] width 13 height 13
click at [567, 16] on button "button" at bounding box center [561, 10] width 38 height 20
